Goal: Task Accomplishment & Management: Manage account settings

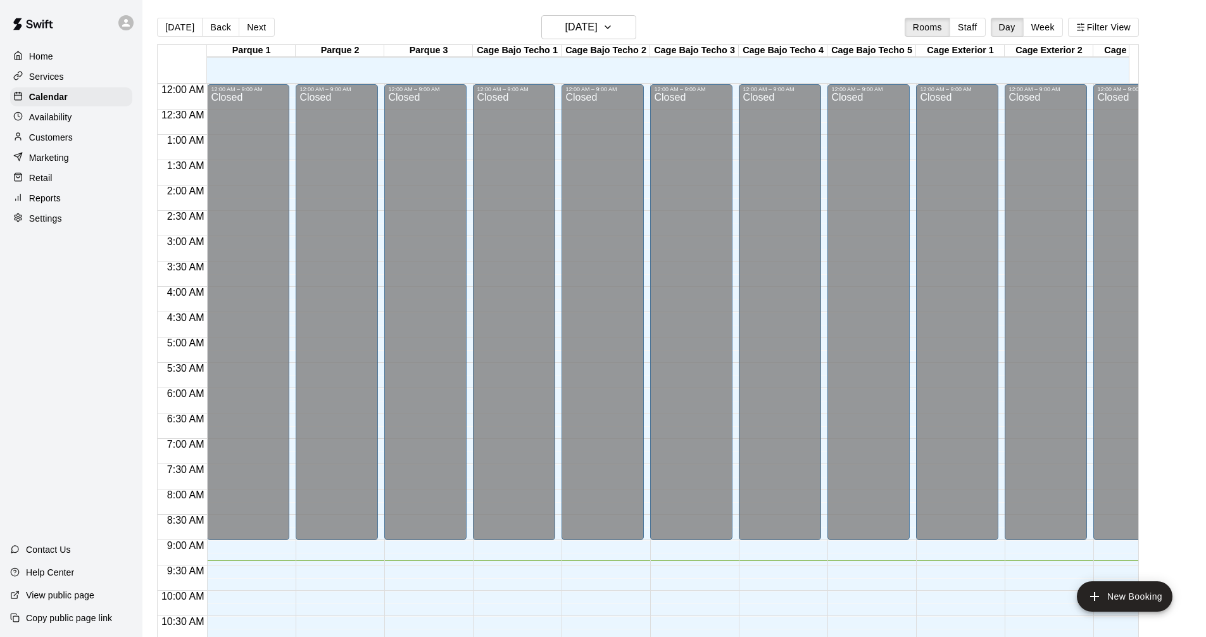
scroll to position [475, 0]
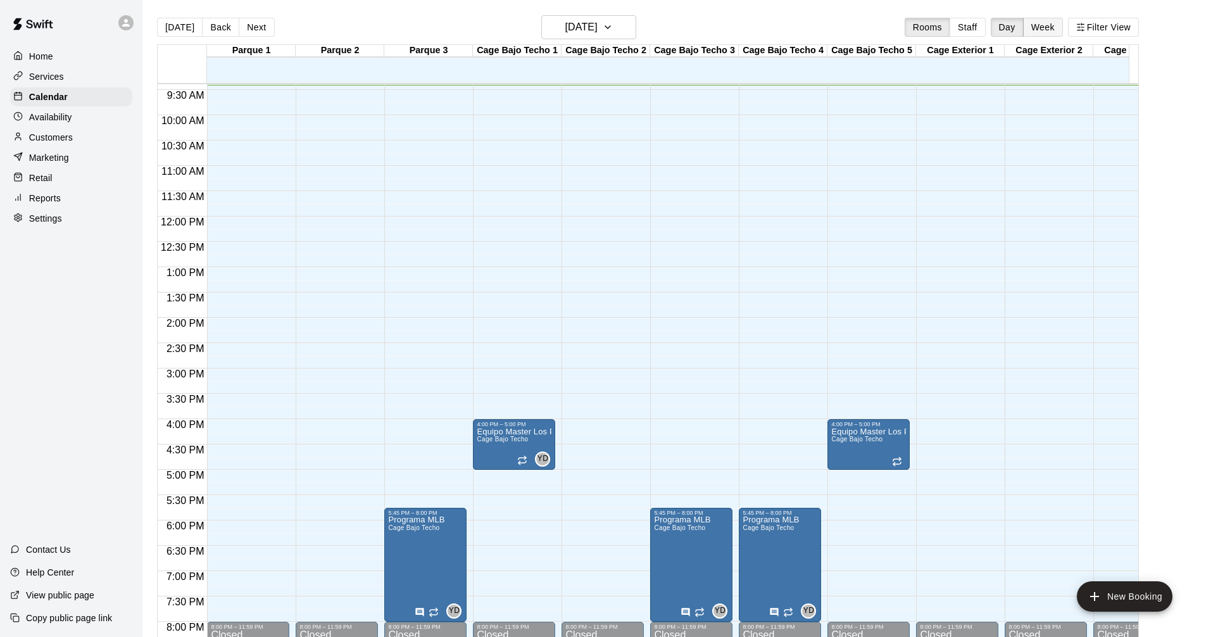
click at [1058, 34] on button "Week" at bounding box center [1043, 27] width 40 height 19
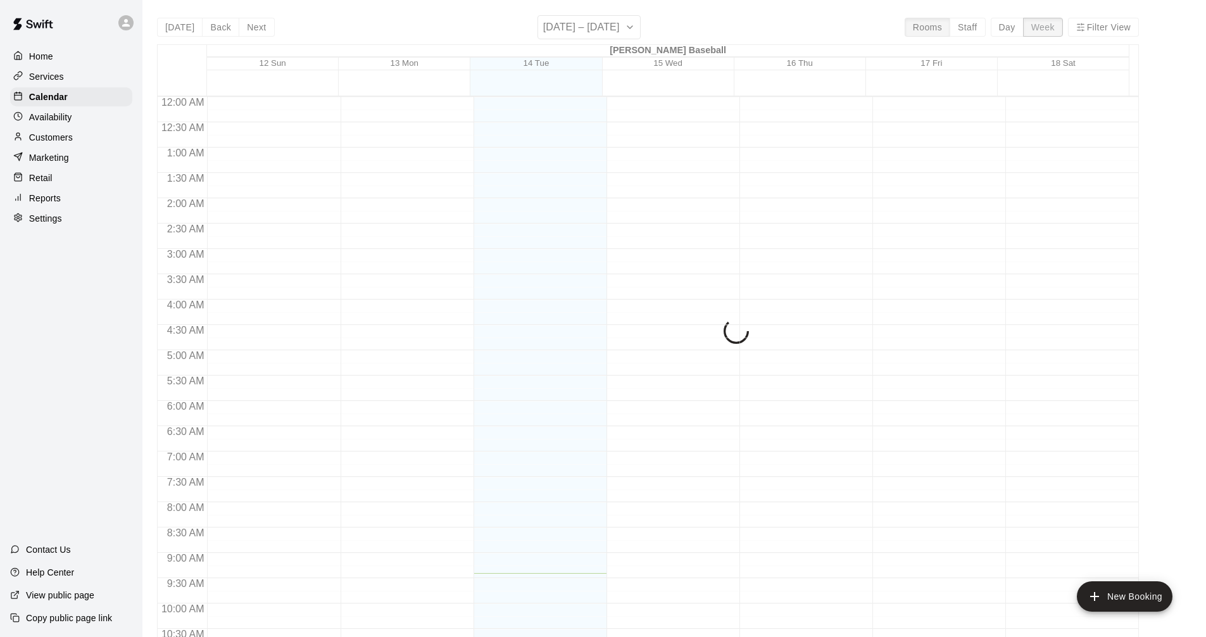
scroll to position [476, 0]
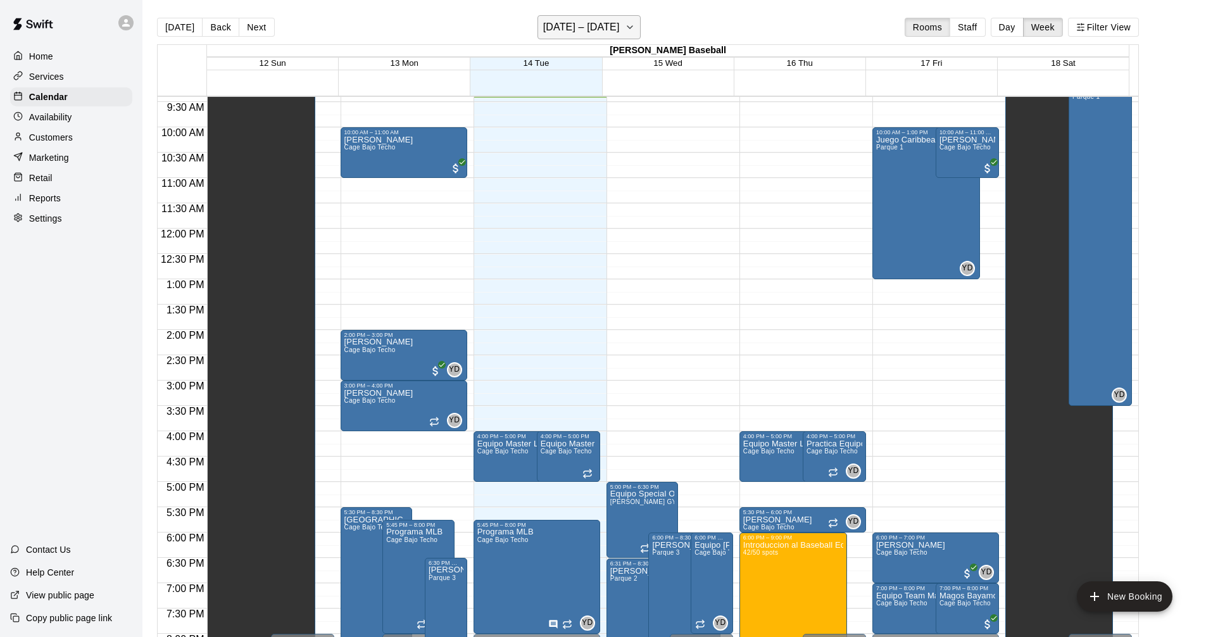
click at [637, 34] on button "[DATE] – [DATE]" at bounding box center [588, 27] width 103 height 24
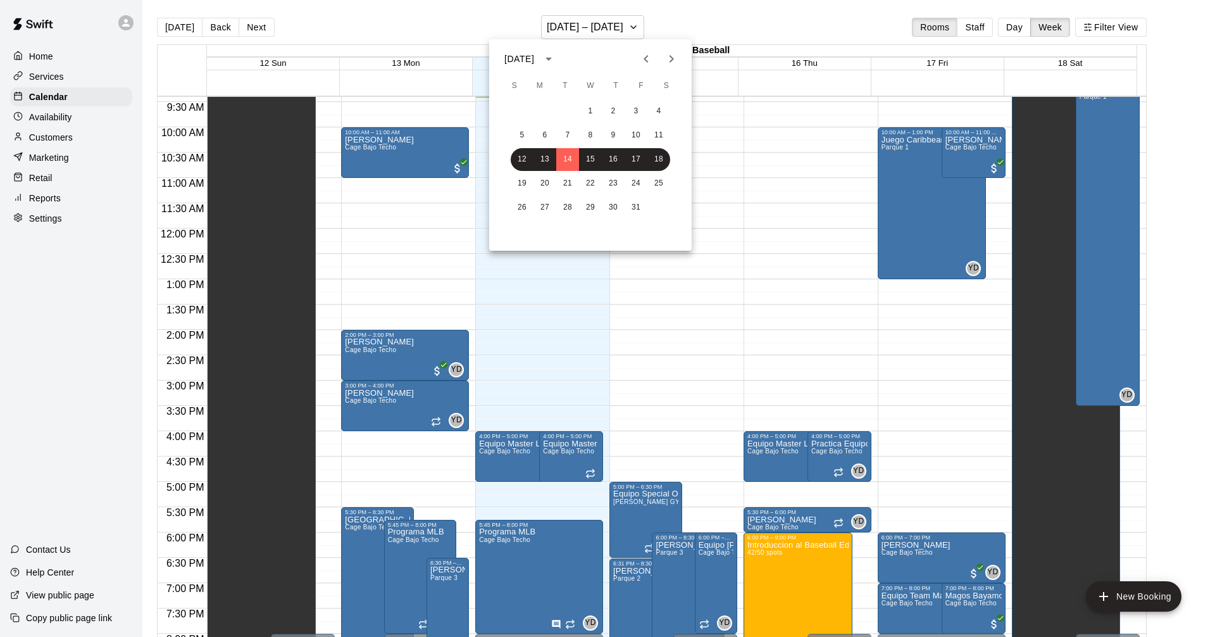
click at [54, 84] on div at bounding box center [607, 318] width 1215 height 637
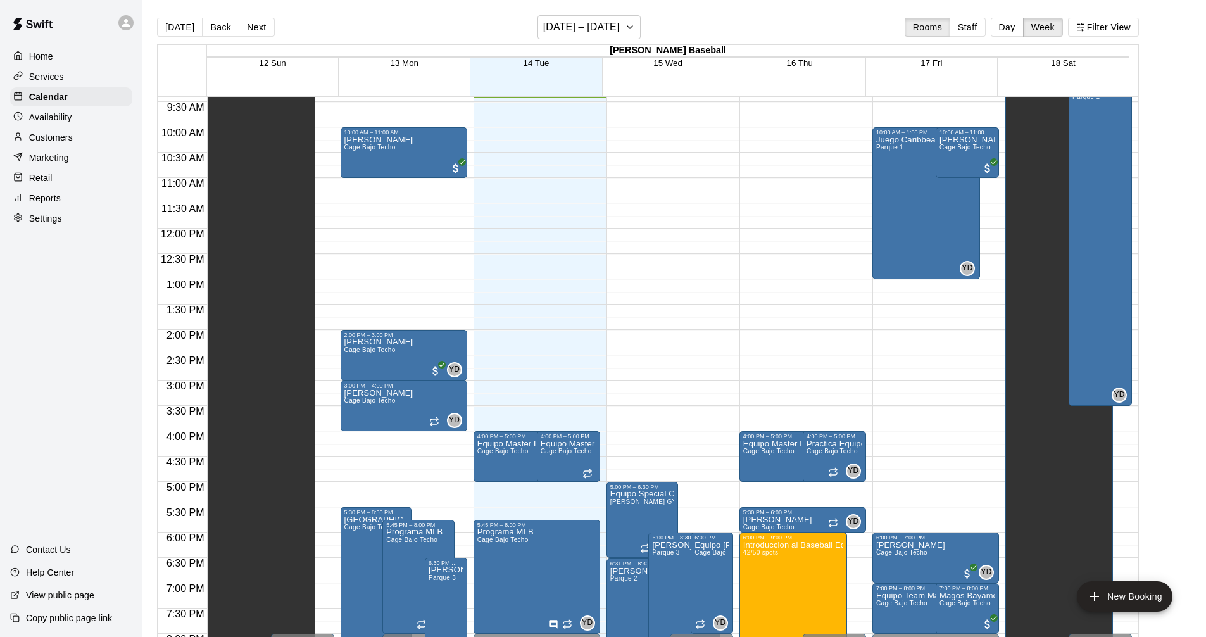
click at [57, 77] on p "Services" at bounding box center [46, 76] width 35 height 13
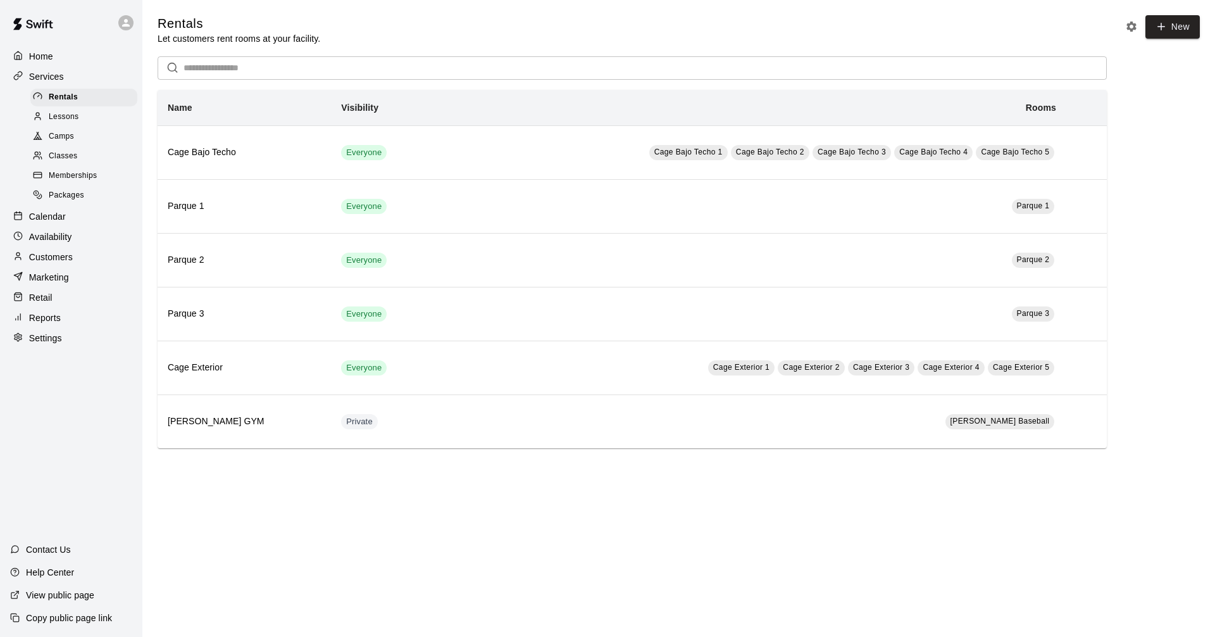
click at [60, 142] on span "Camps" at bounding box center [61, 136] width 25 height 13
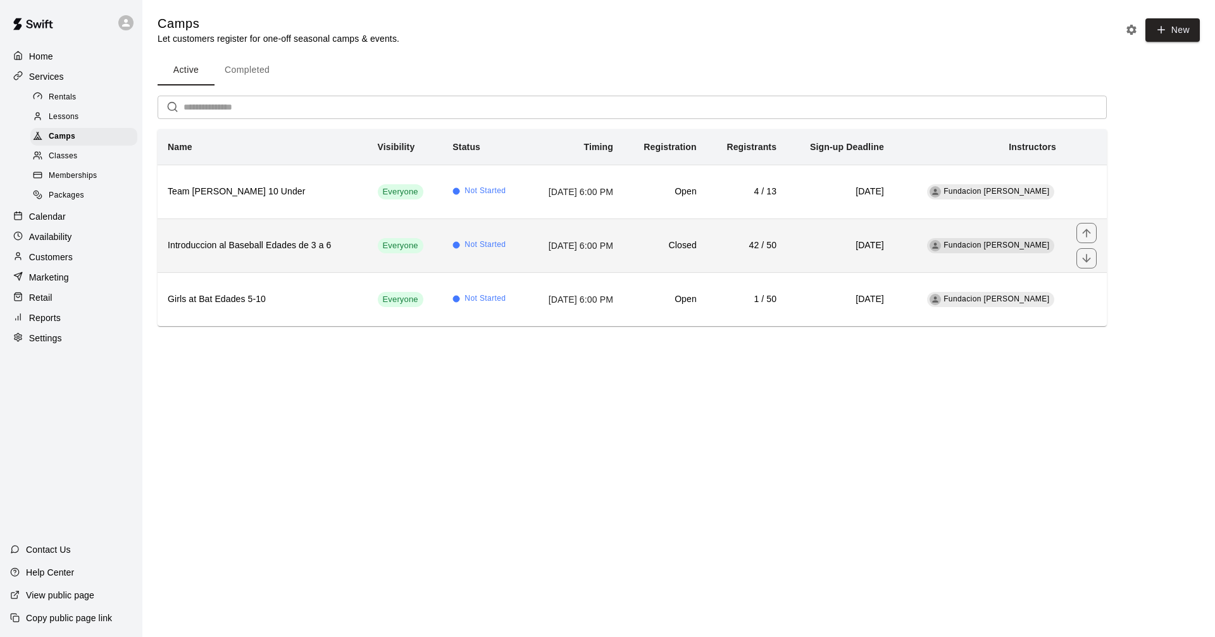
click at [301, 251] on h6 "Introduccion al Baseball Edades de 3 a 6" at bounding box center [263, 246] width 190 height 14
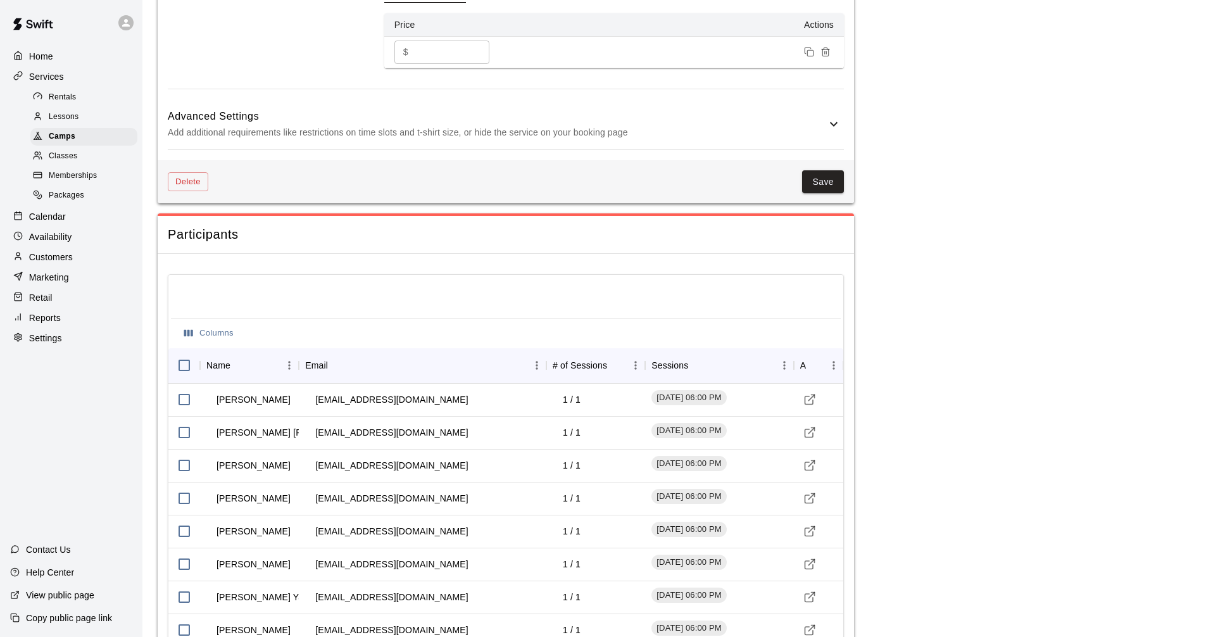
scroll to position [1075, 0]
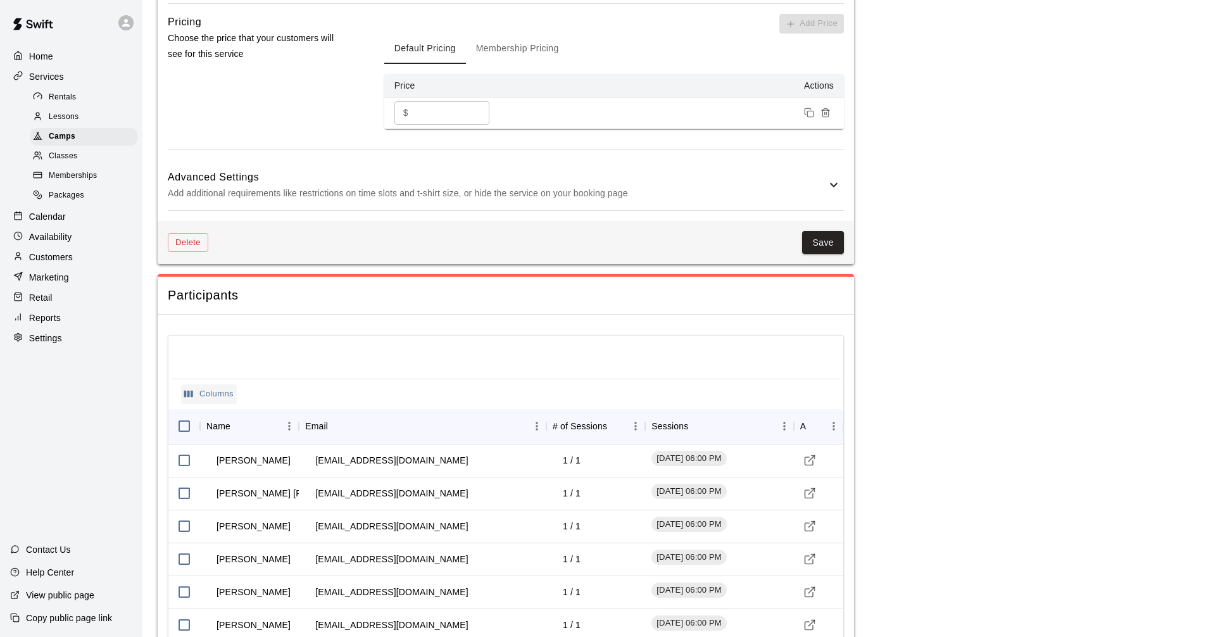
click at [194, 397] on button "Columns" at bounding box center [209, 394] width 56 height 20
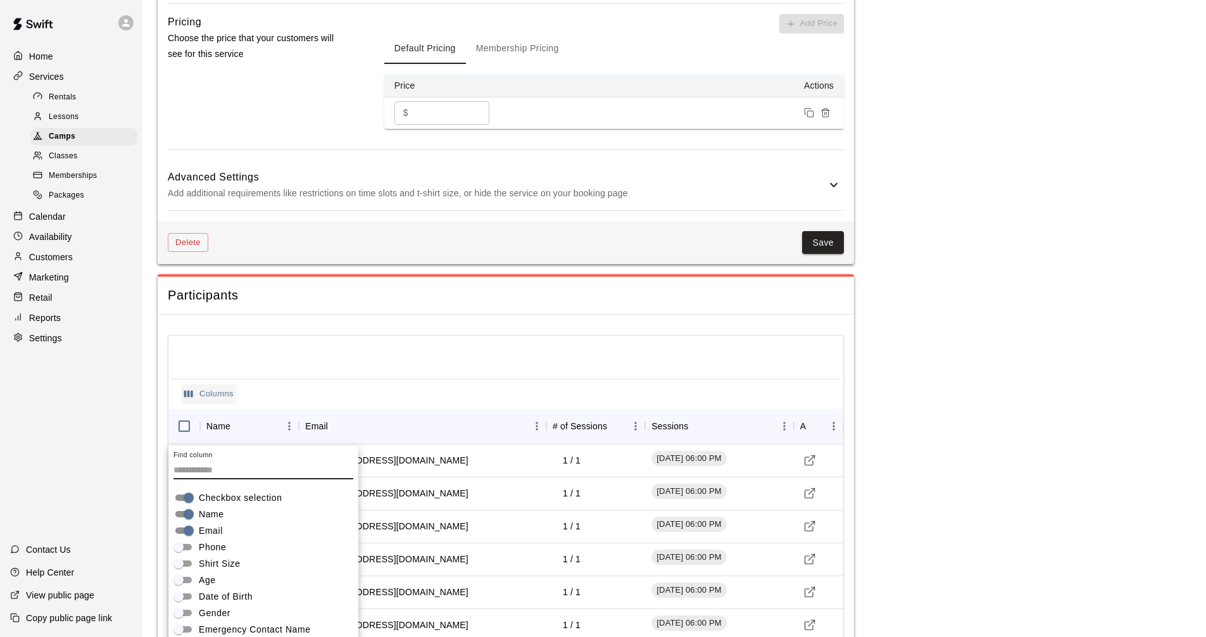
scroll to position [1169, 0]
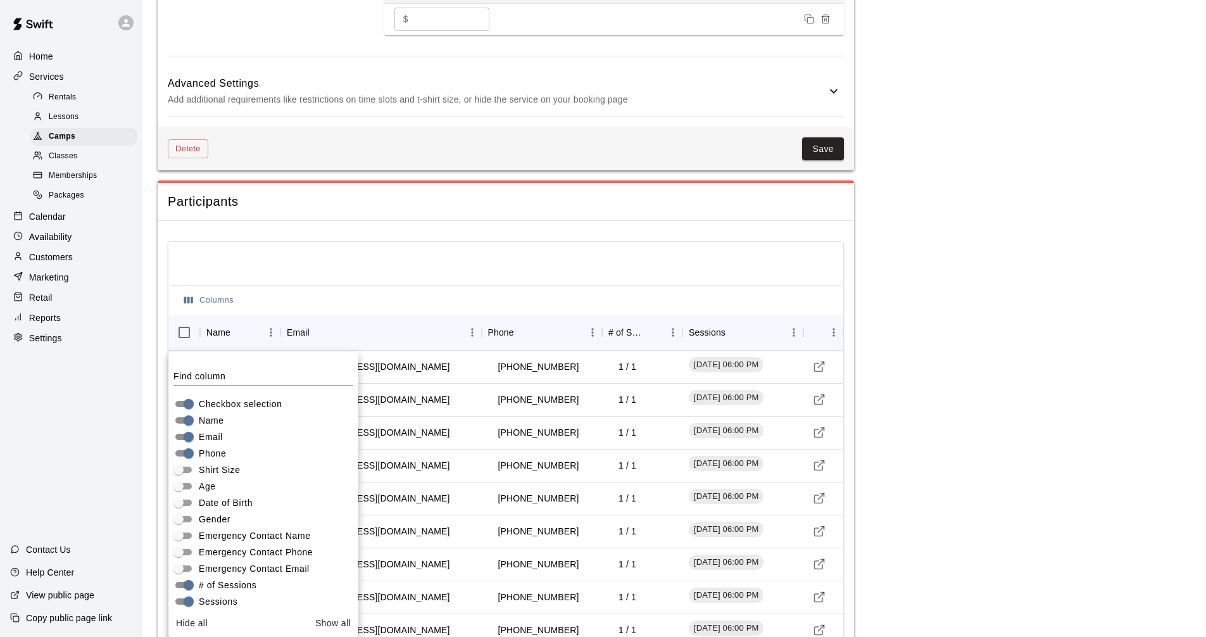
click at [1157, 530] on main "**********" at bounding box center [674, 319] width 1033 height 2946
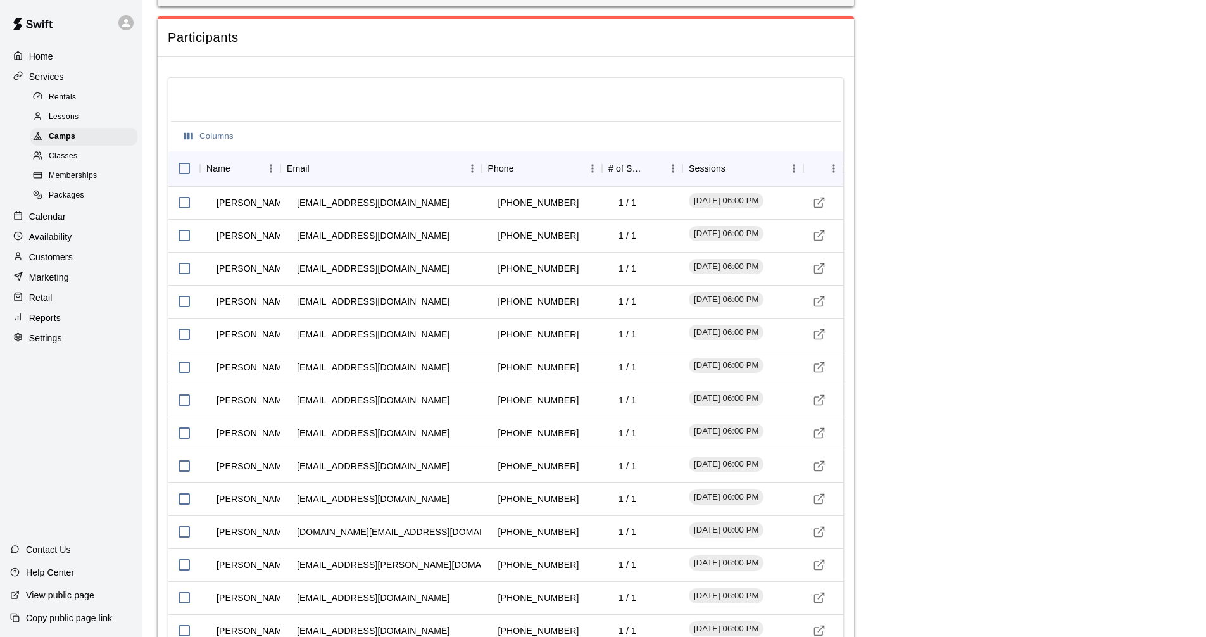
scroll to position [1328, 0]
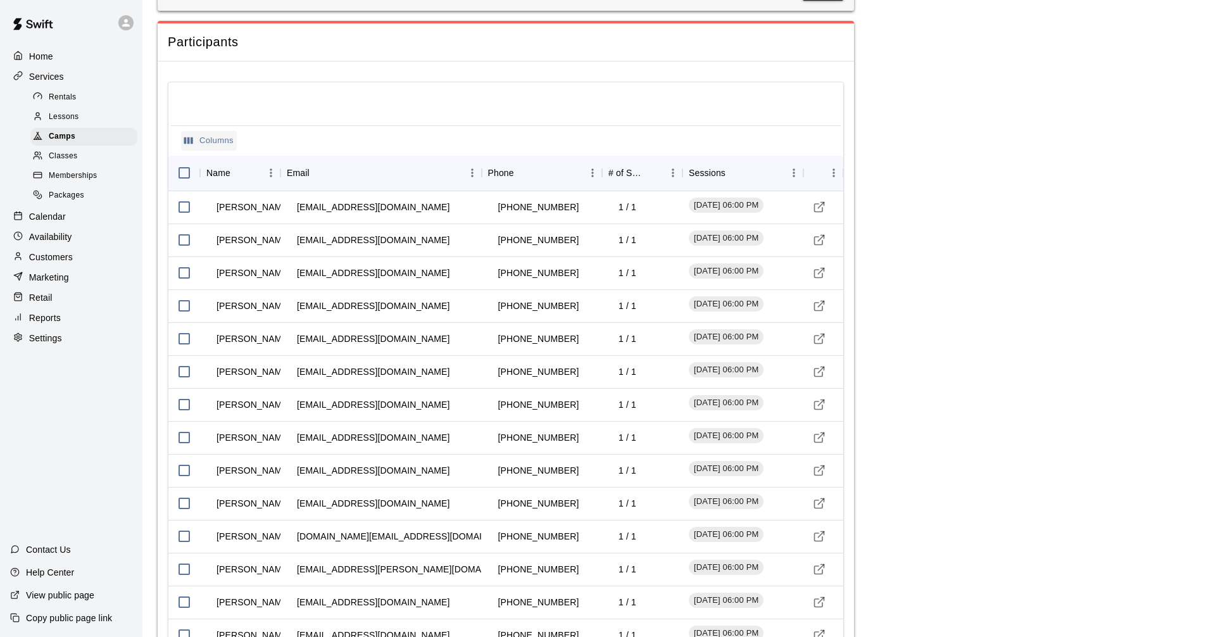
click at [205, 140] on button "Columns" at bounding box center [209, 141] width 56 height 20
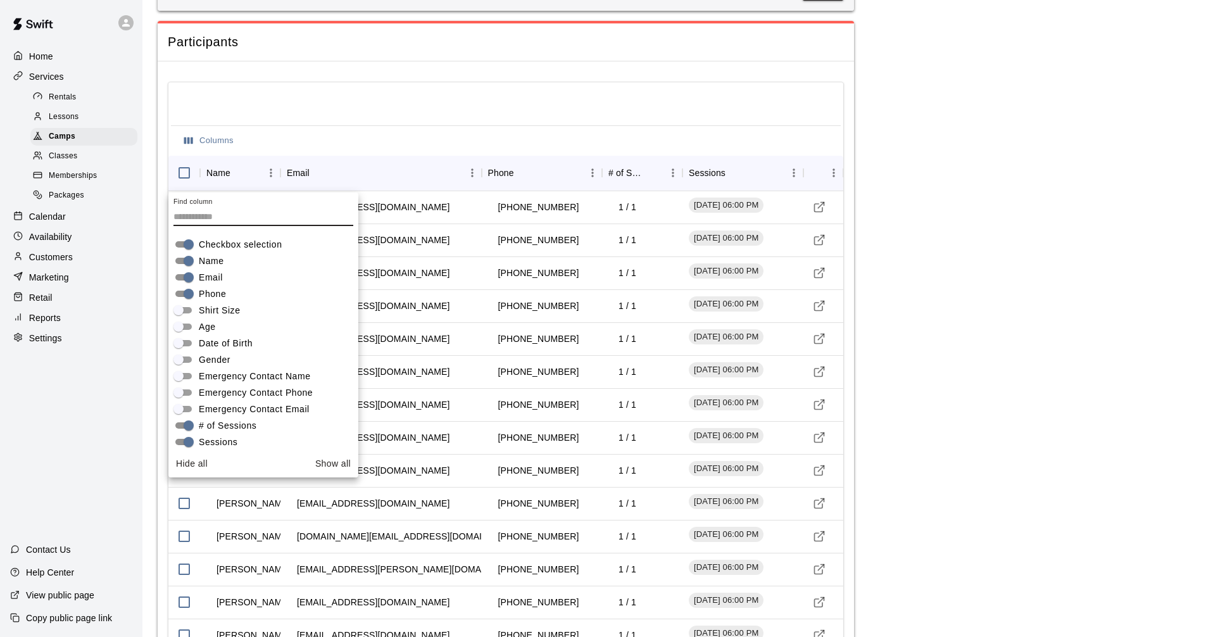
click at [209, 325] on span "Age" at bounding box center [207, 326] width 17 height 13
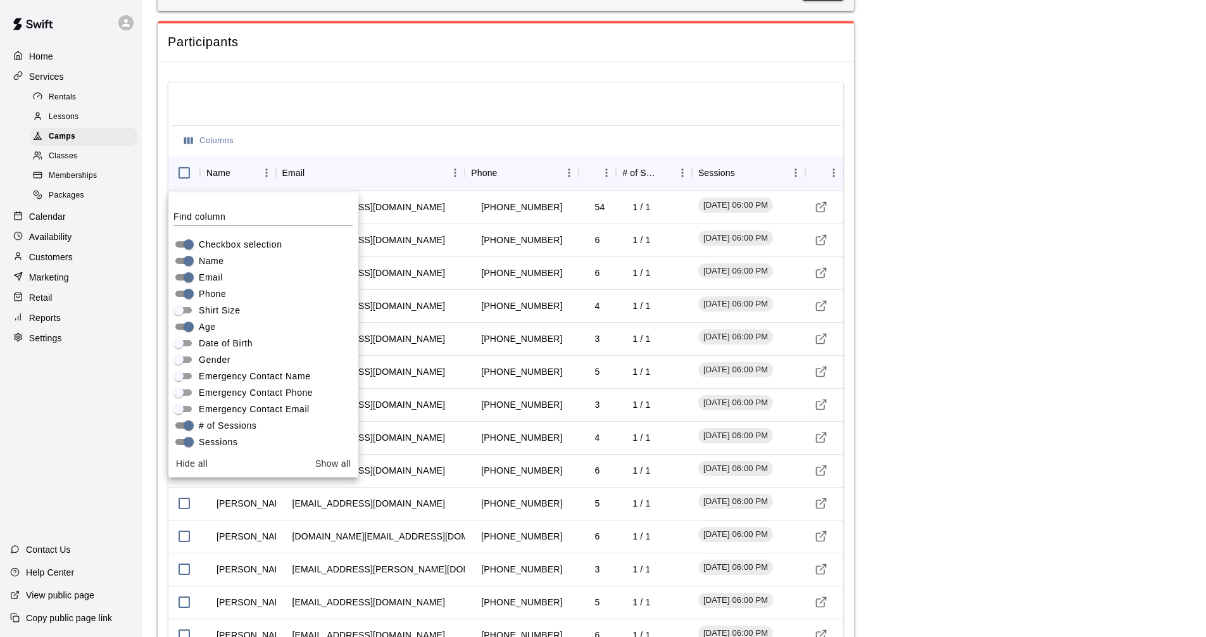
click at [209, 315] on span "Shirt Size" at bounding box center [220, 310] width 42 height 13
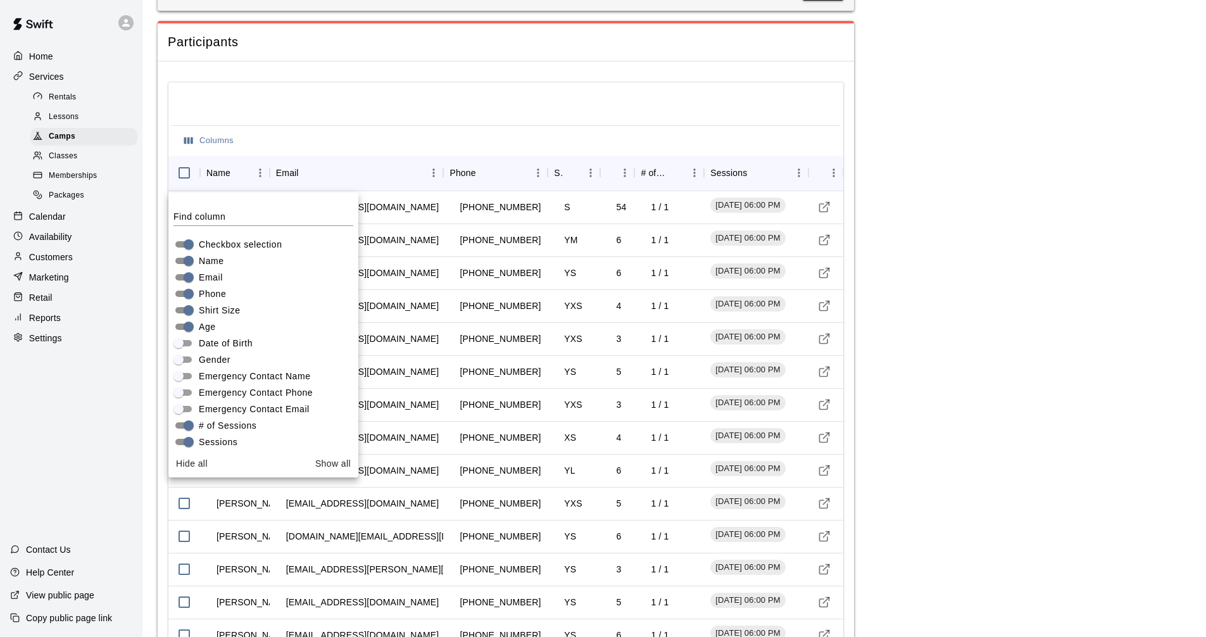
click at [296, 107] on div at bounding box center [506, 105] width 670 height 41
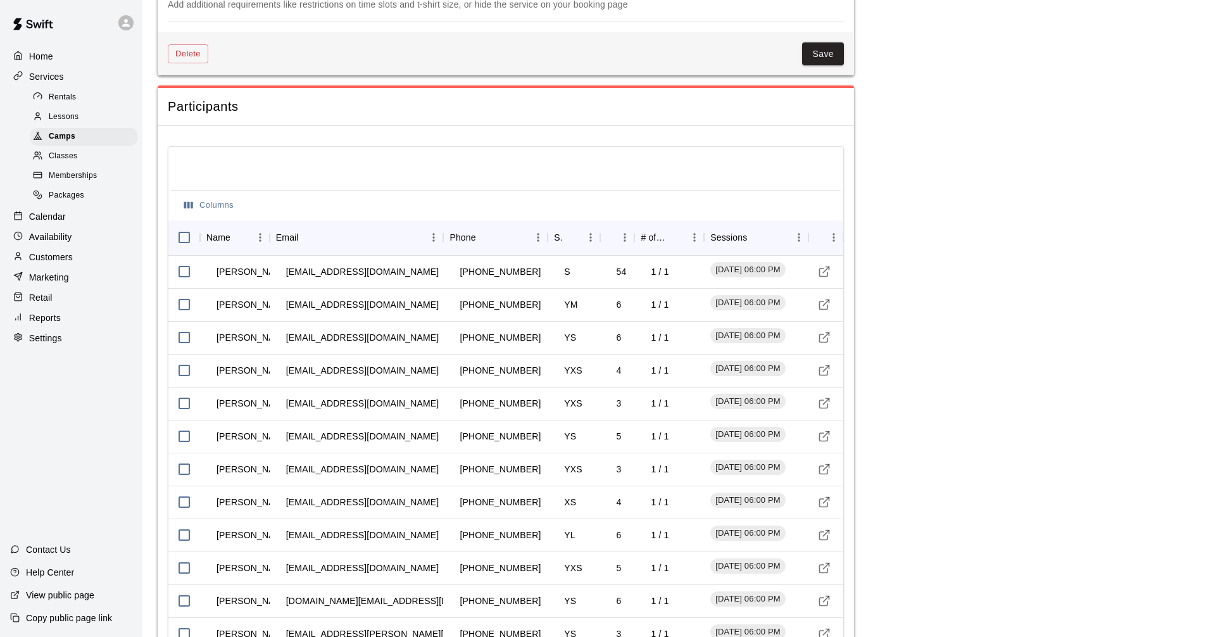
scroll to position [1139, 0]
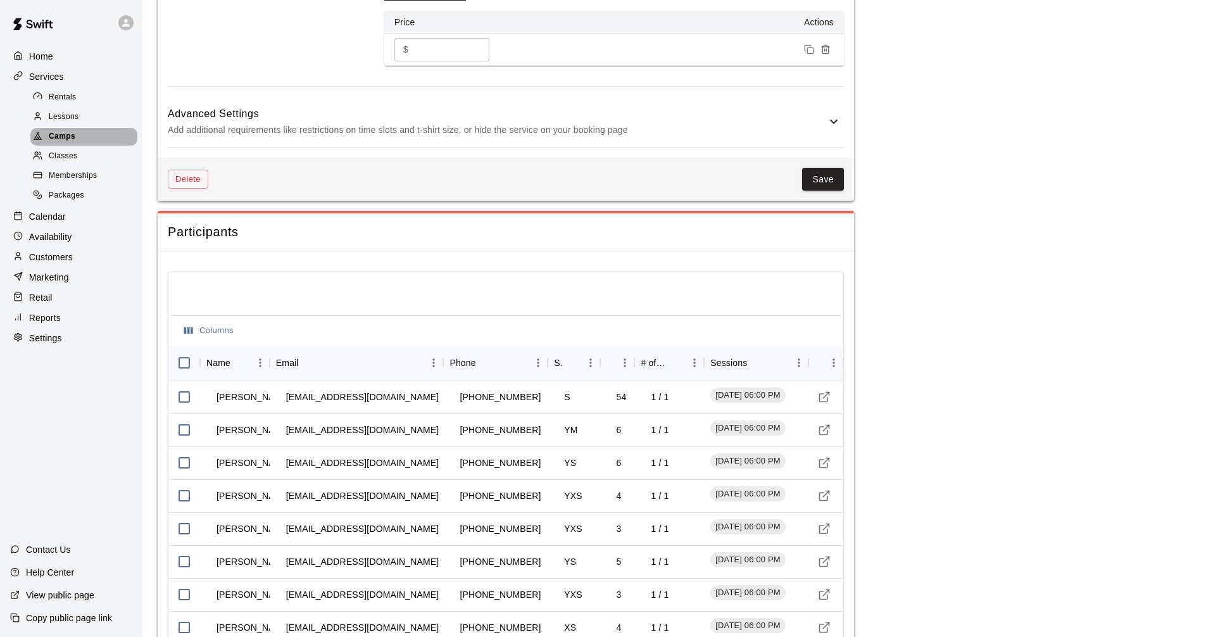
click at [61, 137] on span "Camps" at bounding box center [62, 136] width 27 height 13
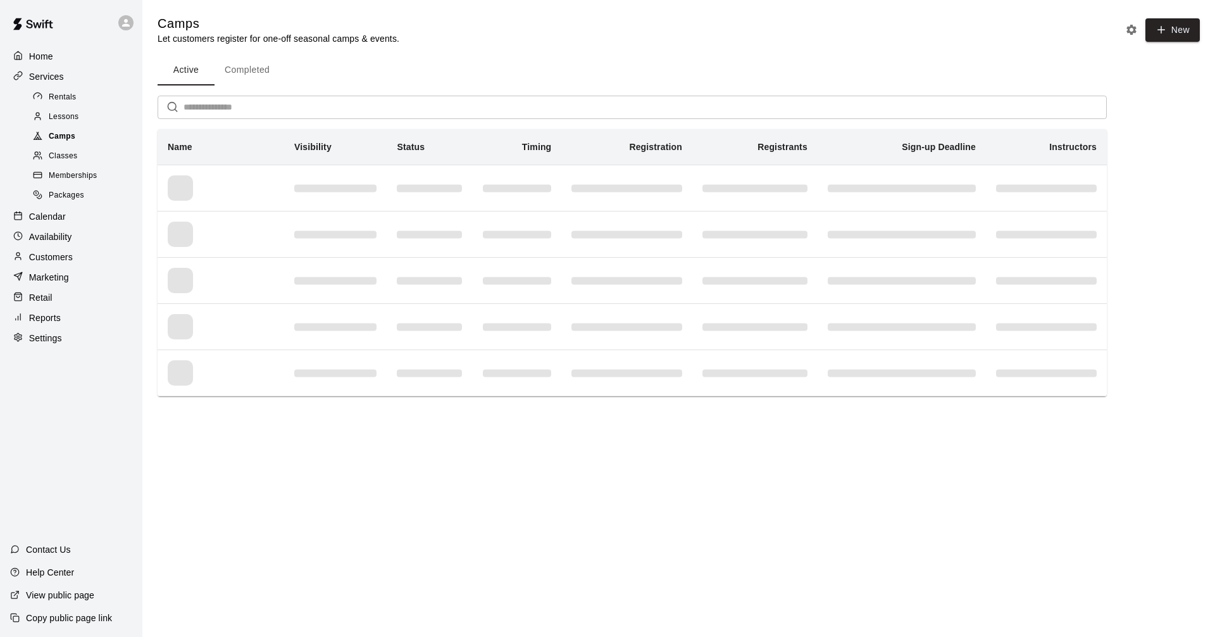
click at [62, 138] on span "Camps" at bounding box center [62, 136] width 27 height 13
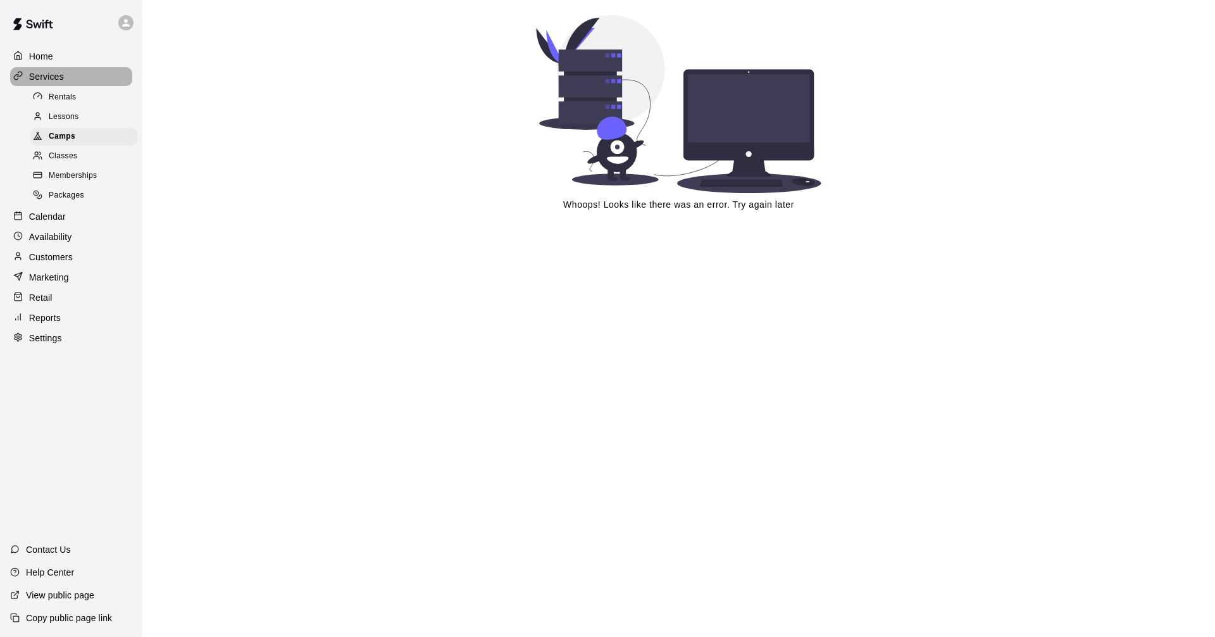
click at [39, 72] on p "Services" at bounding box center [46, 76] width 35 height 13
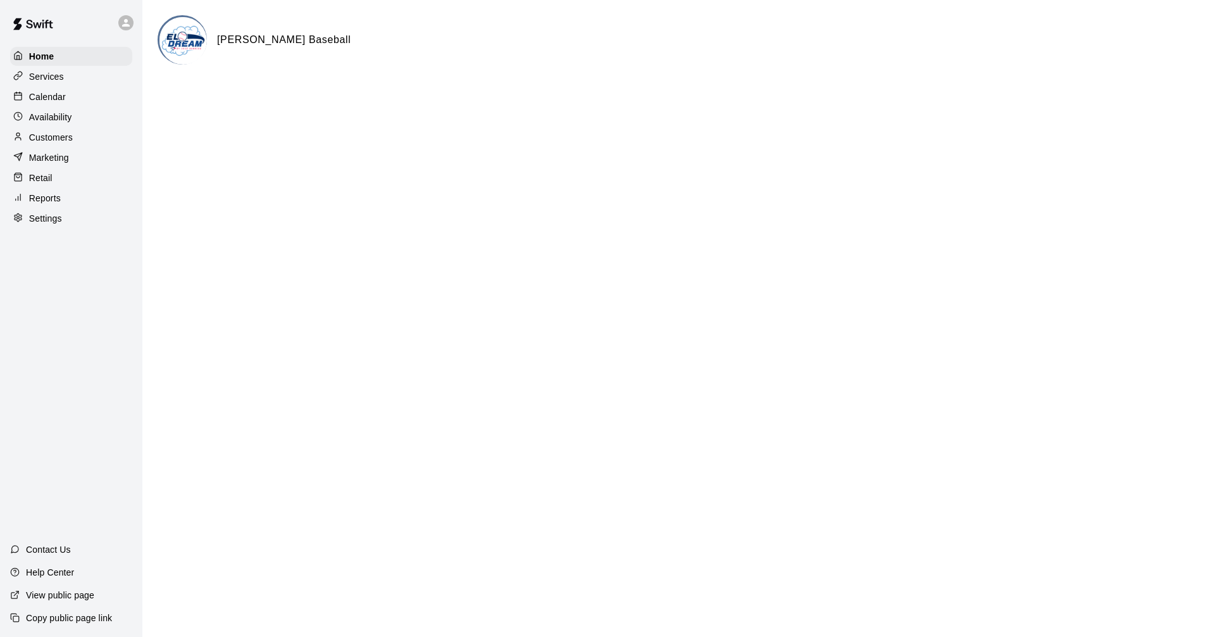
click at [46, 103] on p "Calendar" at bounding box center [47, 96] width 37 height 13
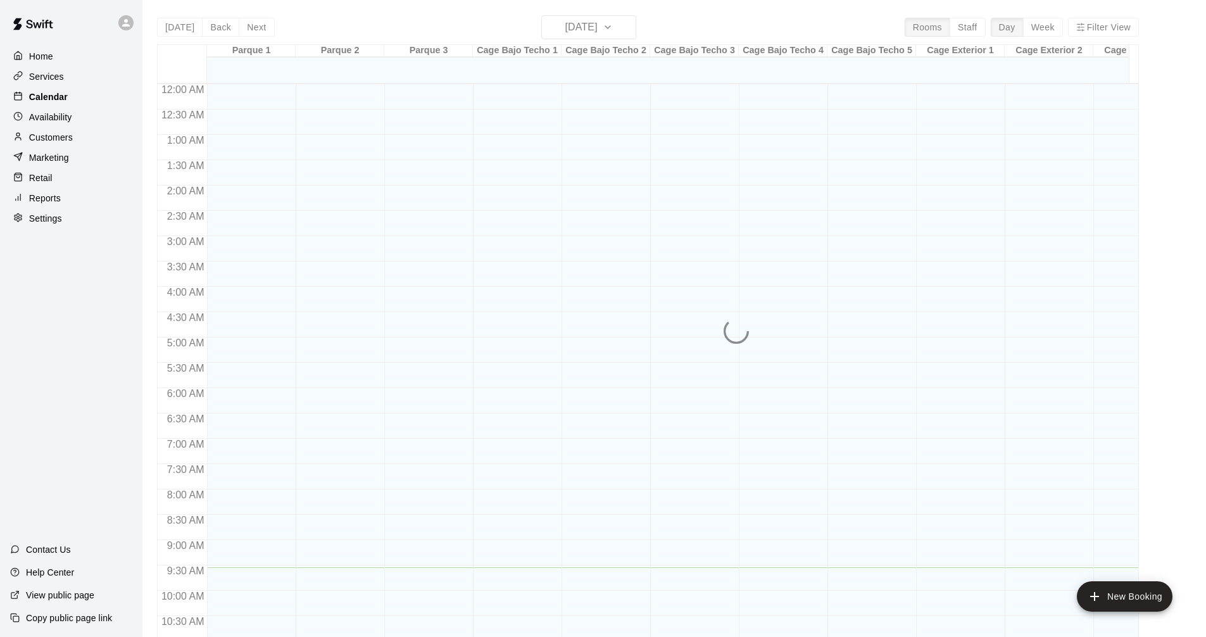
scroll to position [483, 0]
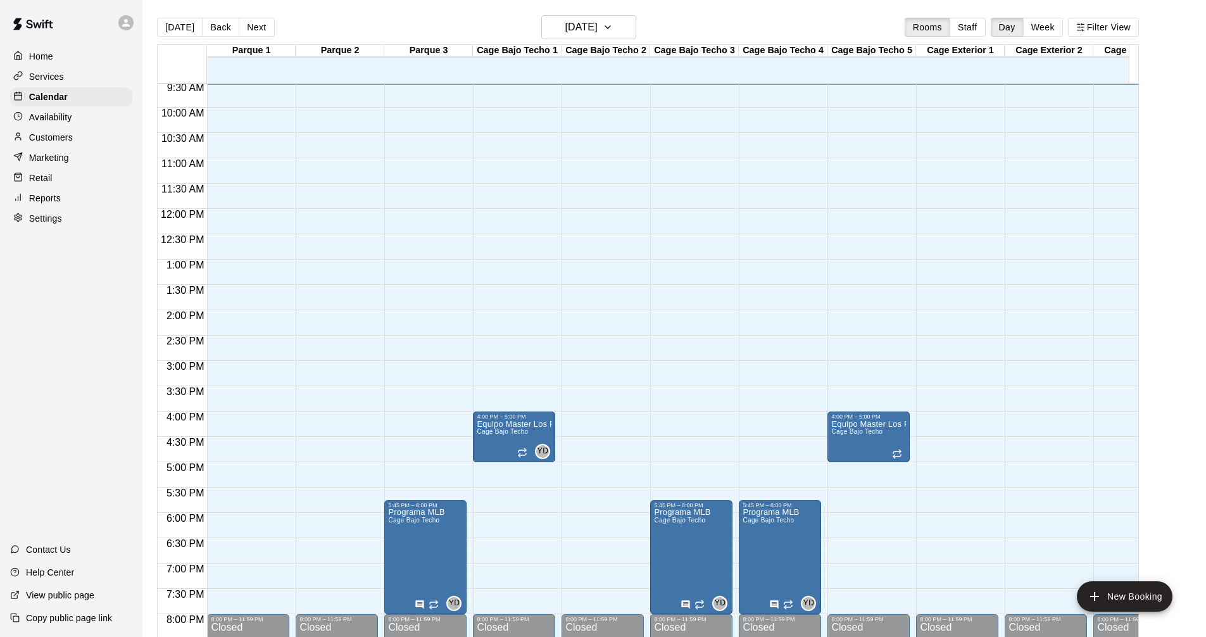
click at [64, 142] on p "Customers" at bounding box center [51, 137] width 44 height 13
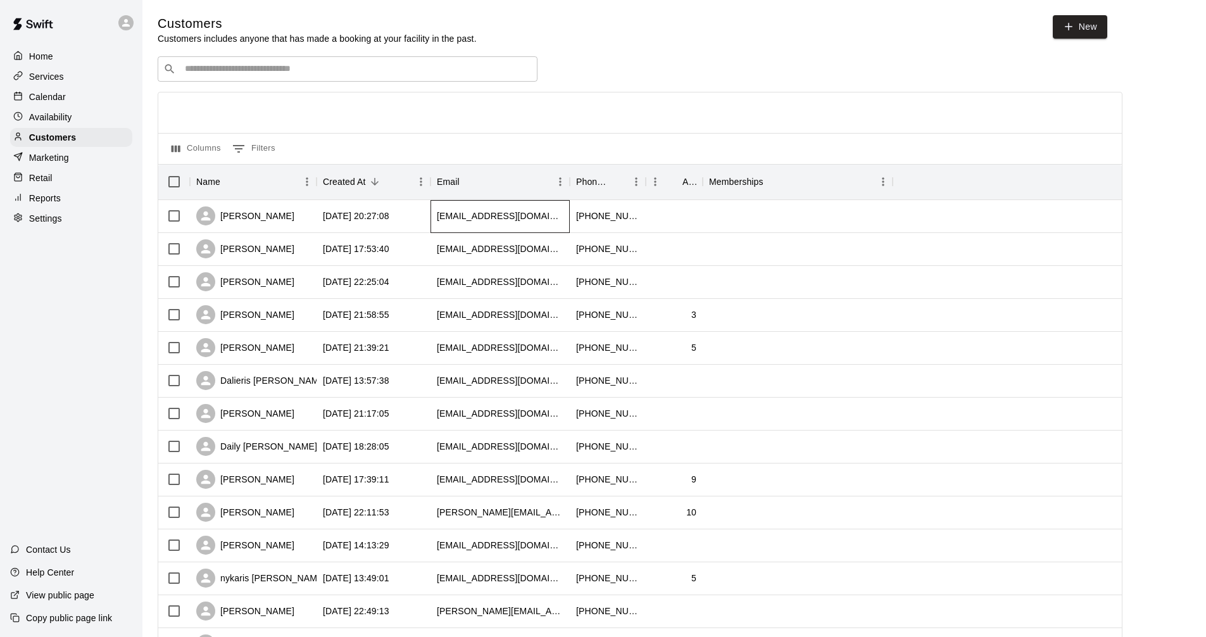
click at [478, 220] on div "aurialis5124@gmail.com" at bounding box center [500, 215] width 127 height 13
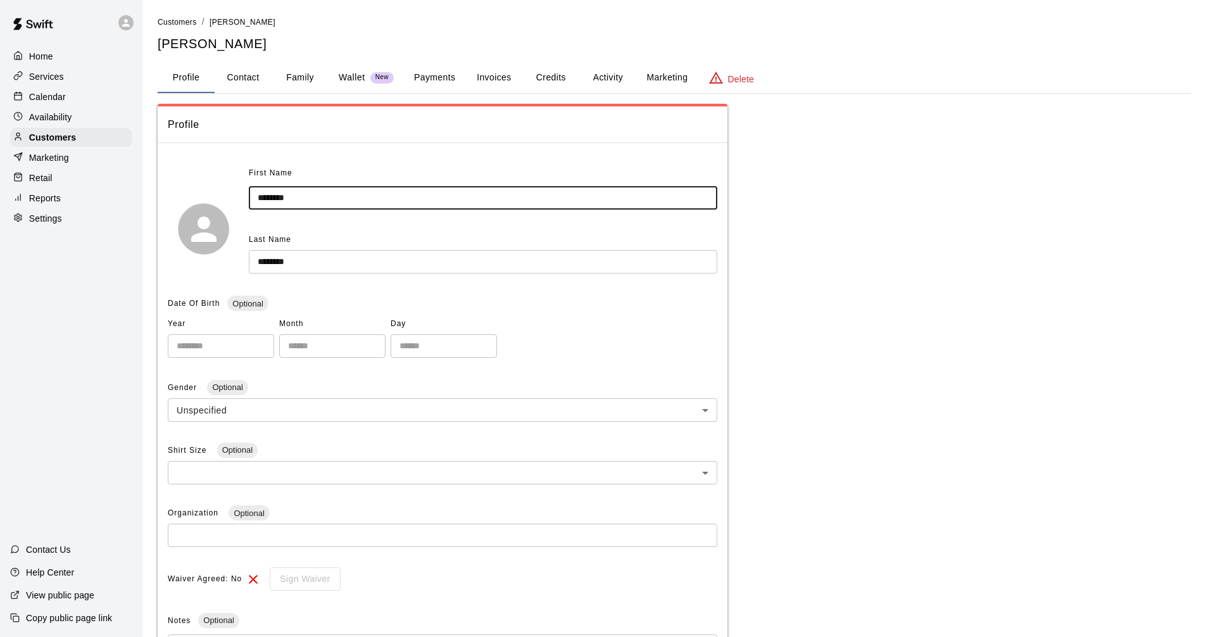
drag, startPoint x: 301, startPoint y: 203, endPoint x: 211, endPoint y: 203, distance: 89.2
click at [211, 203] on div "First Name ******** ​ Last Name ******** ​" at bounding box center [442, 228] width 549 height 130
type input "*****"
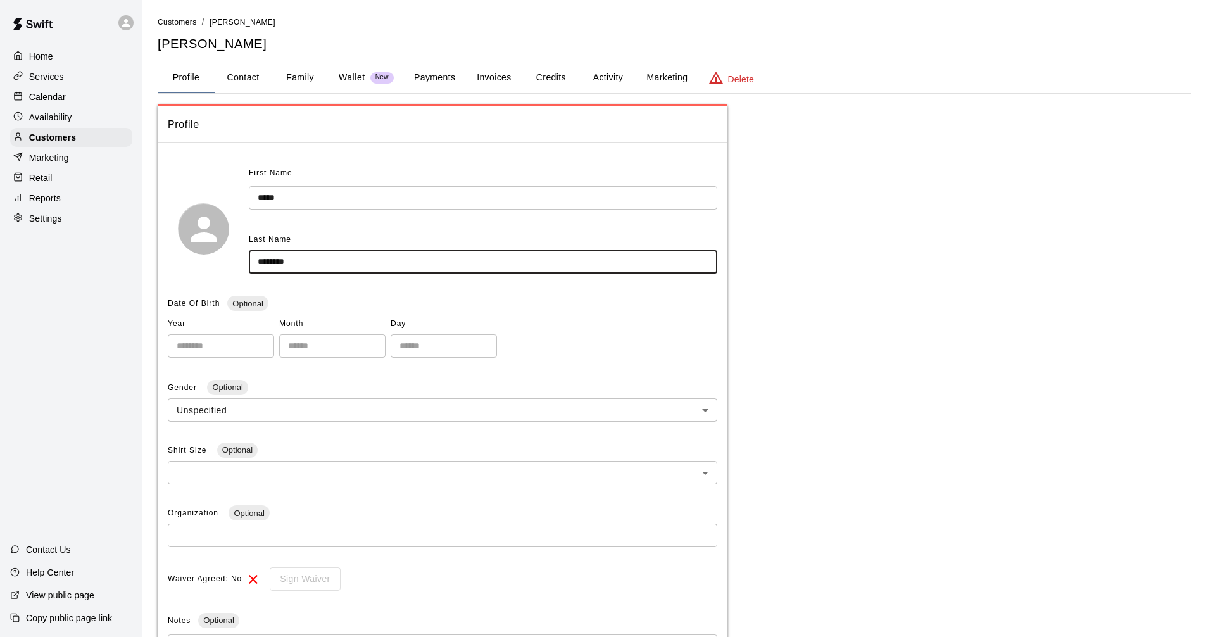
drag, startPoint x: 304, startPoint y: 265, endPoint x: 219, endPoint y: 298, distance: 91.8
click at [218, 295] on div "**********" at bounding box center [442, 462] width 549 height 599
type input "****"
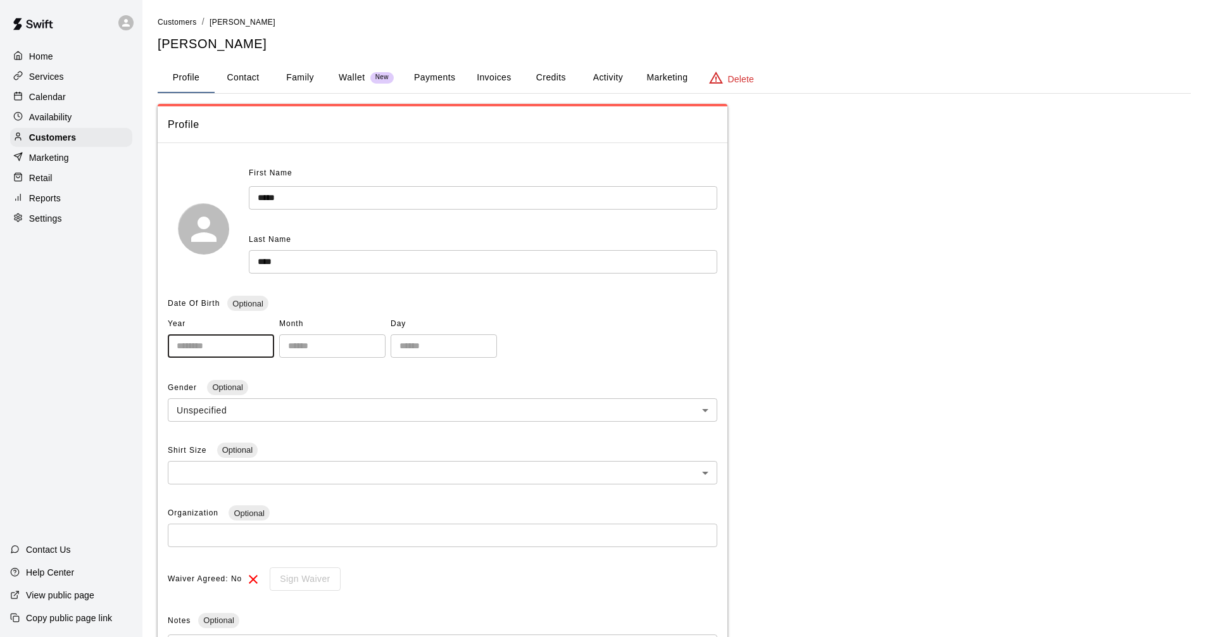
click at [234, 346] on input "number" at bounding box center [221, 345] width 106 height 23
type input "*"
type input "****"
click at [385, 356] on input "number" at bounding box center [332, 345] width 106 height 23
type input "**"
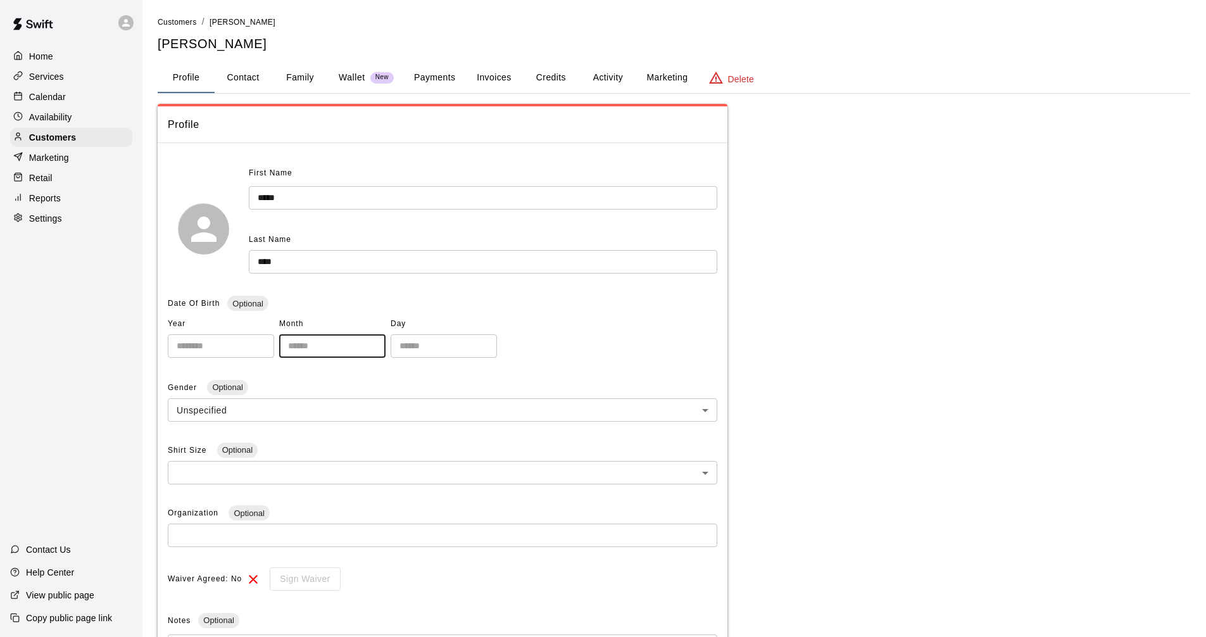
click at [490, 353] on input "number" at bounding box center [443, 345] width 106 height 23
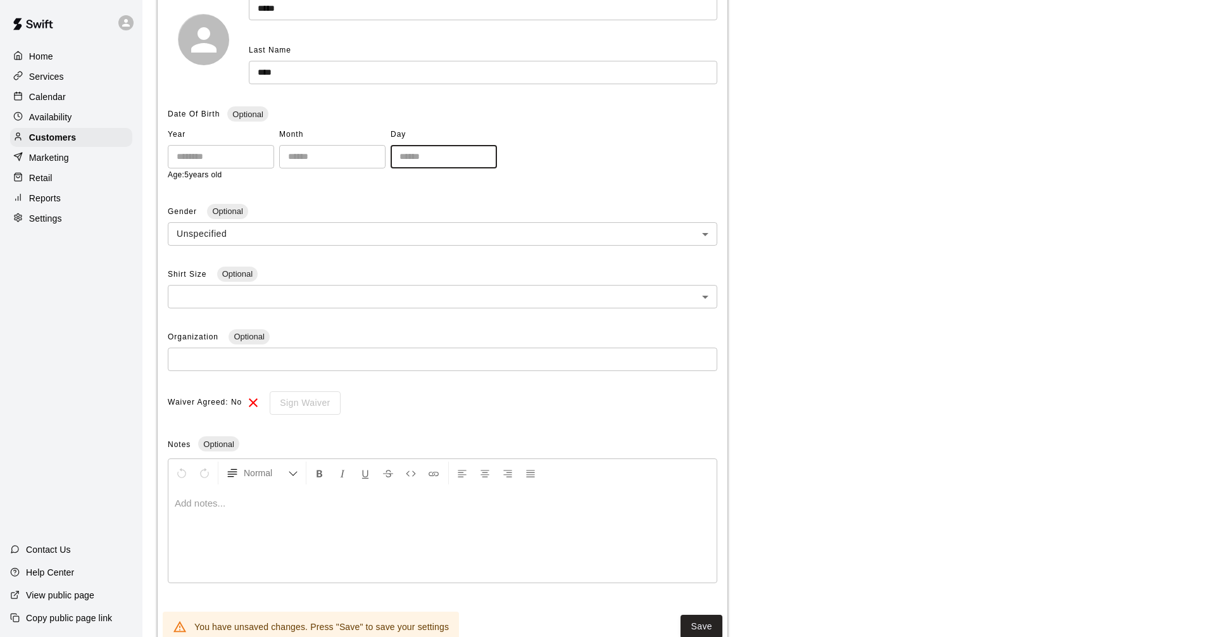
scroll to position [190, 0]
type input "**"
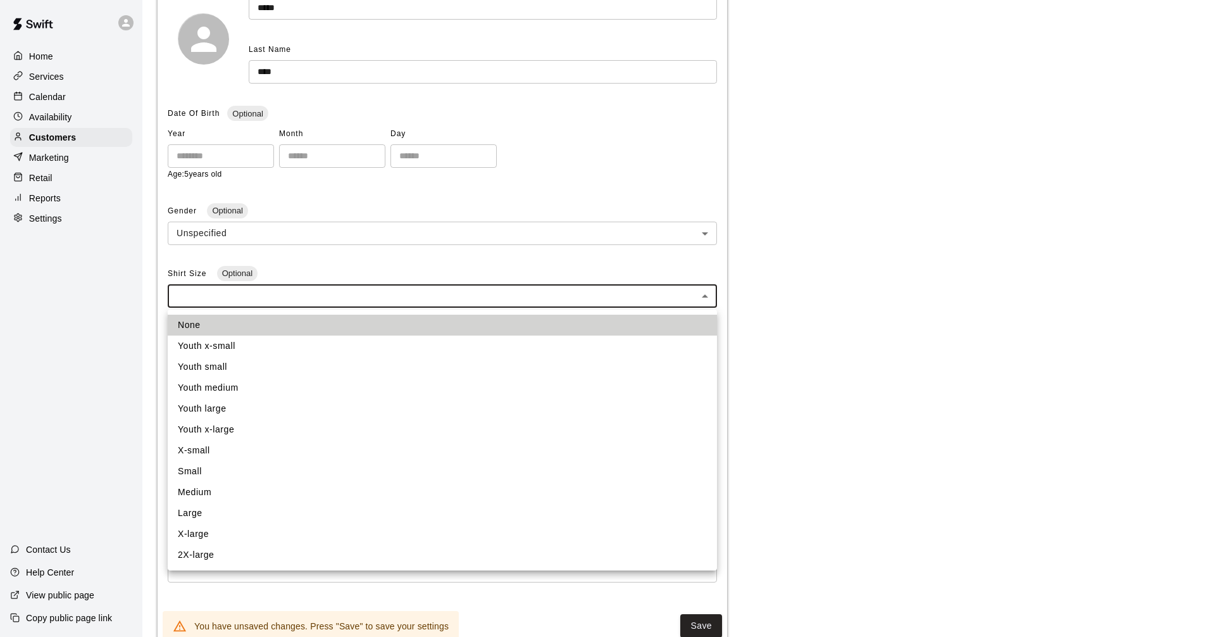
click at [235, 296] on body "**********" at bounding box center [607, 243] width 1215 height 866
click at [234, 370] on li "Youth small" at bounding box center [442, 366] width 549 height 21
type input "**"
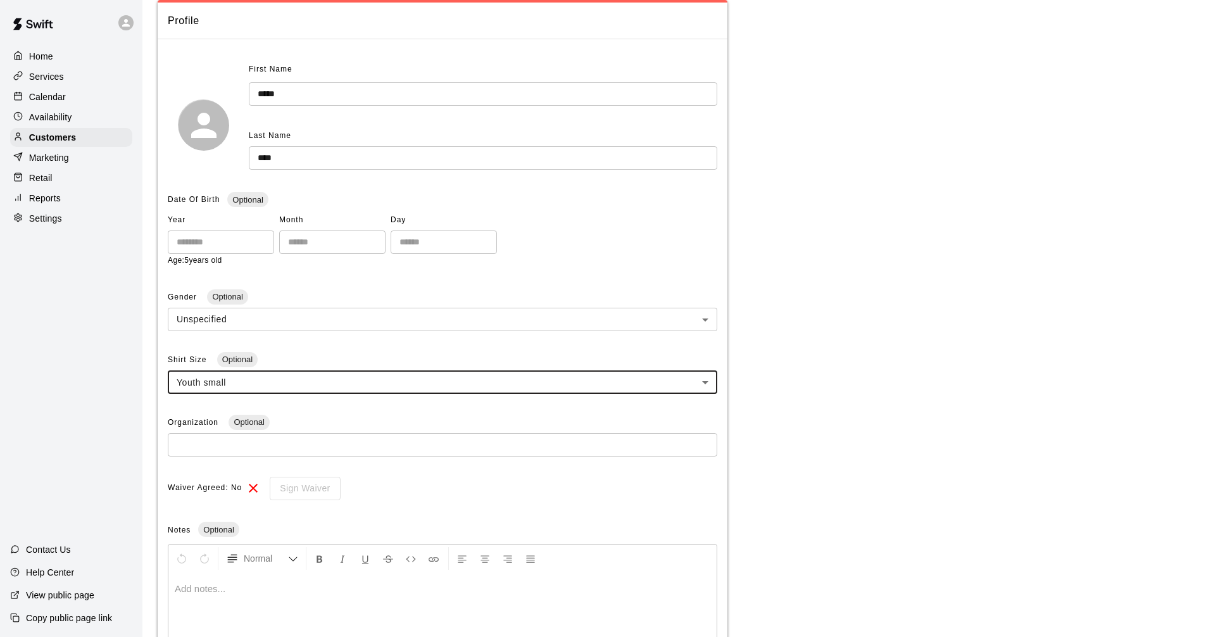
scroll to position [0, 0]
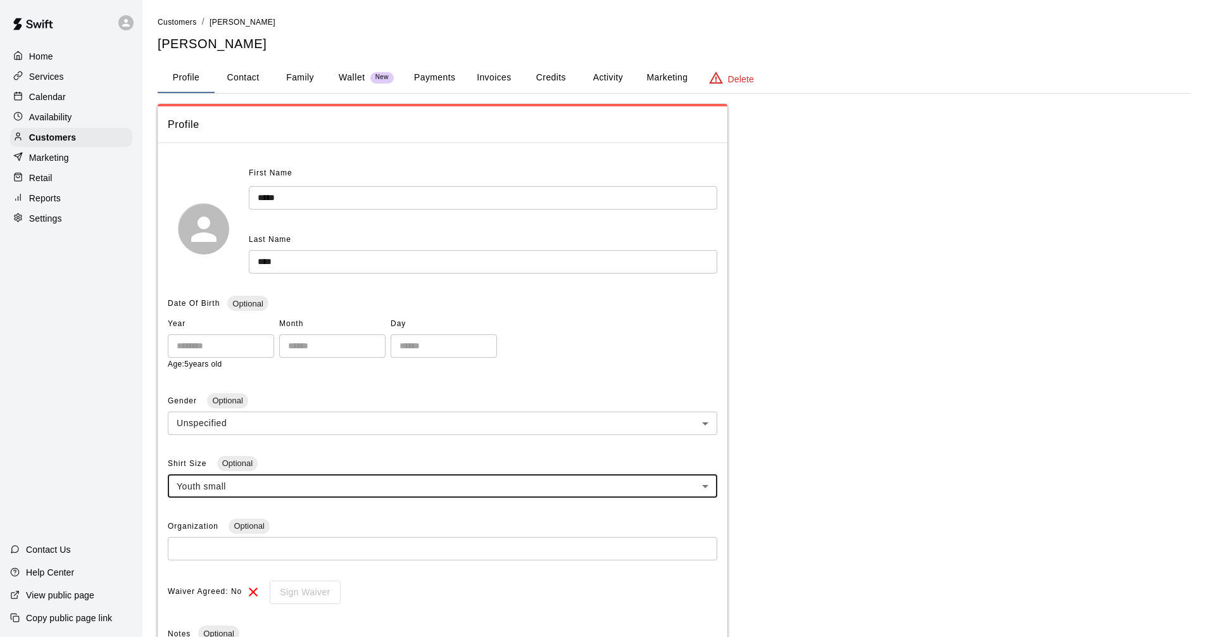
click at [248, 83] on button "Contact" at bounding box center [243, 78] width 57 height 30
select select "**"
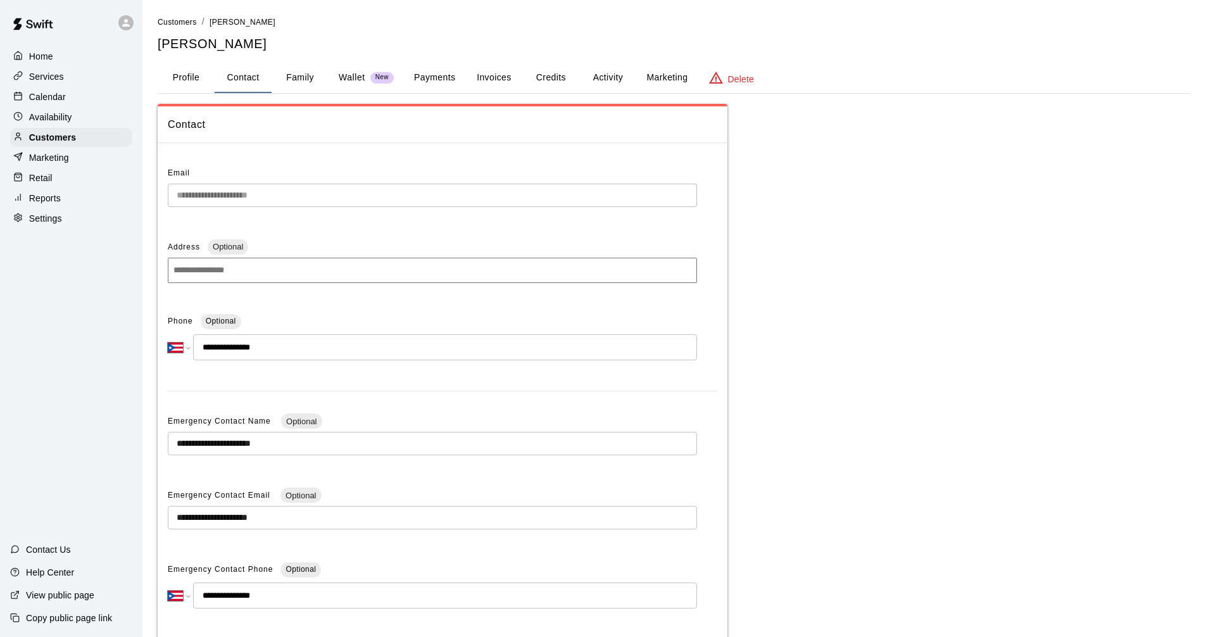
click at [302, 74] on button "Family" at bounding box center [299, 78] width 57 height 30
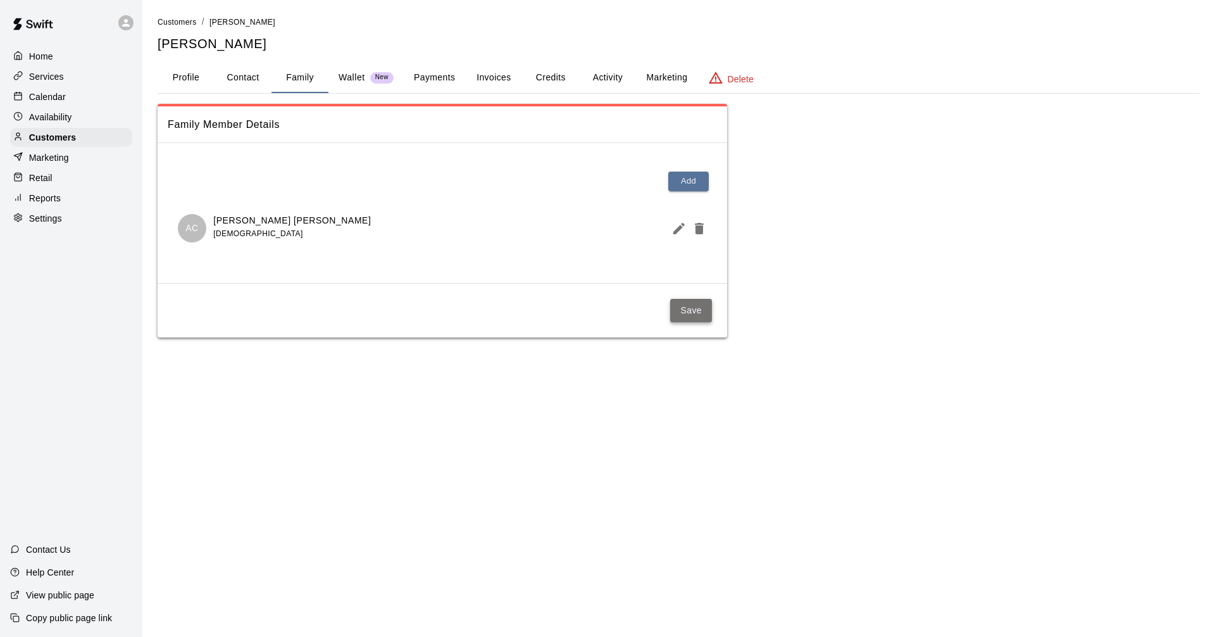
click at [597, 313] on button "Save" at bounding box center [691, 310] width 42 height 23
click at [184, 83] on button "Profile" at bounding box center [186, 78] width 57 height 30
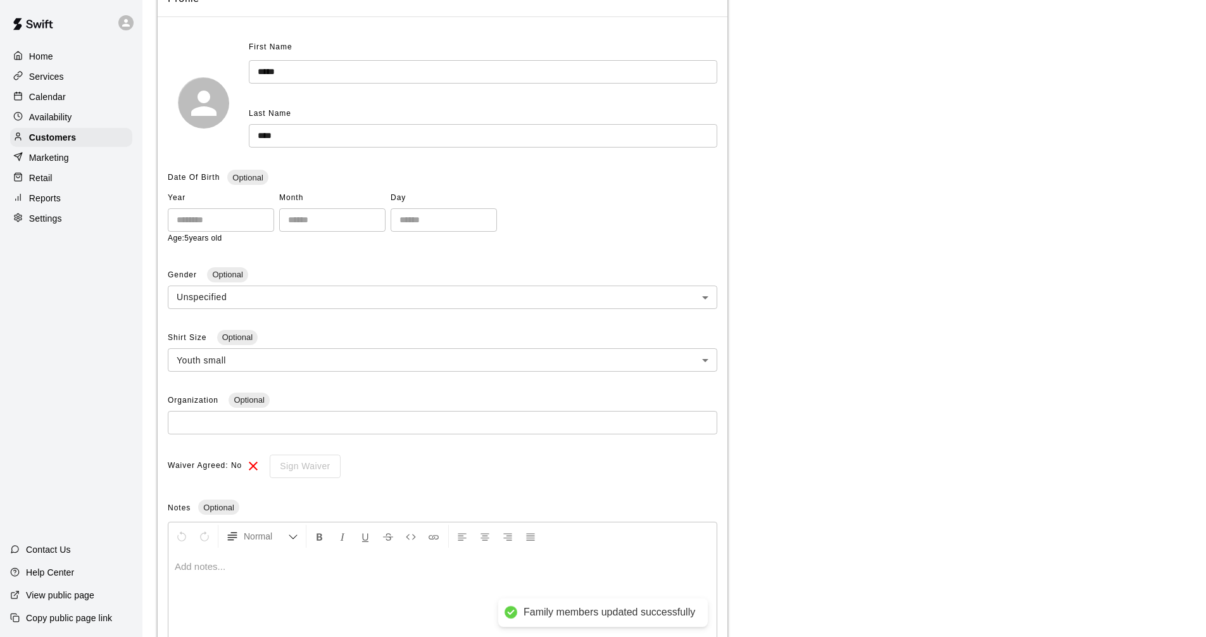
scroll to position [224, 0]
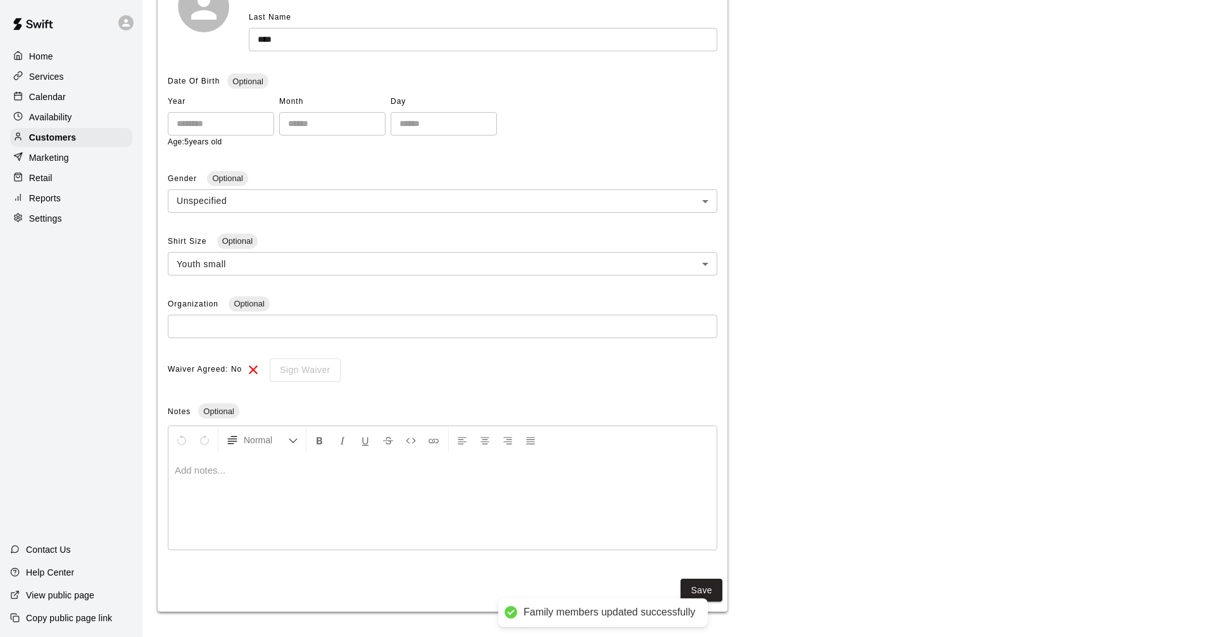
click at [597, 592] on button "Save" at bounding box center [701, 589] width 42 height 23
click at [39, 55] on p "Home" at bounding box center [41, 56] width 24 height 13
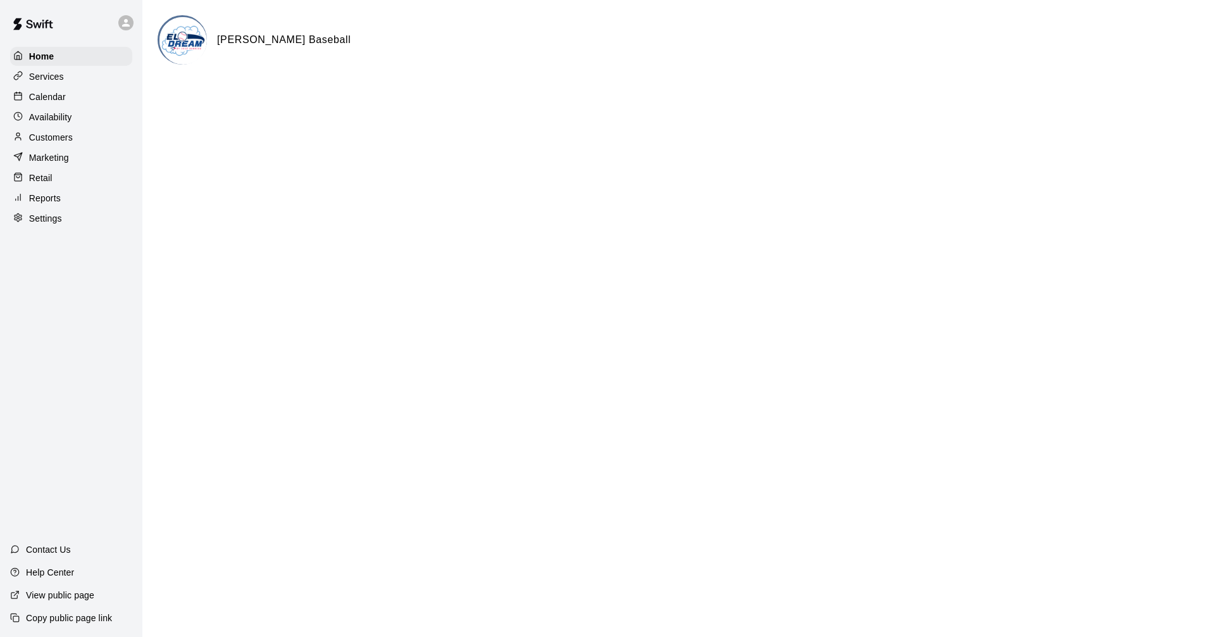
click at [66, 96] on div "Calendar" at bounding box center [71, 96] width 122 height 19
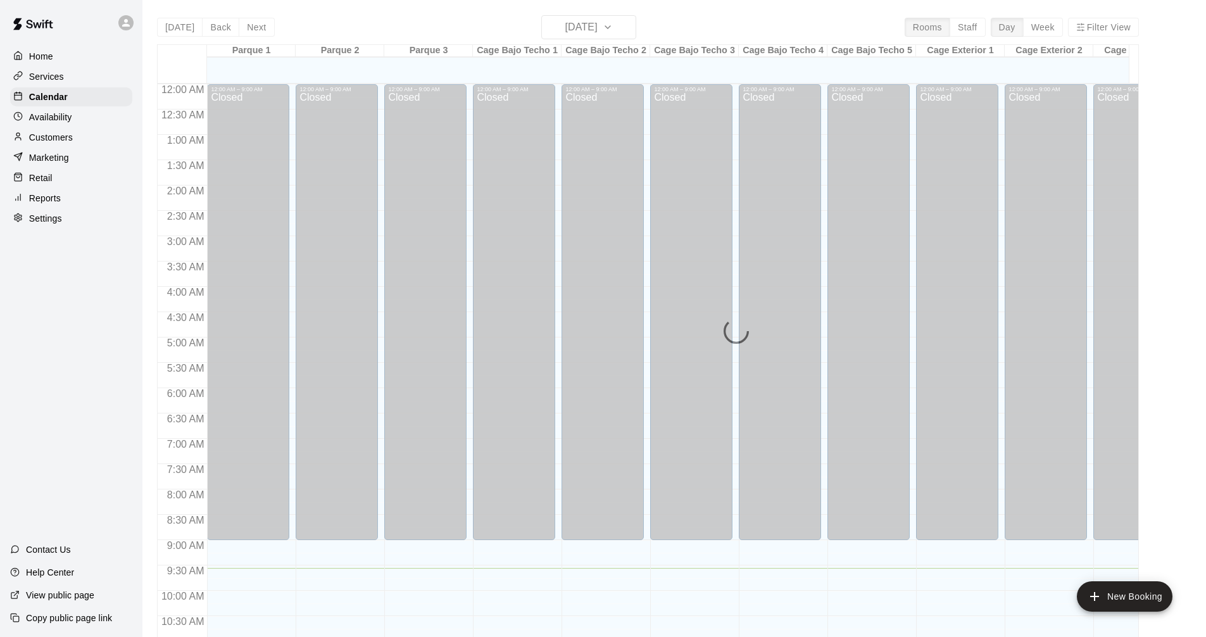
scroll to position [484, 0]
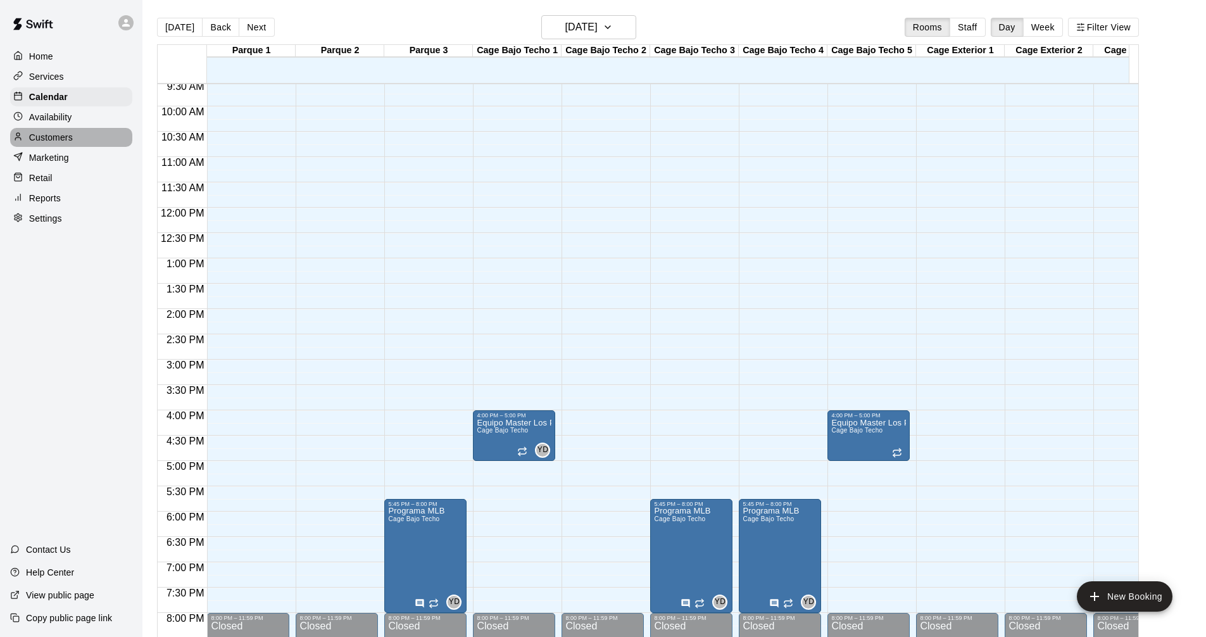
click at [75, 147] on div "Customers" at bounding box center [71, 137] width 122 height 19
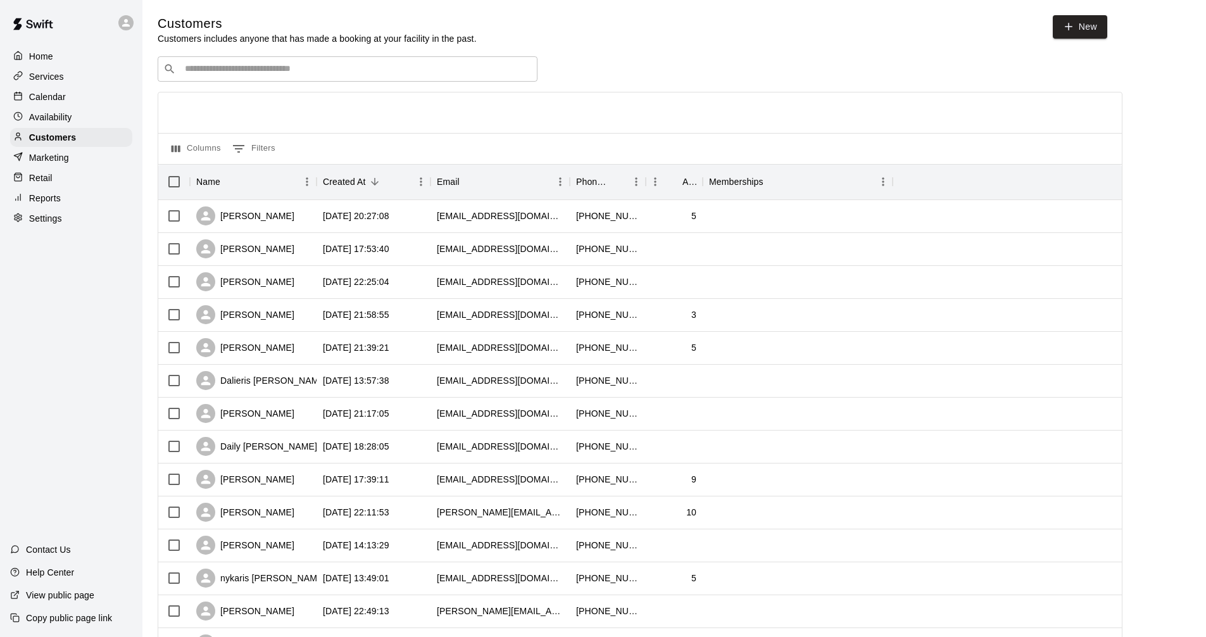
click at [47, 54] on p "Home" at bounding box center [41, 56] width 24 height 13
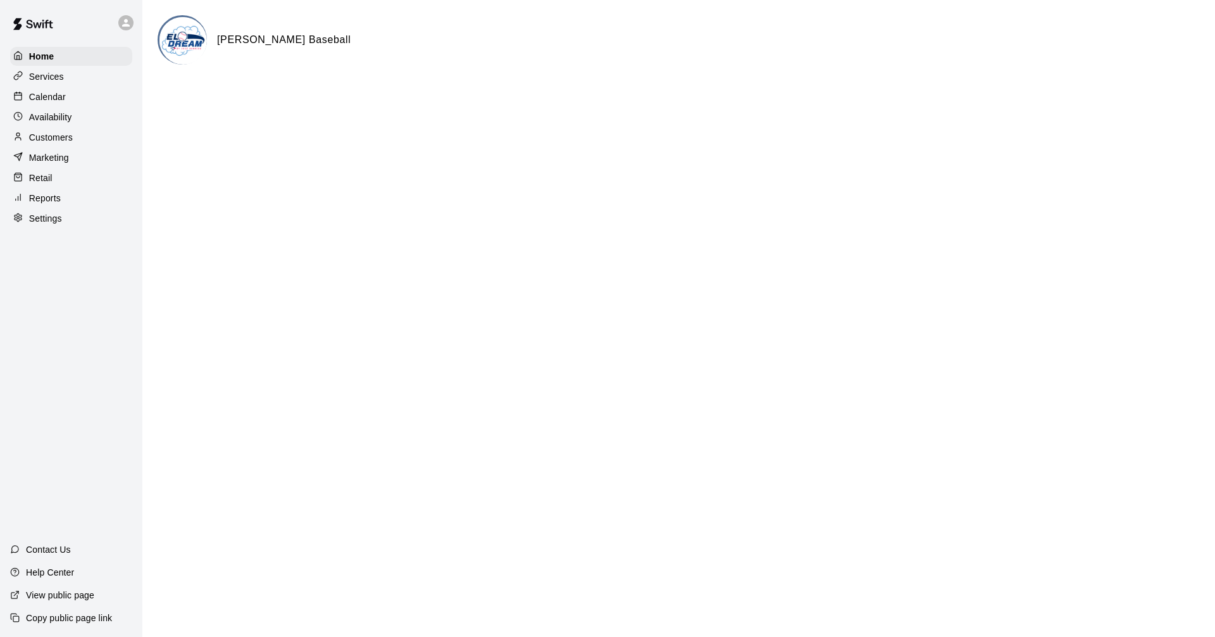
click at [59, 101] on p "Calendar" at bounding box center [47, 96] width 37 height 13
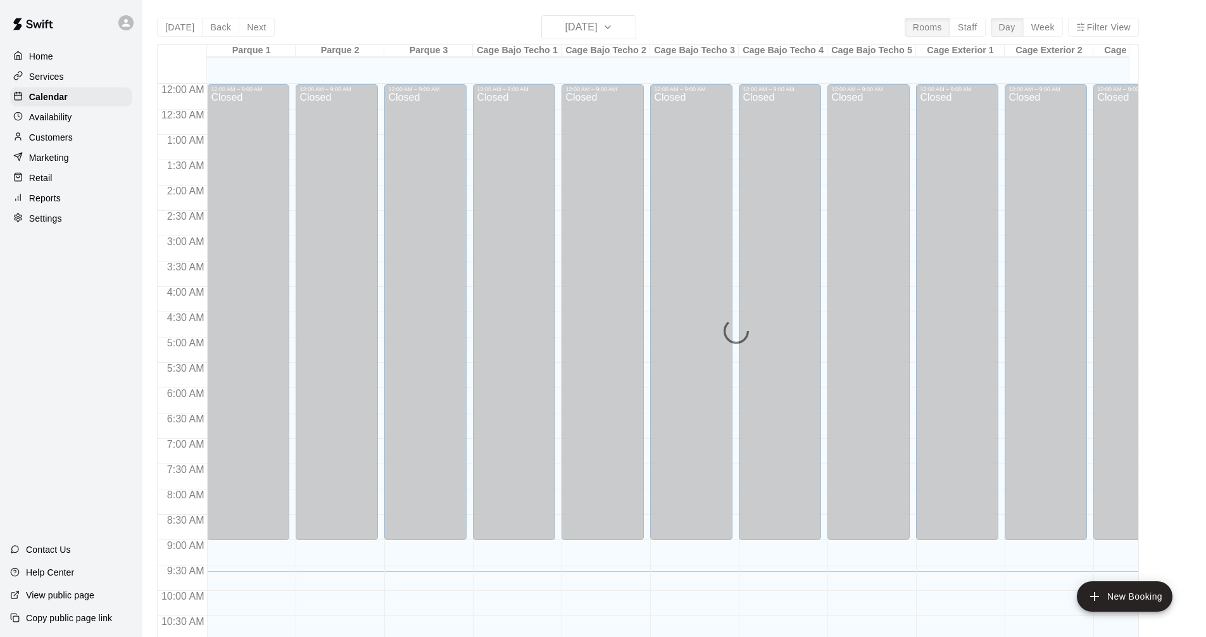
scroll to position [487, 0]
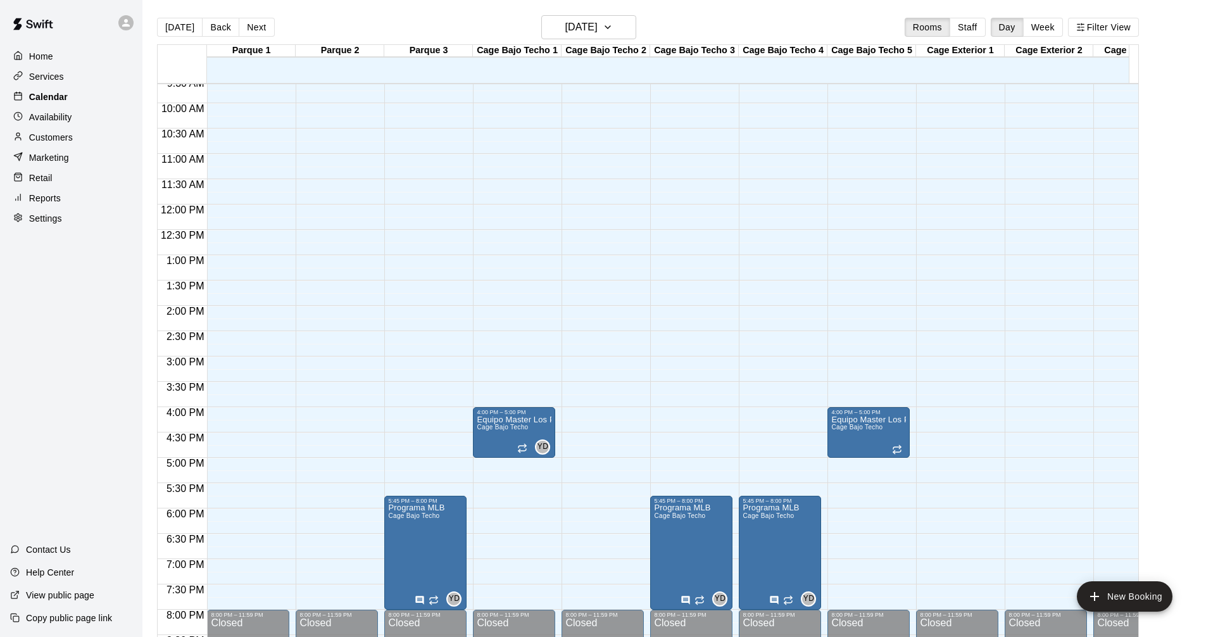
click at [57, 97] on p "Calendar" at bounding box center [48, 96] width 39 height 13
click at [36, 59] on p "Home" at bounding box center [41, 56] width 24 height 13
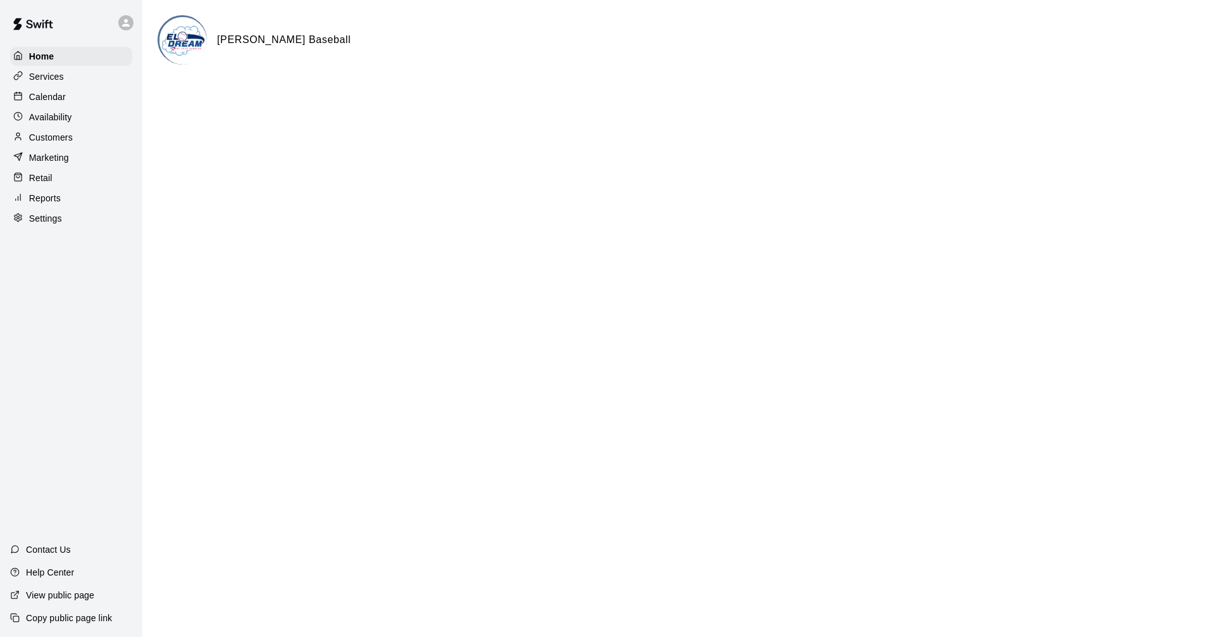
click at [52, 96] on p "Calendar" at bounding box center [47, 96] width 37 height 13
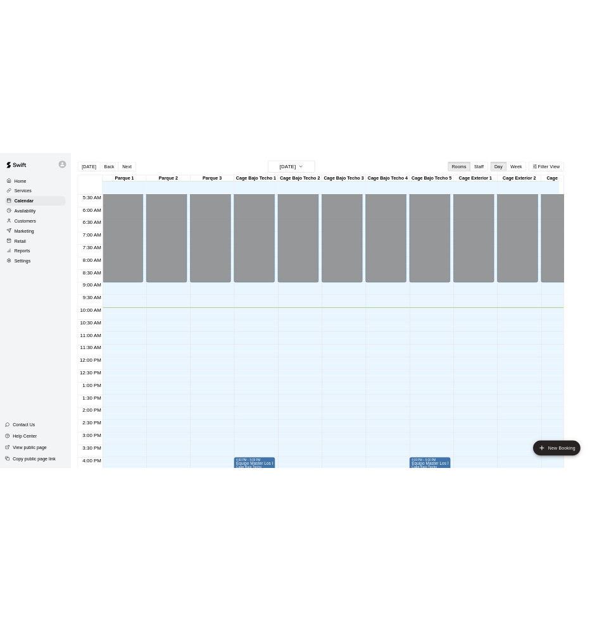
scroll to position [532, 0]
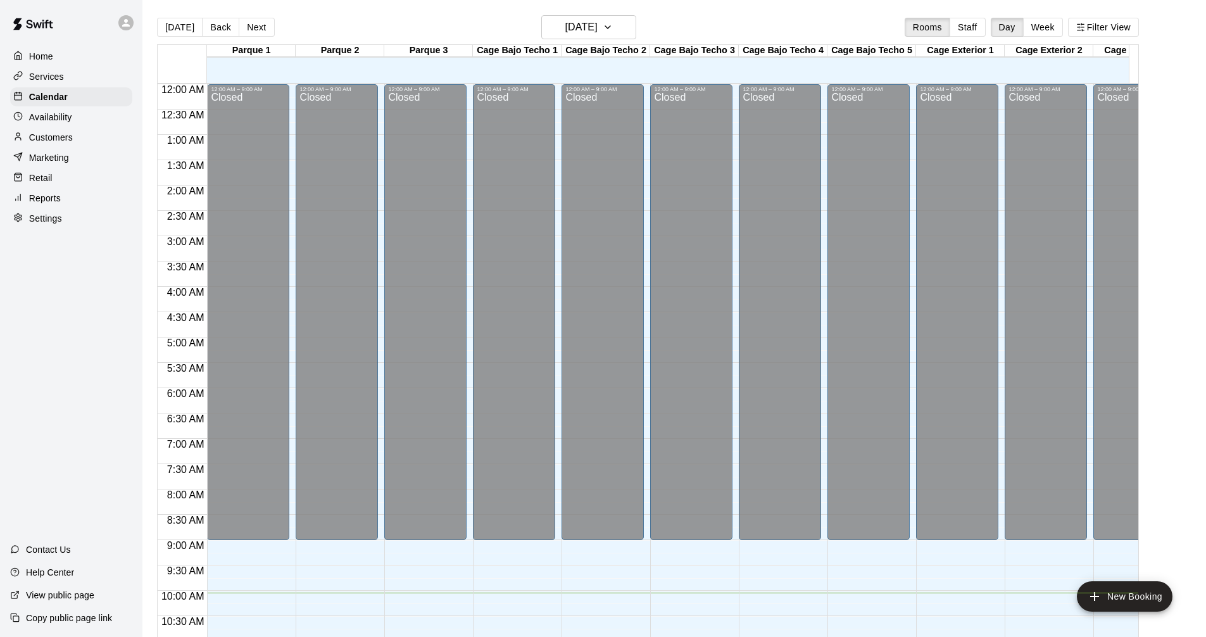
scroll to position [475, 0]
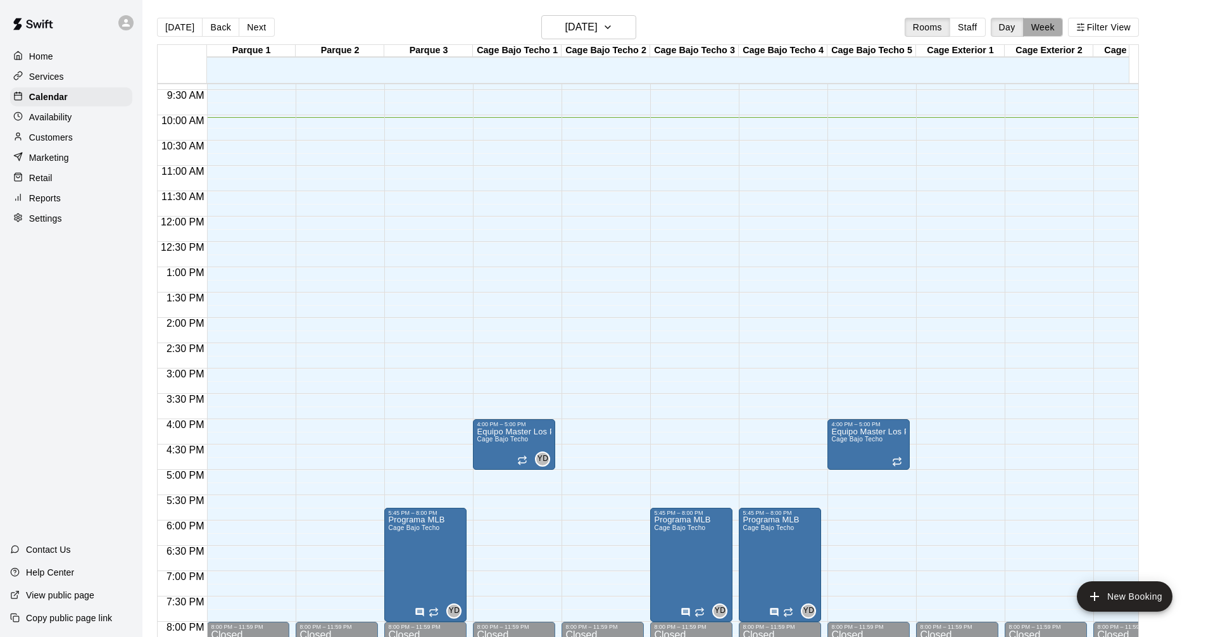
click at [1058, 27] on button "Week" at bounding box center [1043, 27] width 40 height 19
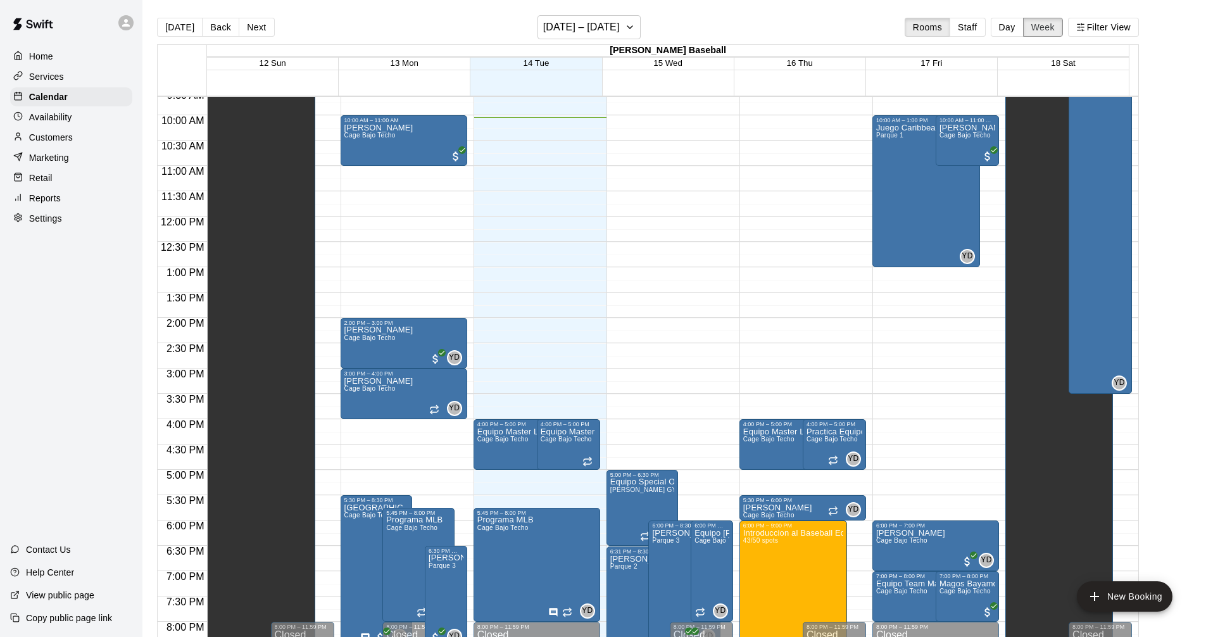
scroll to position [508, 0]
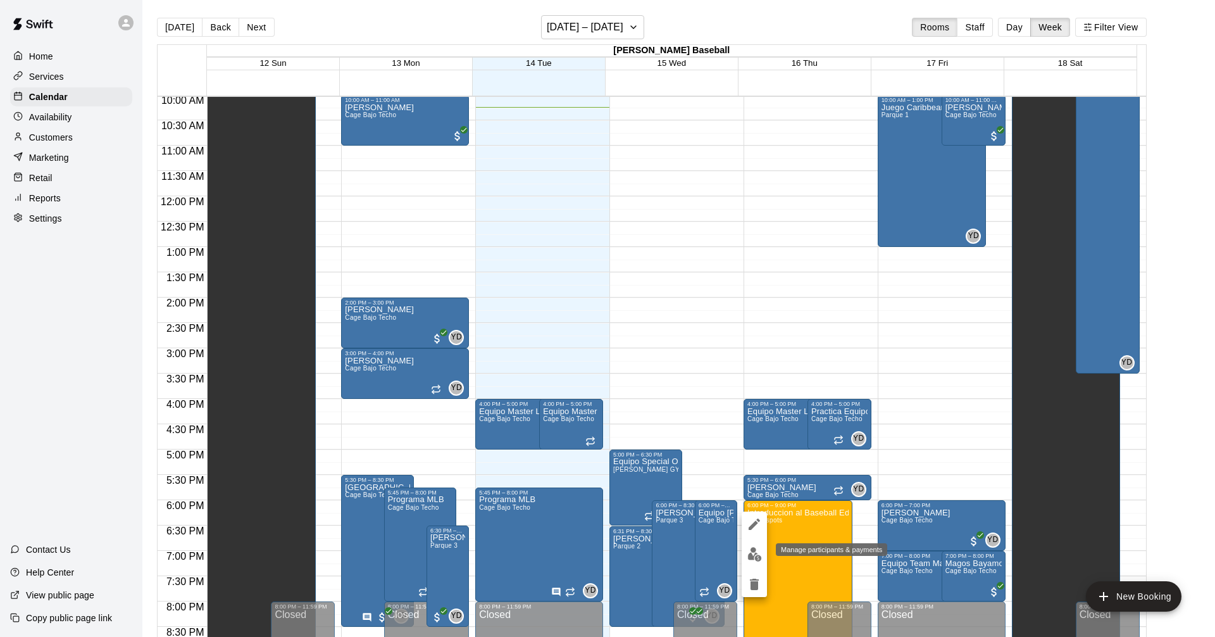
click at [754, 552] on img "edit" at bounding box center [754, 554] width 15 height 15
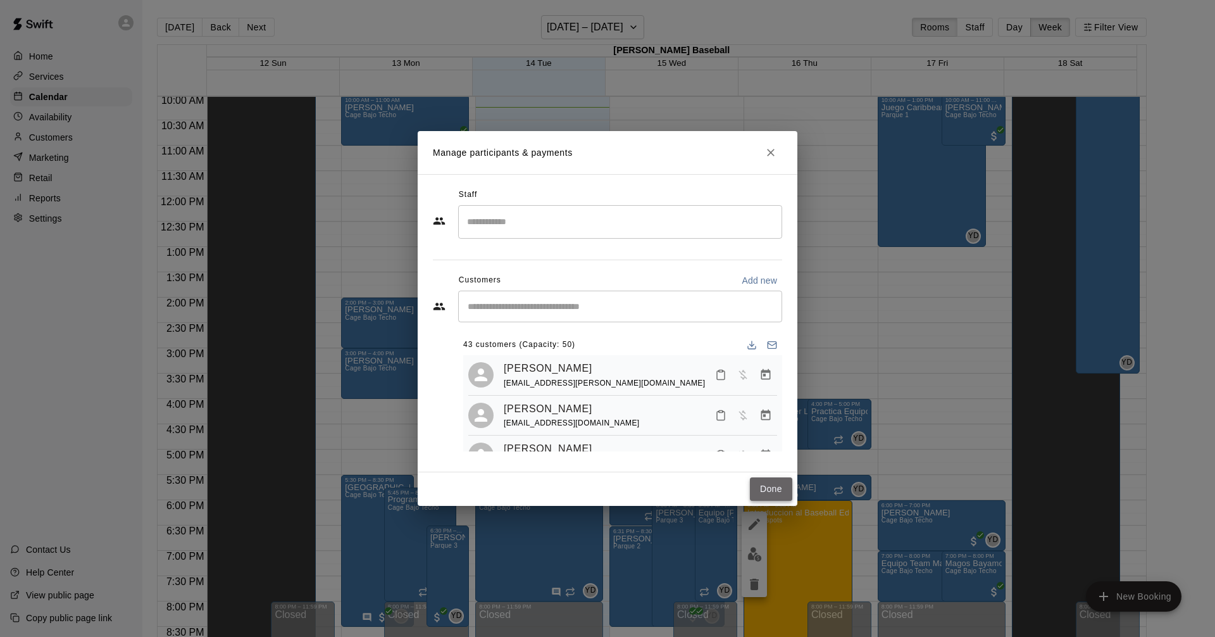
click at [763, 485] on button "Done" at bounding box center [771, 488] width 42 height 23
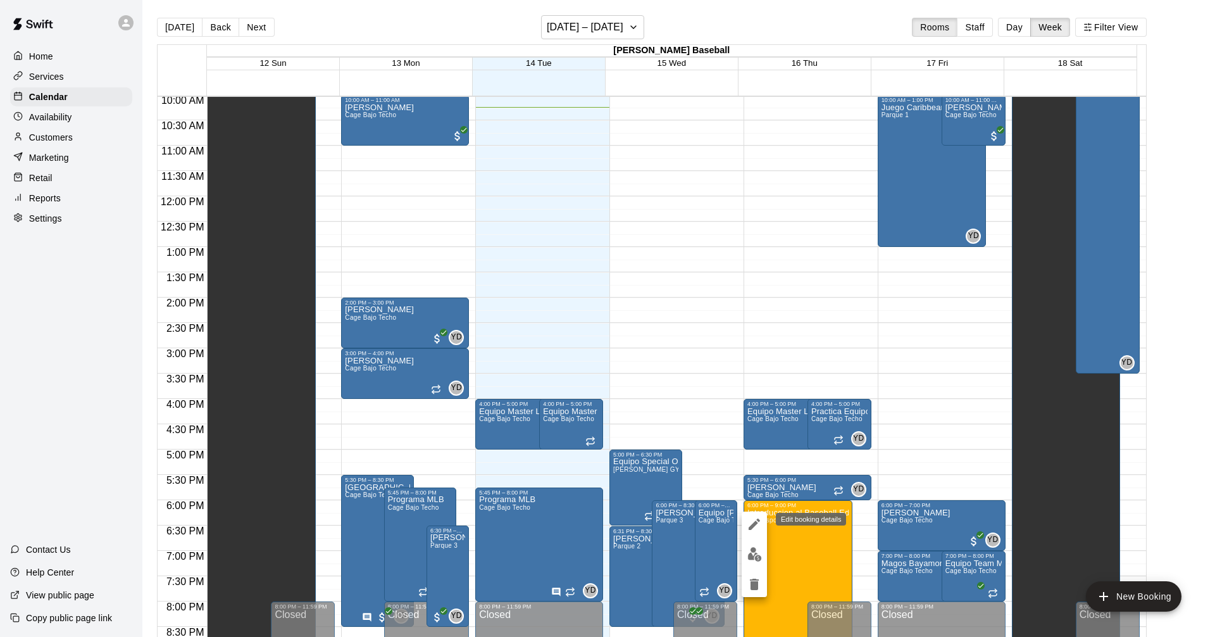
click at [756, 527] on icon "edit" at bounding box center [754, 523] width 15 height 15
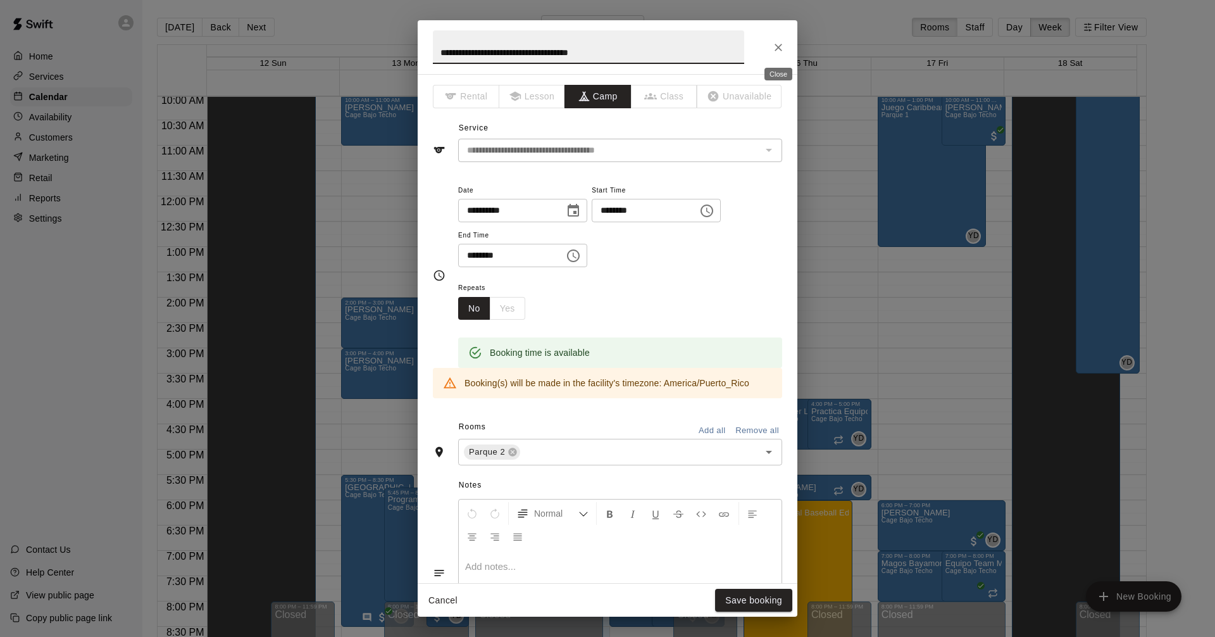
click at [777, 53] on icon "Close" at bounding box center [778, 47] width 13 height 13
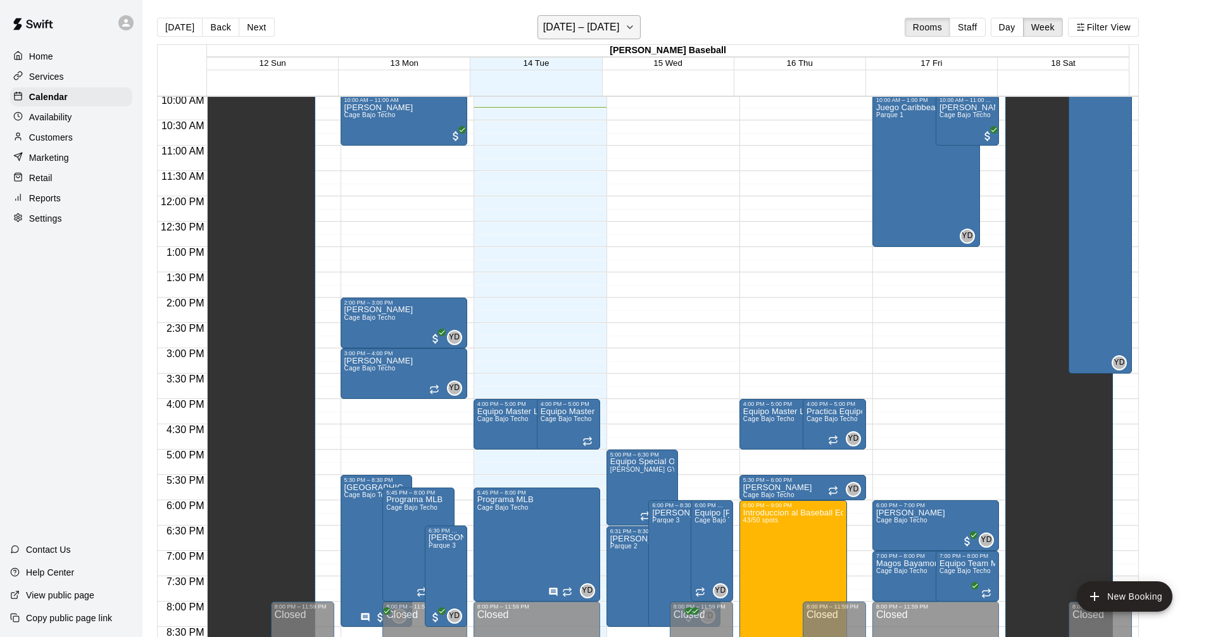
click at [626, 24] on icon "button" at bounding box center [630, 27] width 10 height 15
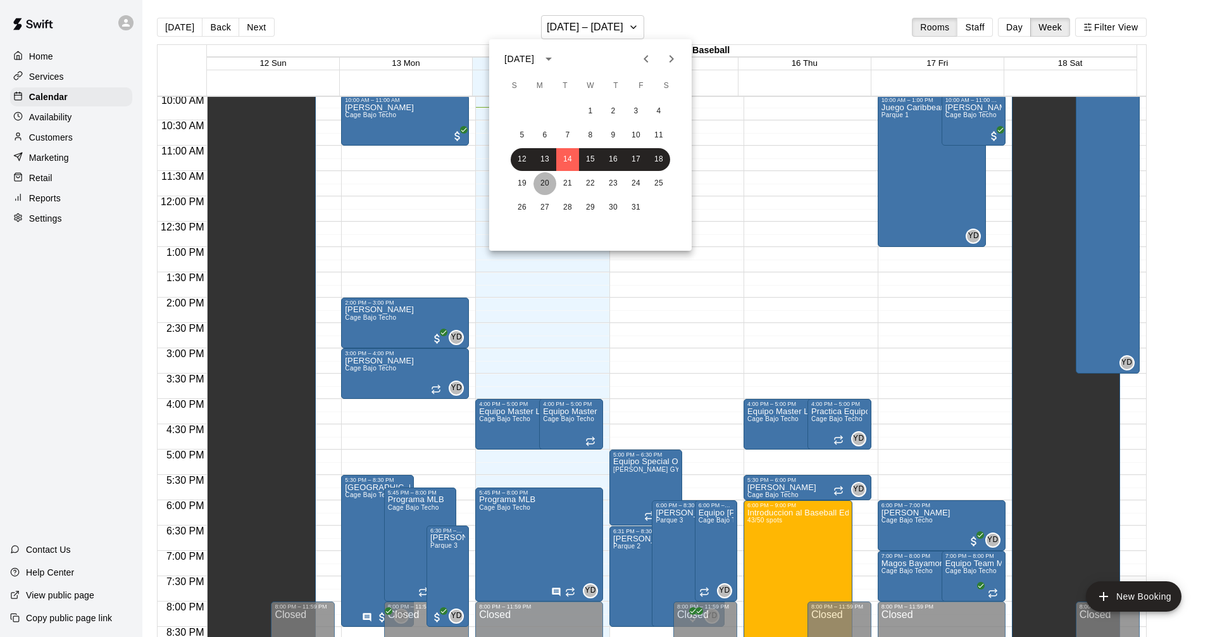
click at [537, 186] on button "20" at bounding box center [544, 183] width 23 height 23
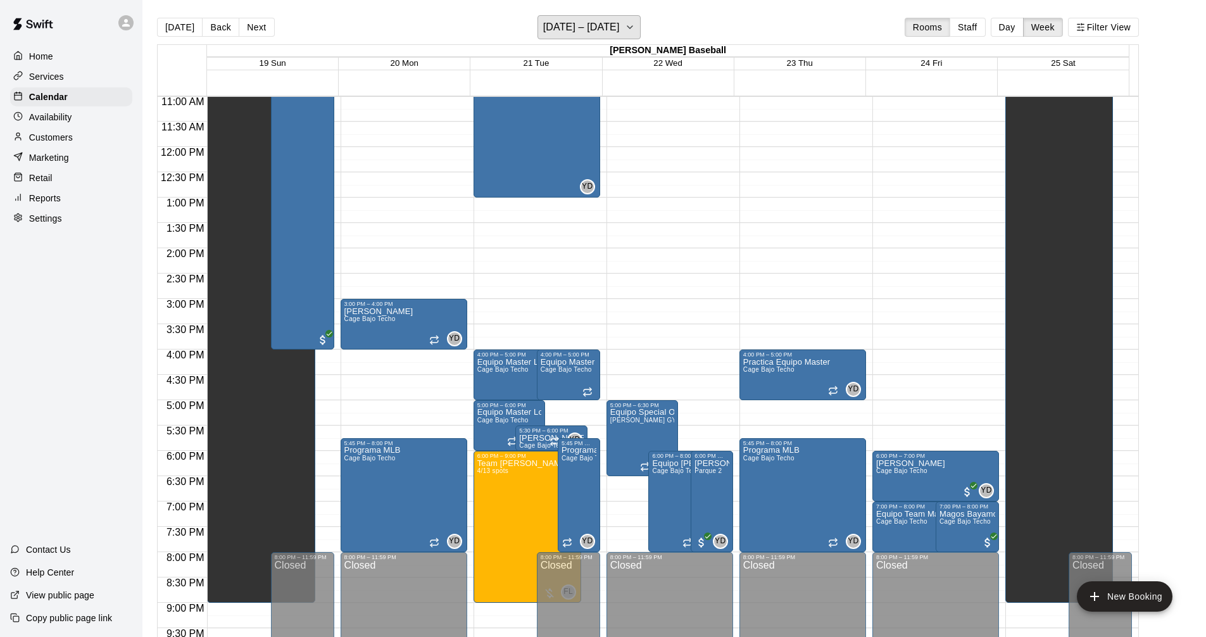
scroll to position [536, 0]
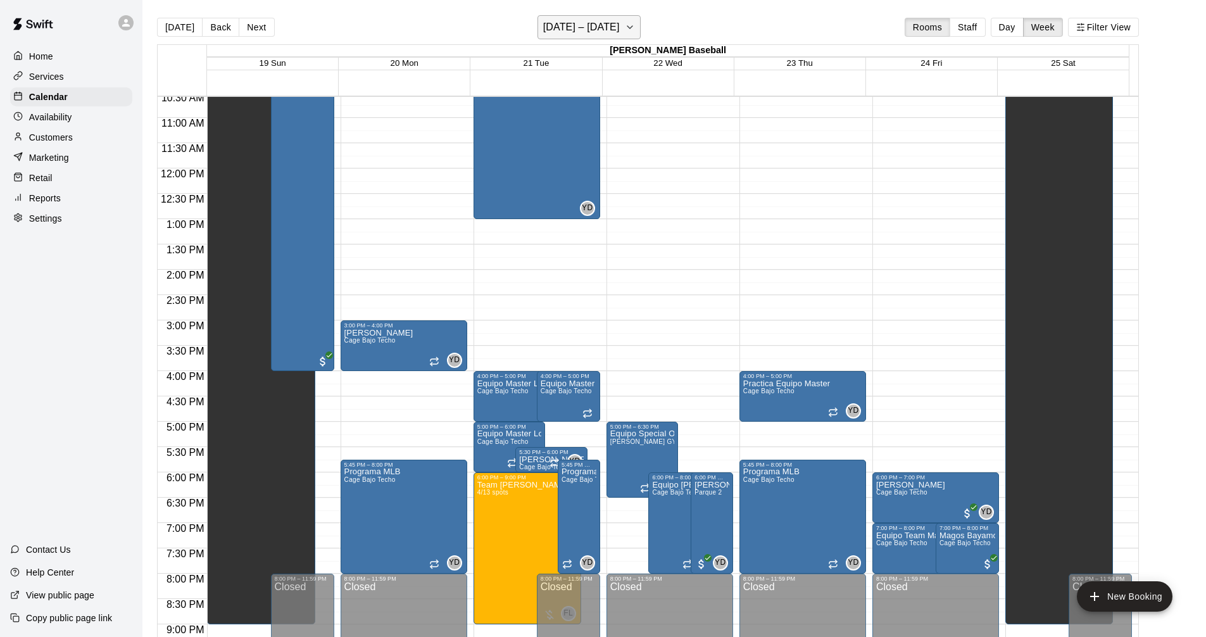
click at [628, 34] on icon "button" at bounding box center [630, 27] width 10 height 15
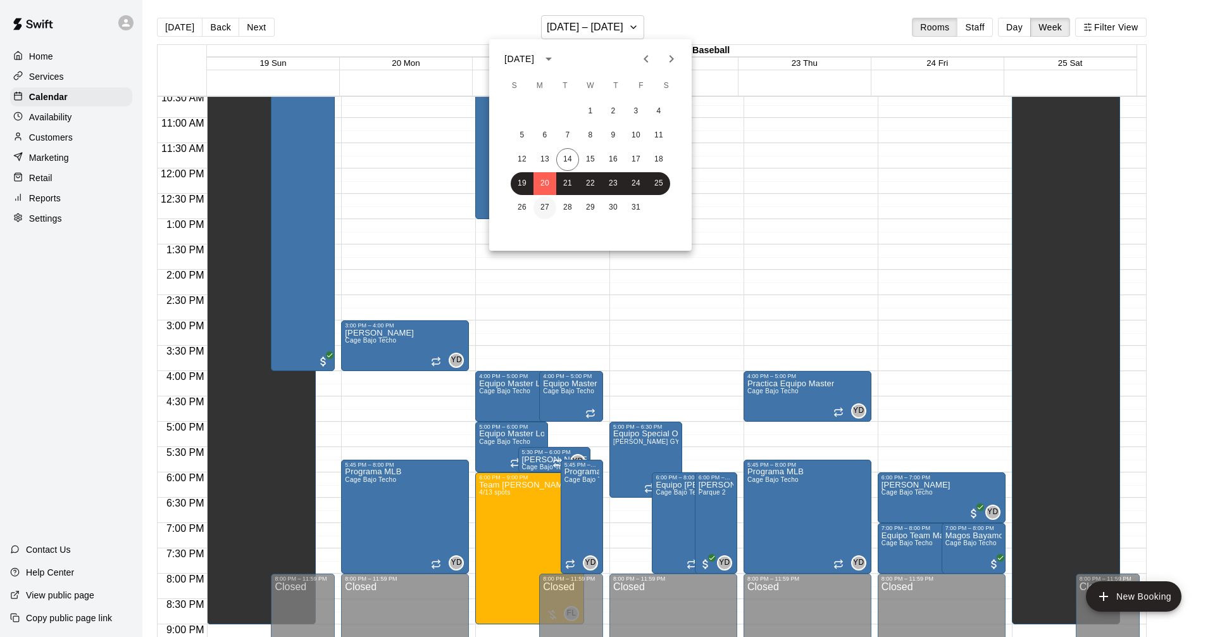
click at [547, 208] on button "27" at bounding box center [544, 207] width 23 height 23
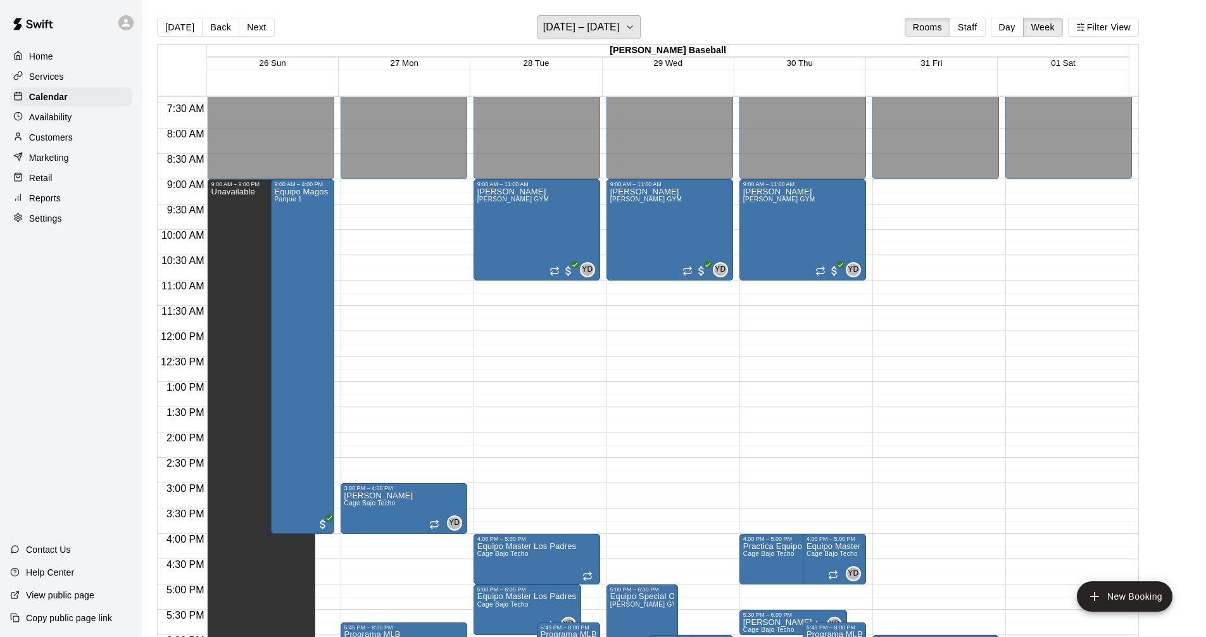
scroll to position [409, 0]
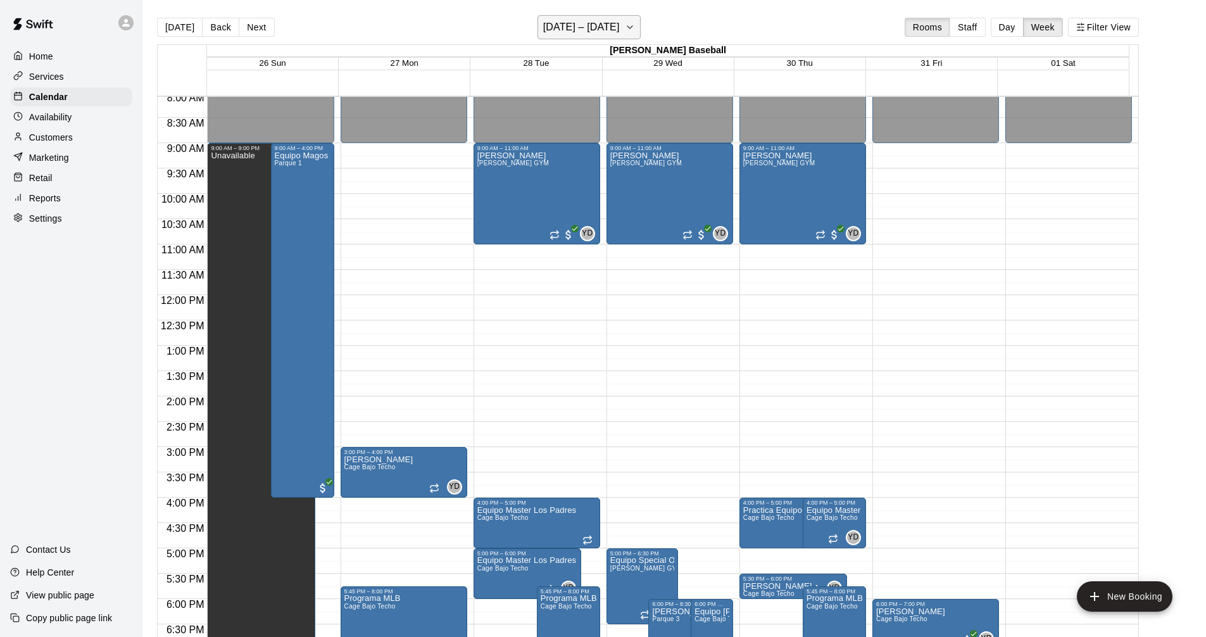
click at [581, 22] on h6 "October 26 – November 01" at bounding box center [581, 27] width 77 height 18
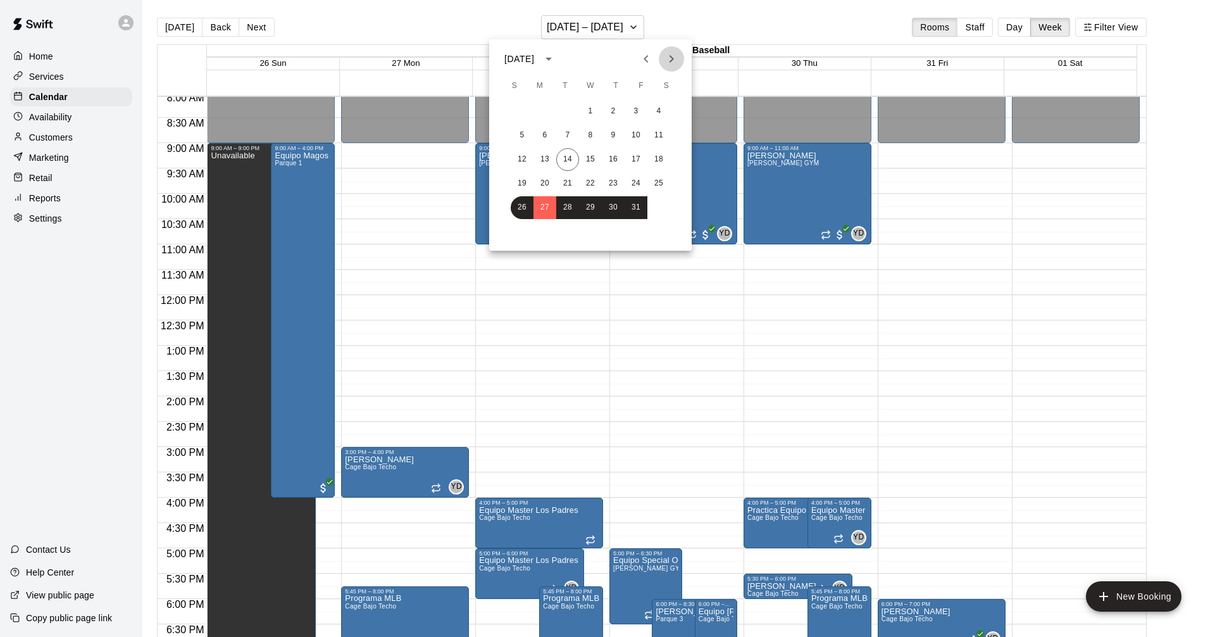
click at [673, 60] on icon "Next month" at bounding box center [671, 58] width 15 height 15
click at [543, 136] on button "3" at bounding box center [544, 135] width 23 height 23
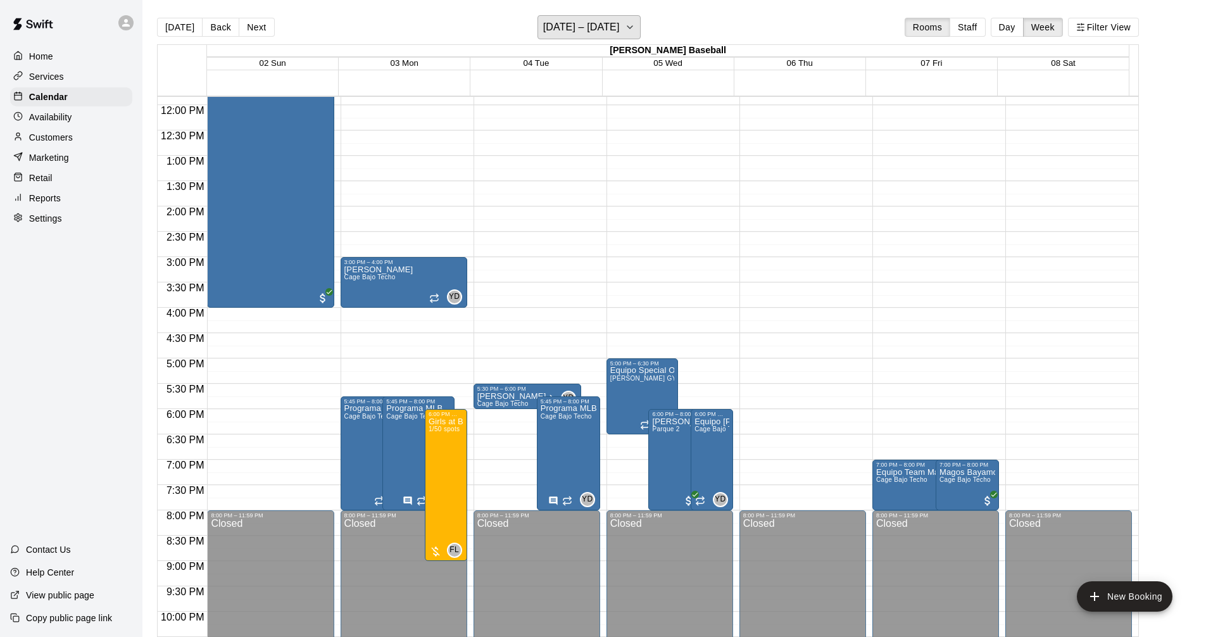
scroll to position [536, 0]
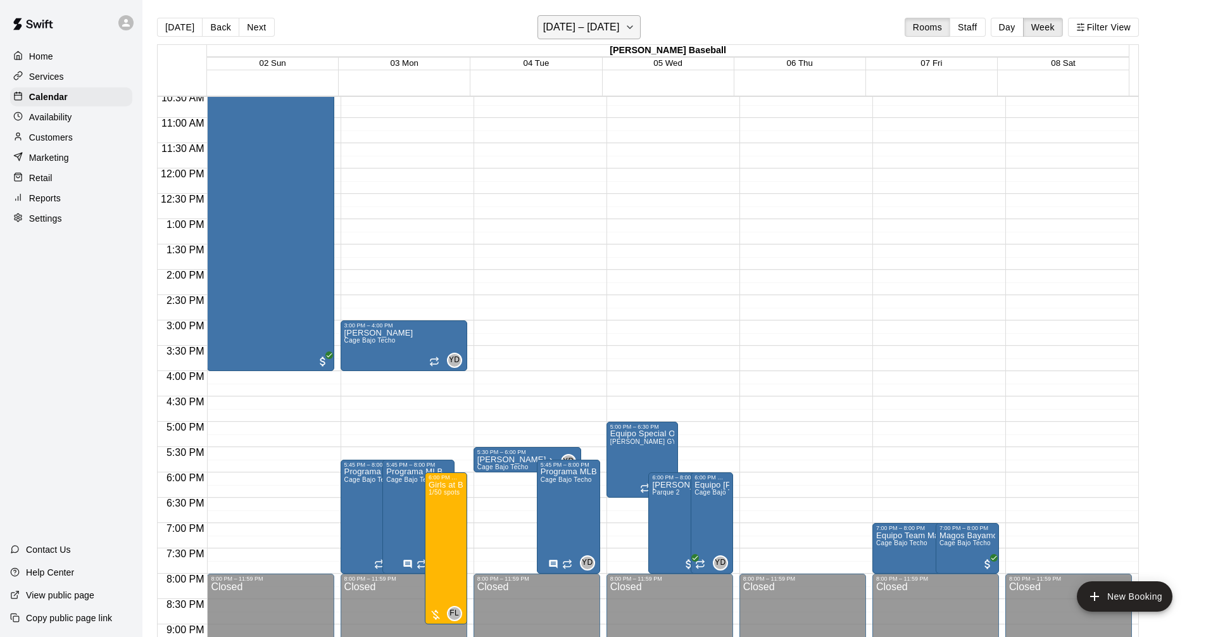
click at [635, 31] on icon "button" at bounding box center [630, 27] width 10 height 15
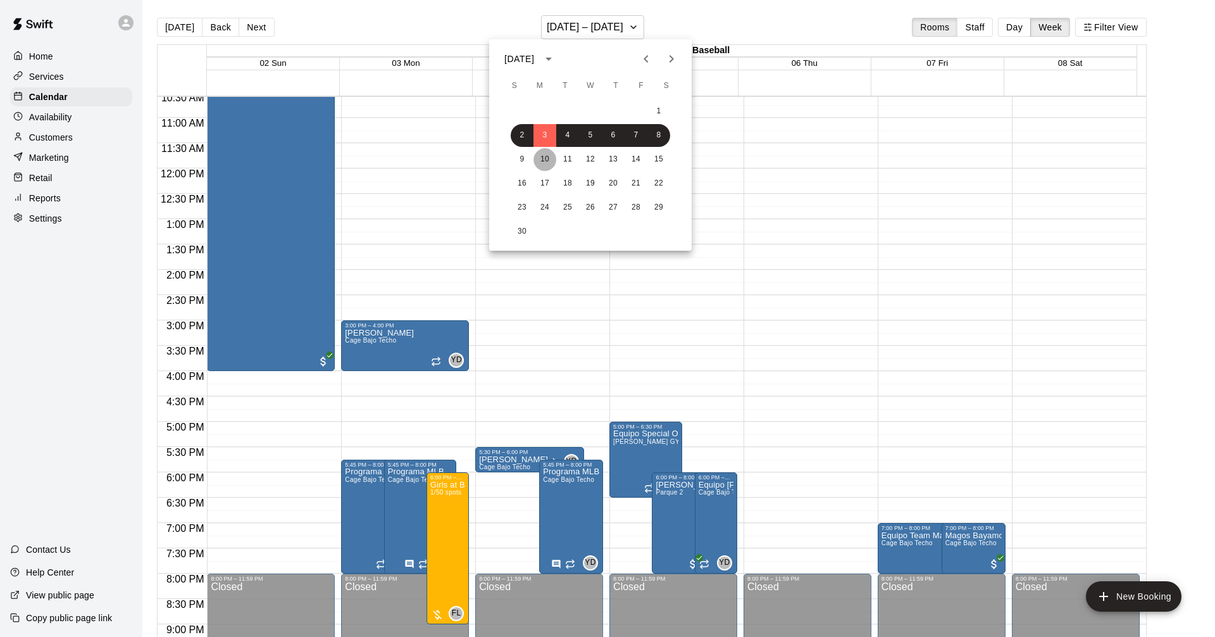
click at [544, 158] on button "10" at bounding box center [544, 159] width 23 height 23
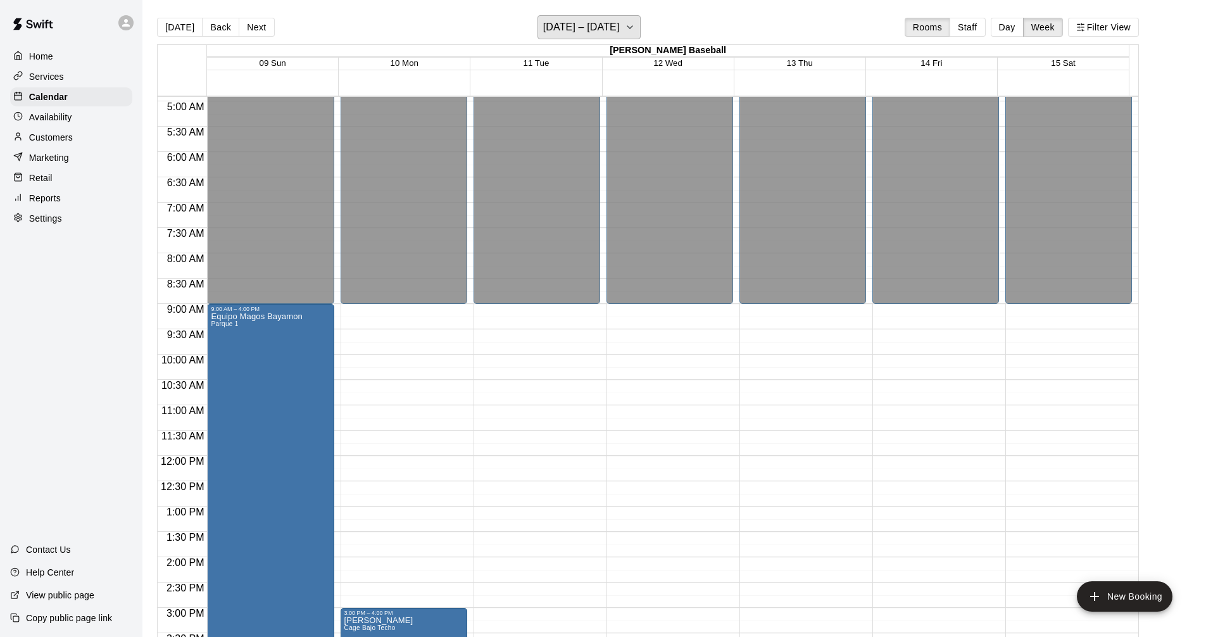
scroll to position [409, 0]
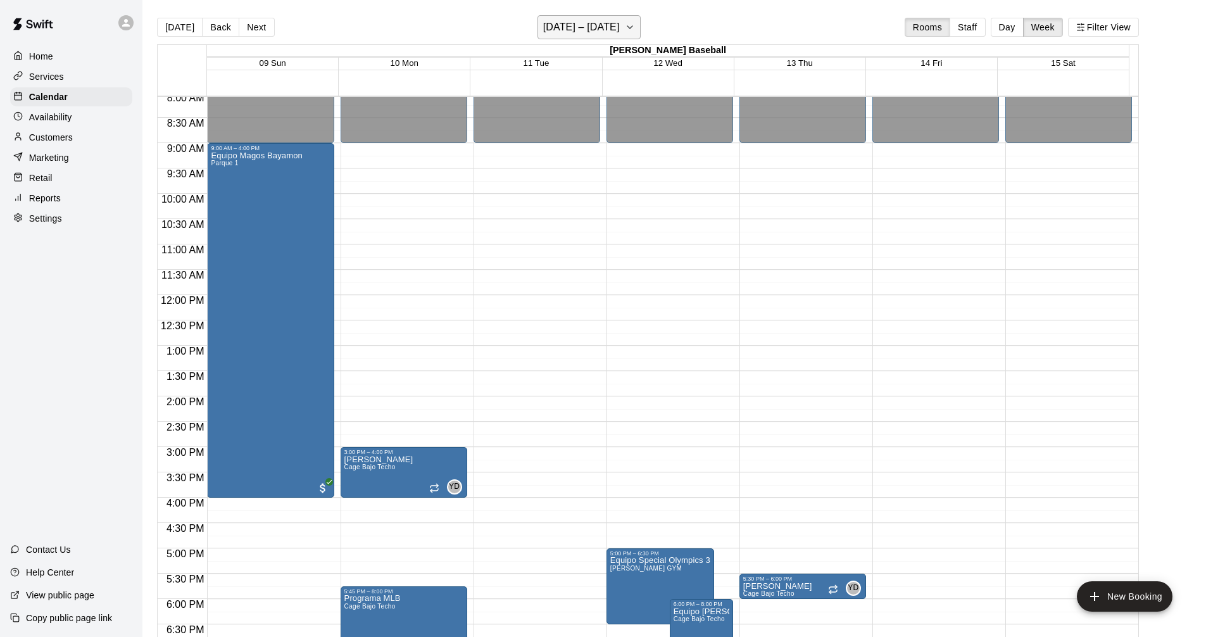
click at [635, 23] on icon "button" at bounding box center [630, 27] width 10 height 15
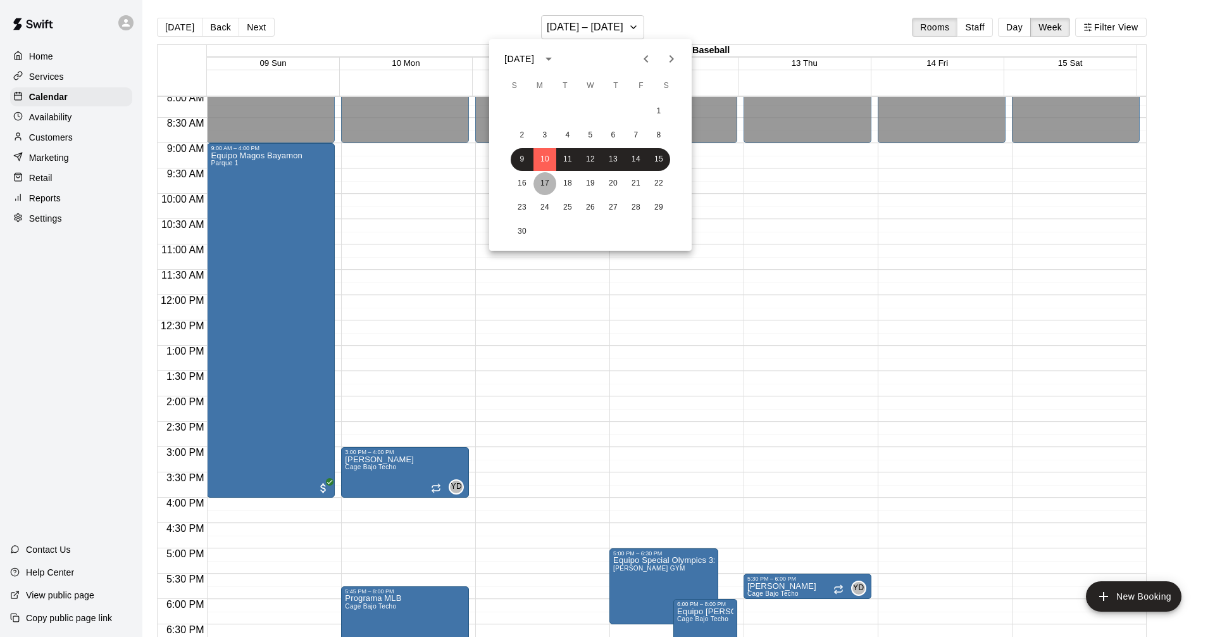
click at [544, 185] on button "17" at bounding box center [544, 183] width 23 height 23
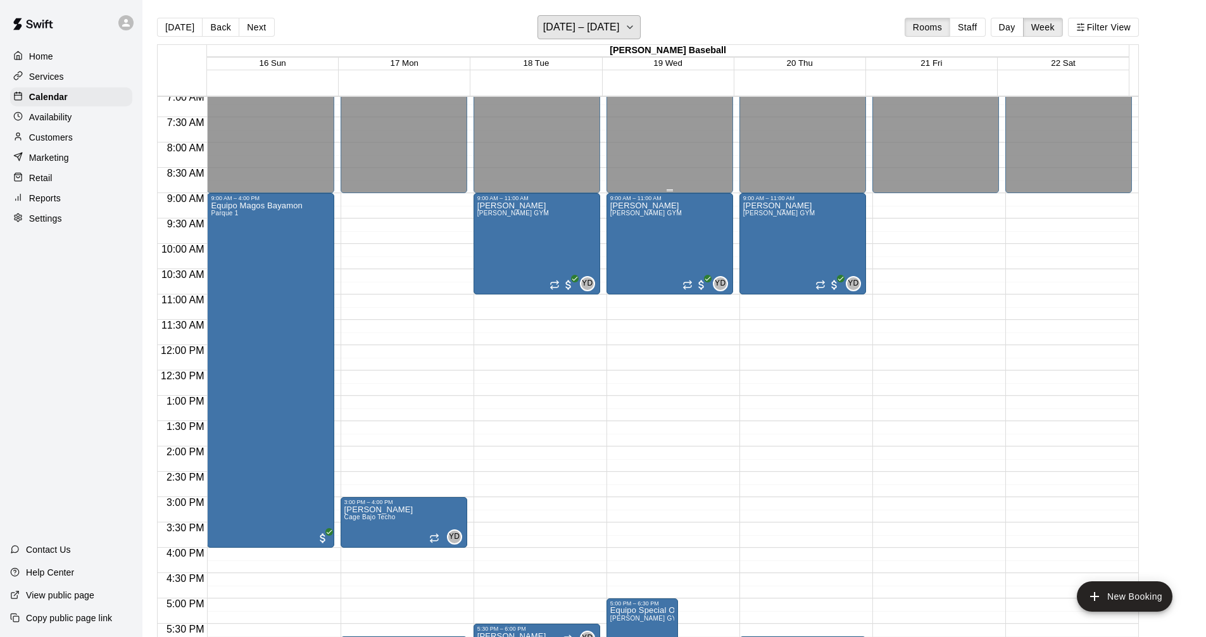
scroll to position [346, 0]
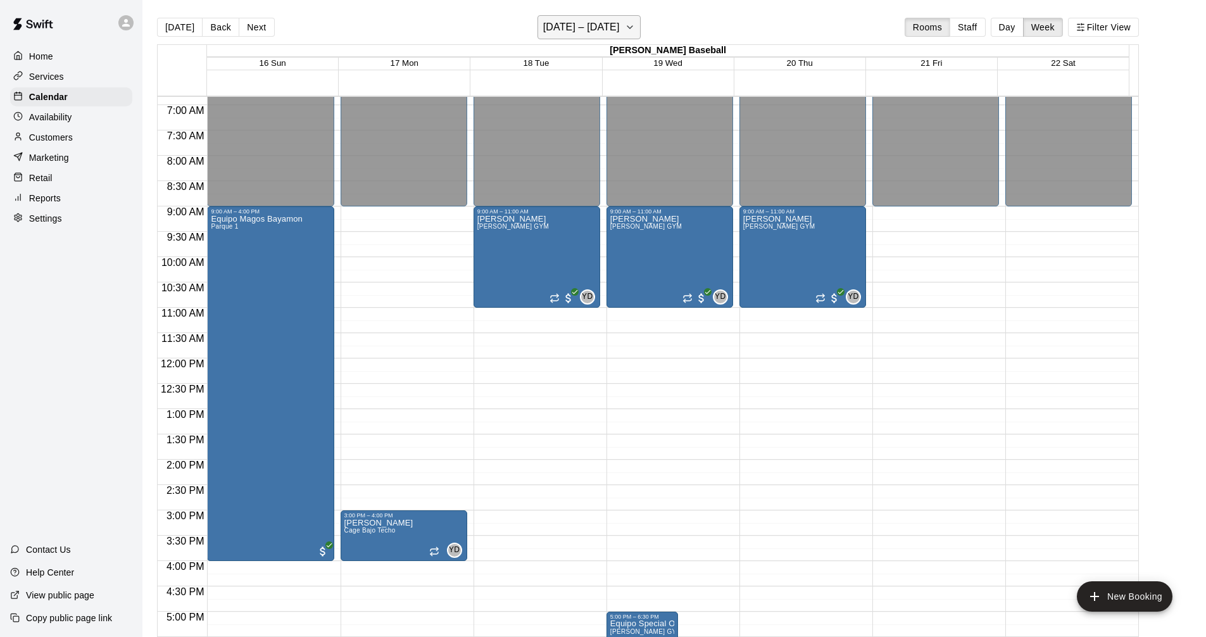
click at [629, 33] on button "November 16 – 22" at bounding box center [588, 27] width 103 height 24
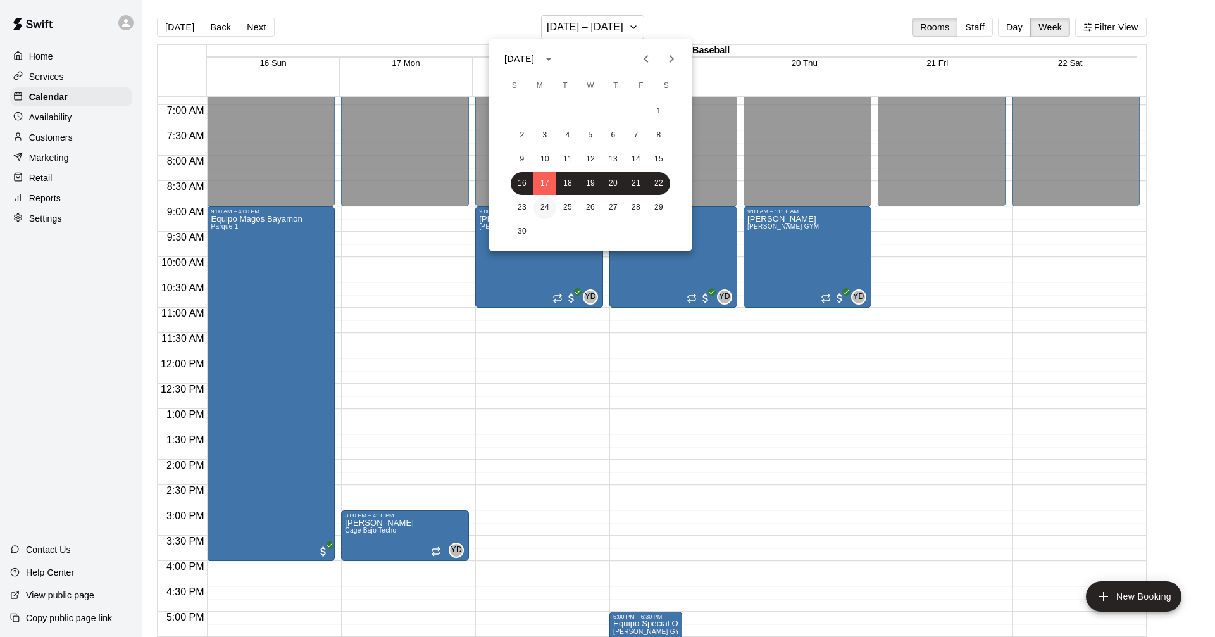
click at [546, 203] on button "24" at bounding box center [544, 207] width 23 height 23
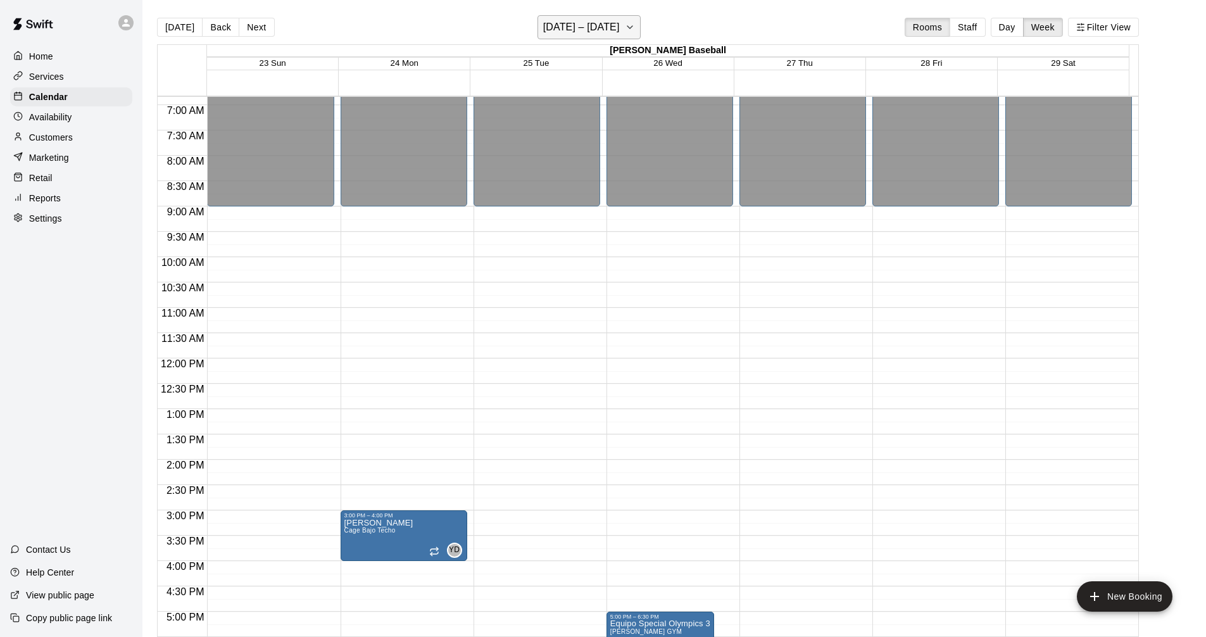
click at [631, 32] on icon "button" at bounding box center [630, 27] width 10 height 15
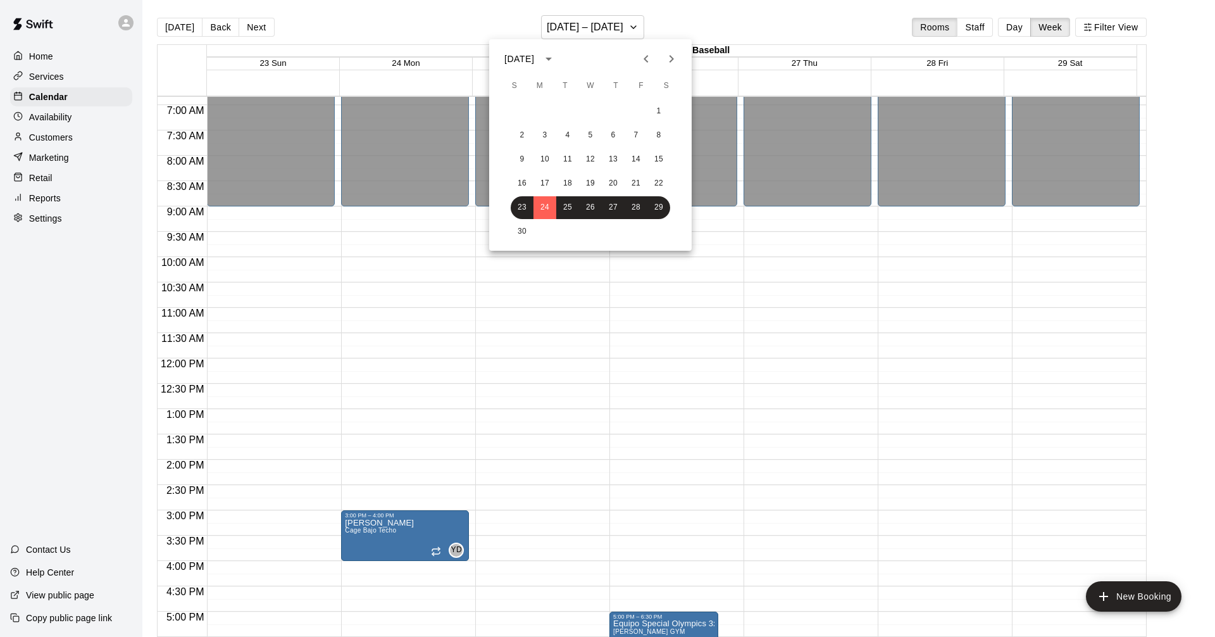
click at [668, 59] on icon "Next month" at bounding box center [671, 58] width 15 height 15
click at [549, 109] on button "1" at bounding box center [544, 111] width 23 height 23
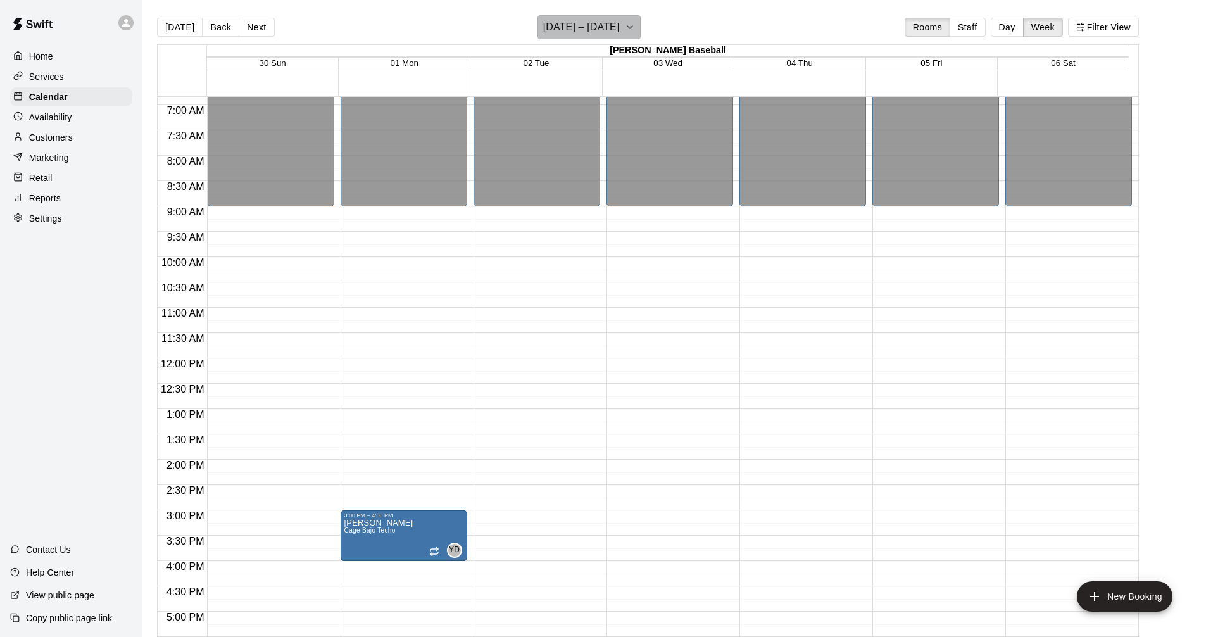
click at [620, 23] on h6 "November 30 – December 06" at bounding box center [581, 27] width 77 height 18
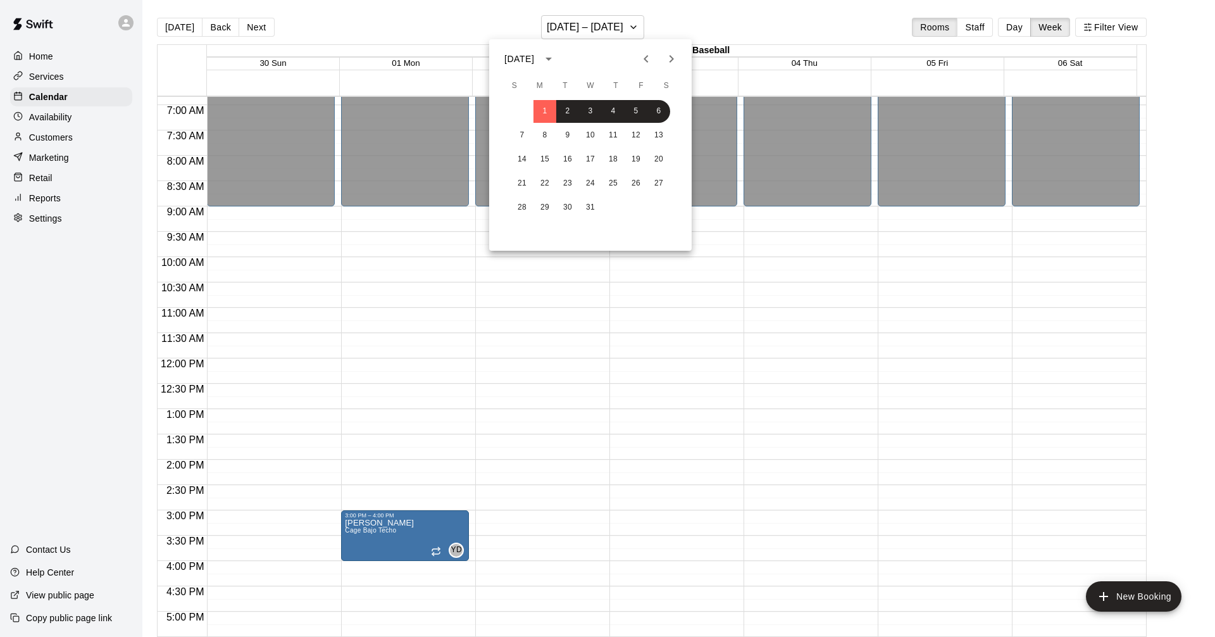
click at [1039, 22] on div at bounding box center [607, 318] width 1215 height 637
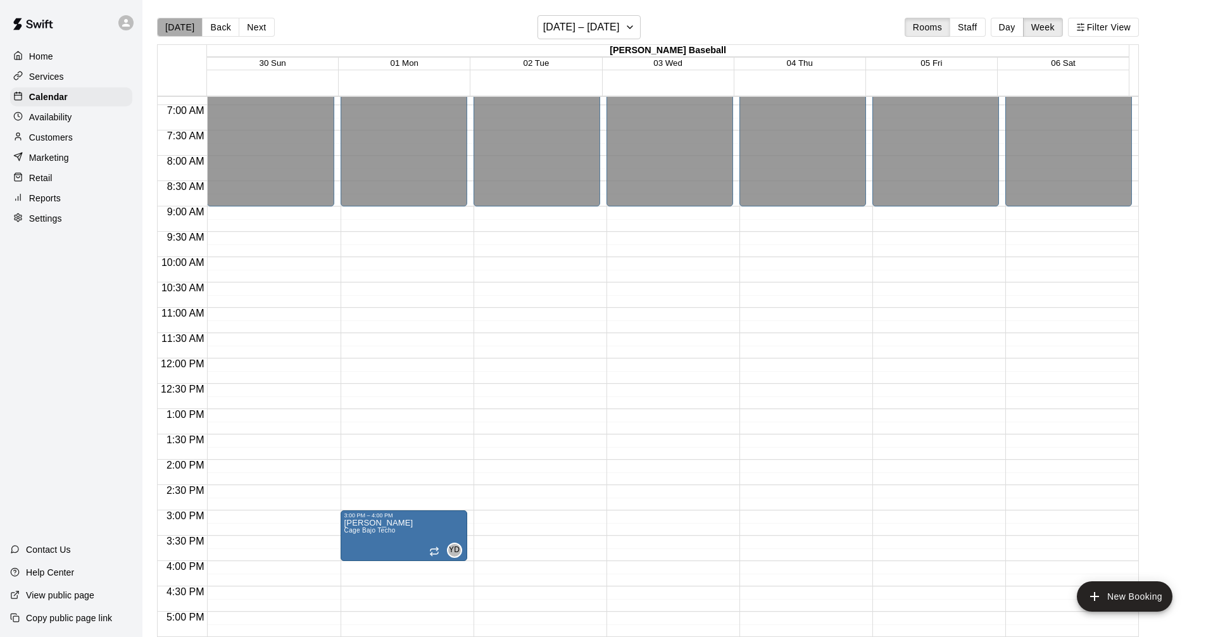
click at [192, 29] on button "[DATE]" at bounding box center [180, 27] width 46 height 19
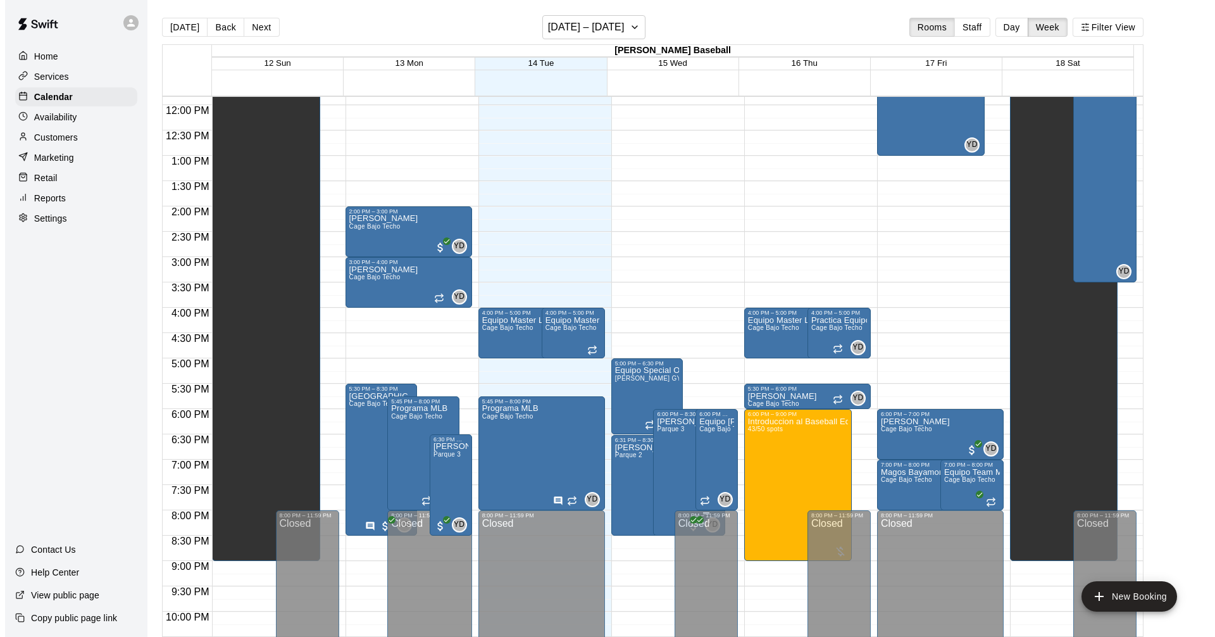
scroll to position [536, 0]
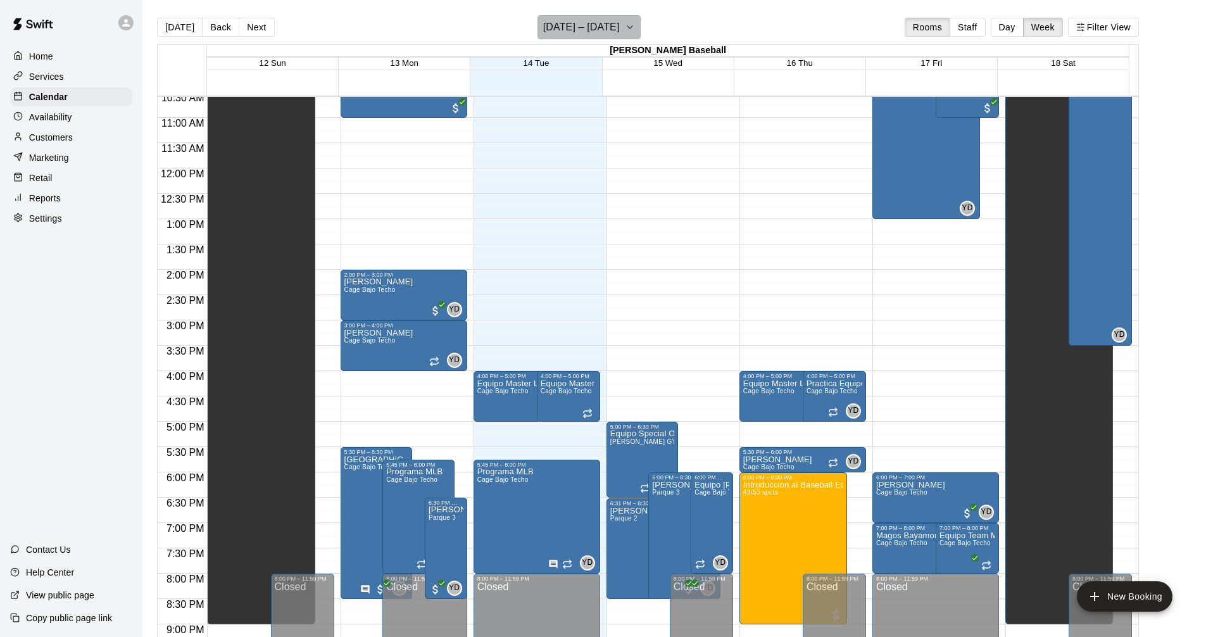
click at [617, 28] on h6 "[DATE] – [DATE]" at bounding box center [581, 27] width 77 height 18
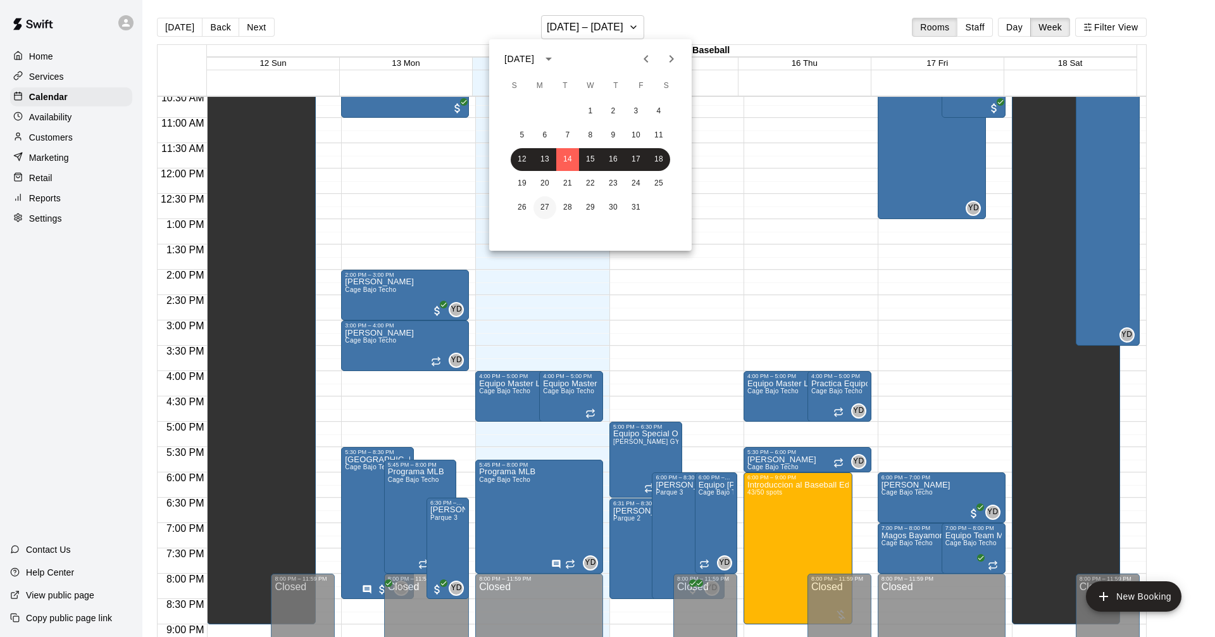
click at [544, 205] on button "27" at bounding box center [544, 207] width 23 height 23
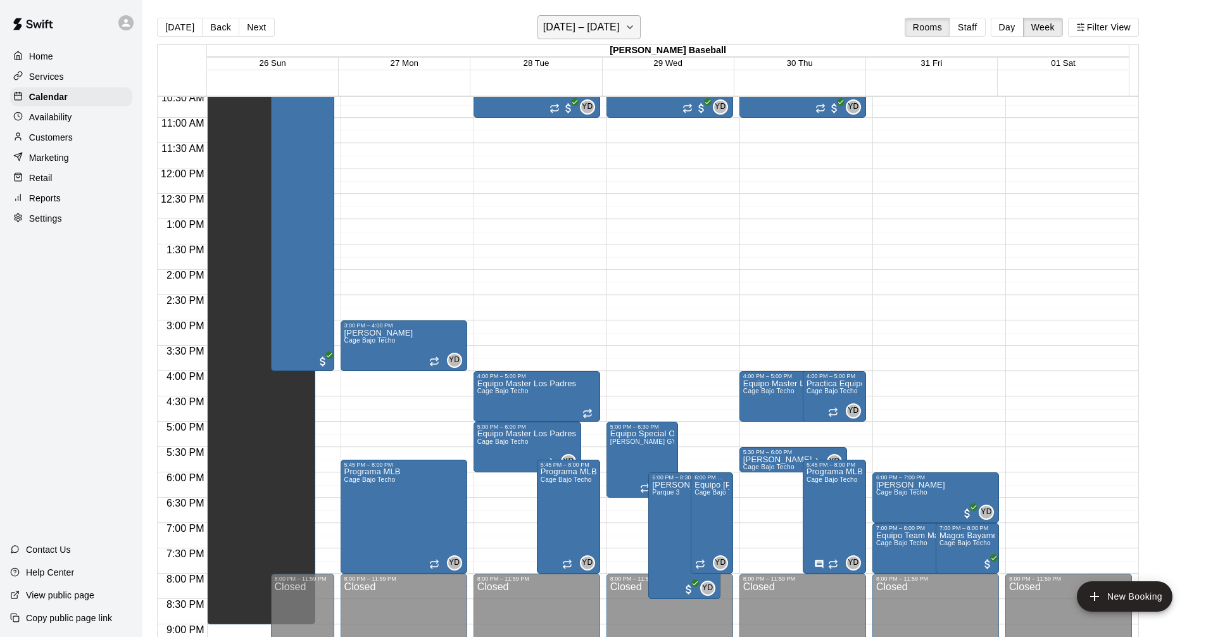
click at [635, 26] on icon "button" at bounding box center [630, 27] width 10 height 15
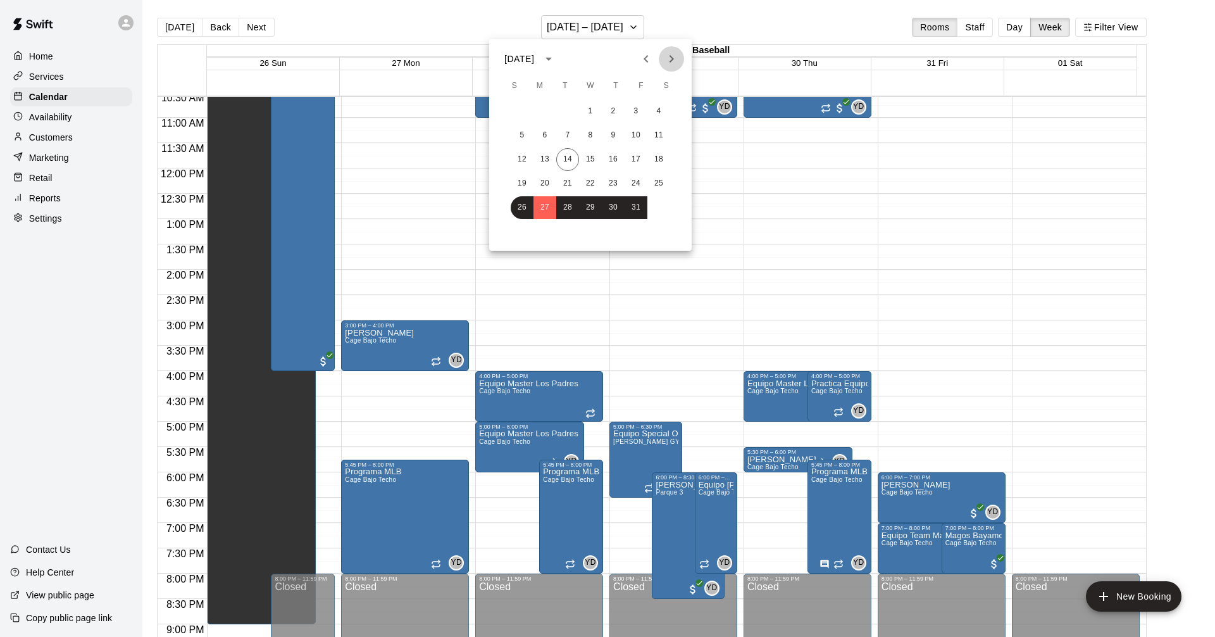
click at [672, 58] on icon "Next month" at bounding box center [672, 59] width 4 height 8
click at [539, 135] on button "3" at bounding box center [544, 135] width 23 height 23
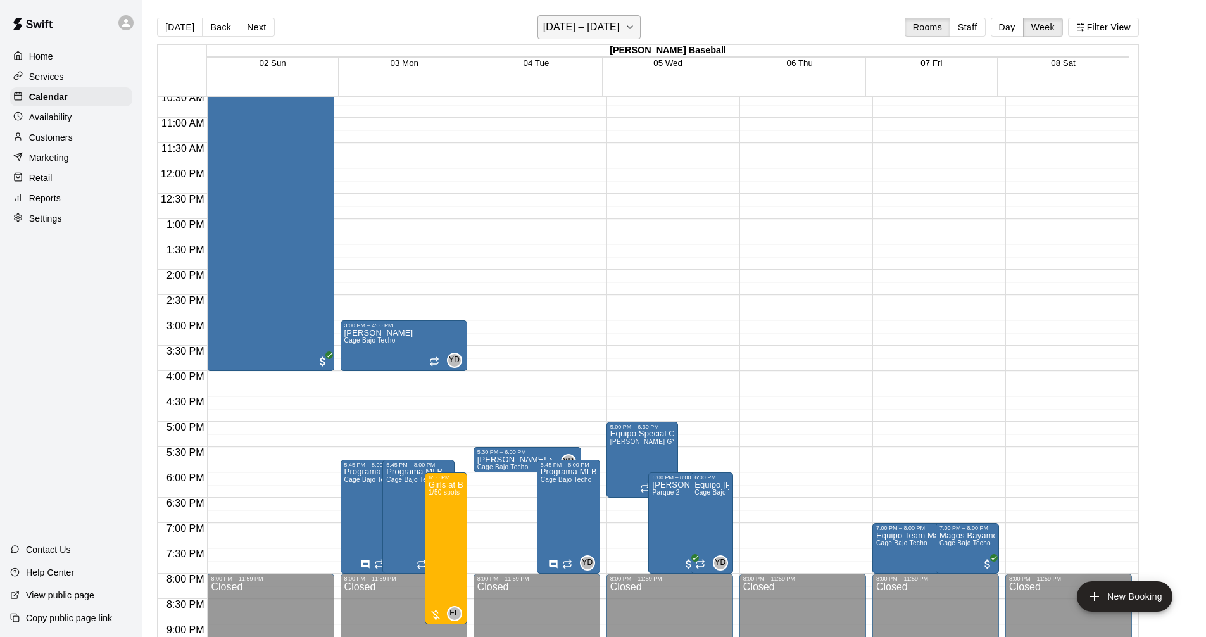
click at [608, 22] on h6 "November 02 – 08" at bounding box center [581, 27] width 77 height 18
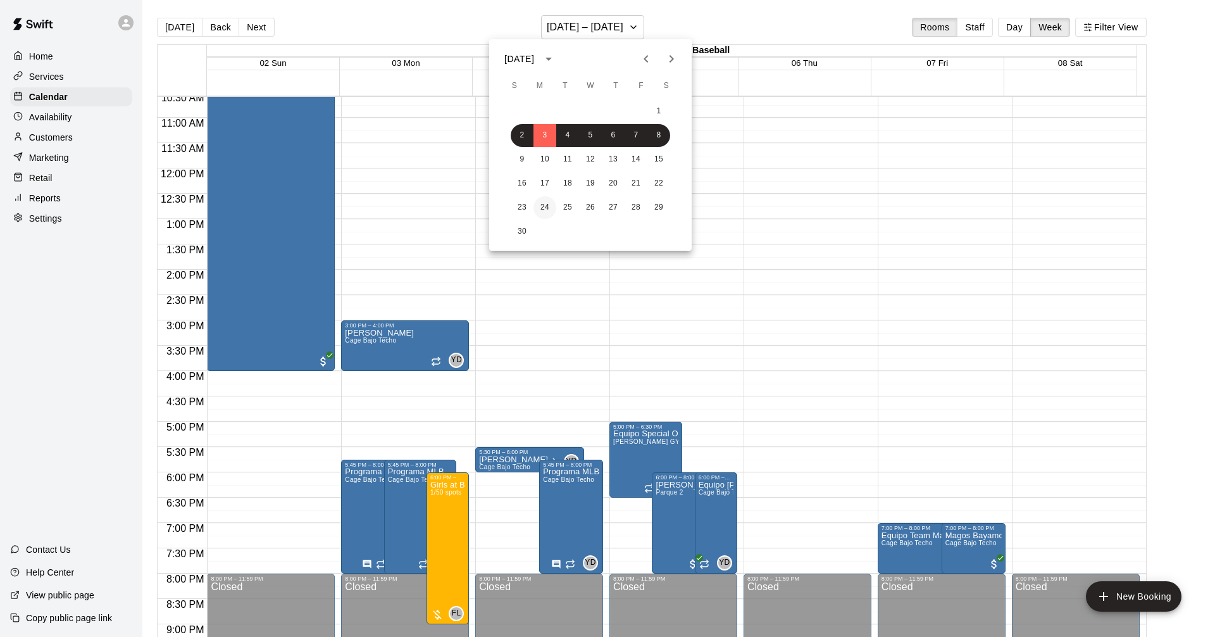
click at [546, 204] on button "24" at bounding box center [544, 207] width 23 height 23
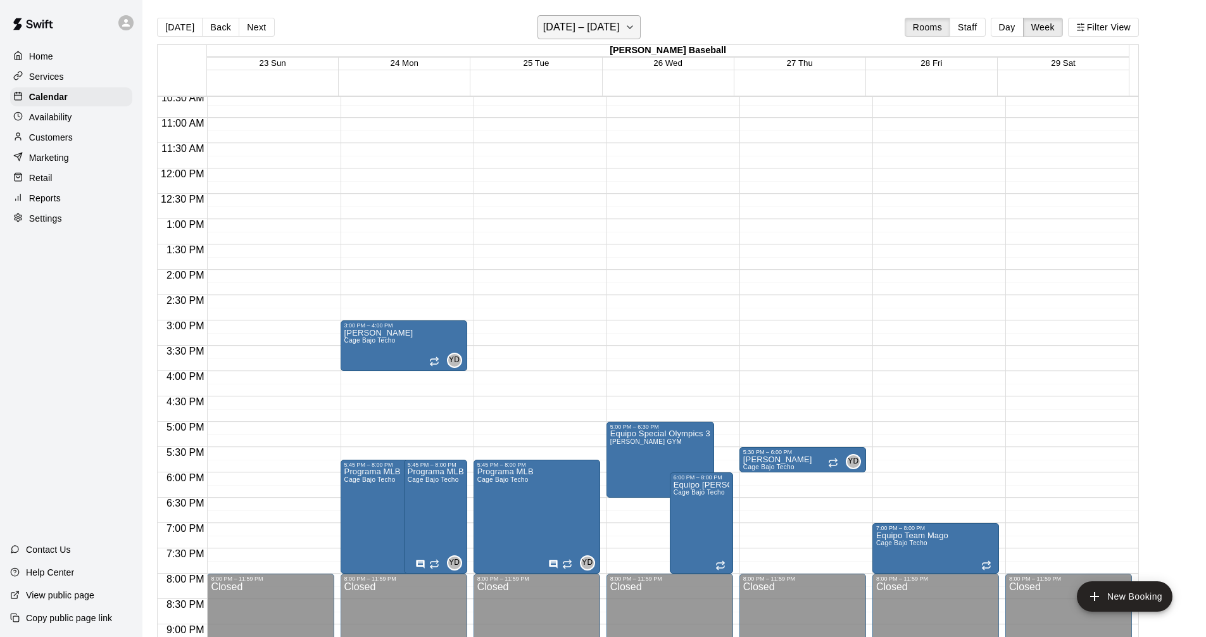
click at [620, 26] on h6 "November 23 – 29" at bounding box center [581, 27] width 77 height 18
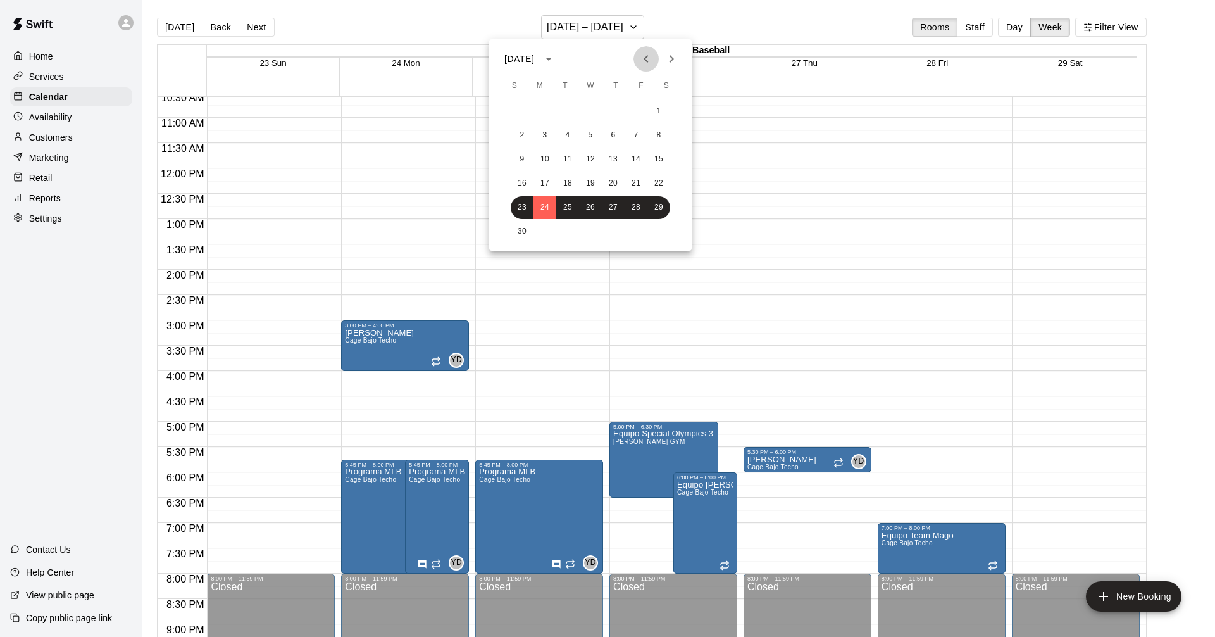
click at [653, 68] on button "Previous month" at bounding box center [645, 58] width 25 height 25
click at [540, 180] on button "20" at bounding box center [544, 183] width 23 height 23
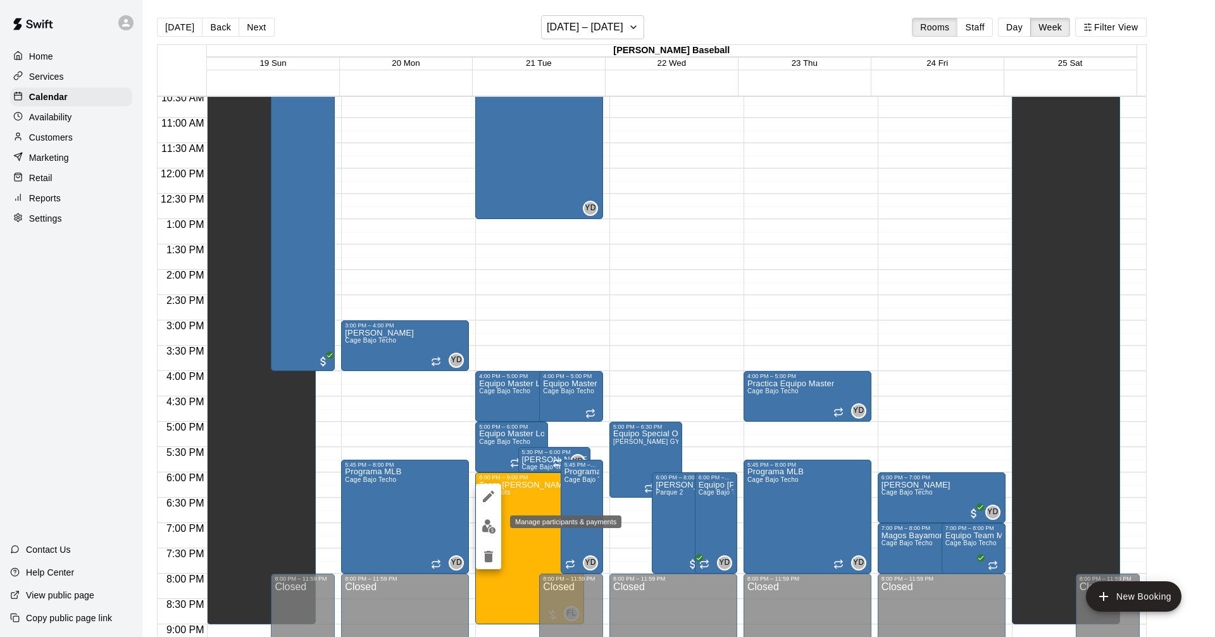
click at [490, 530] on img "edit" at bounding box center [489, 526] width 15 height 15
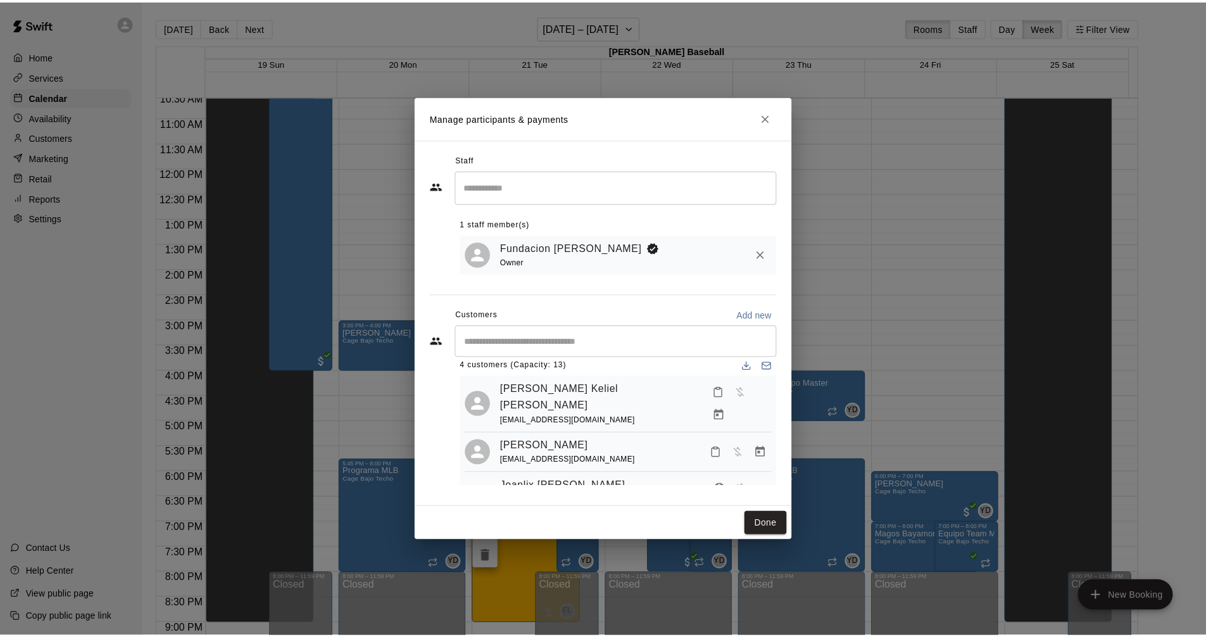
scroll to position [0, 0]
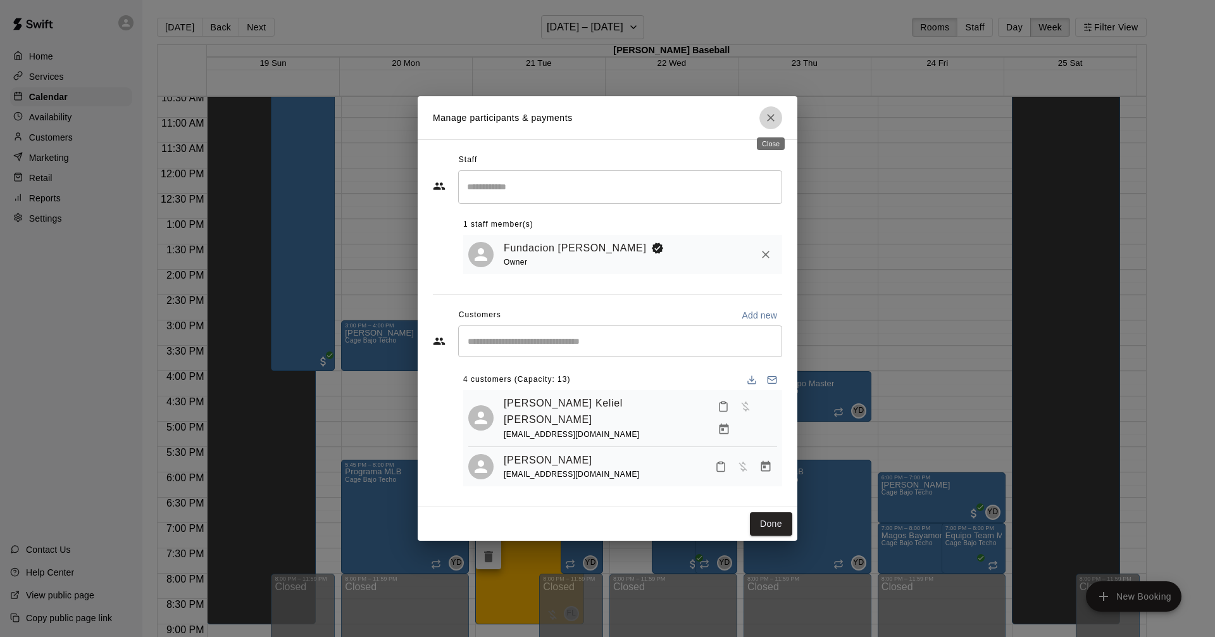
click at [773, 122] on icon "Close" at bounding box center [770, 117] width 13 height 13
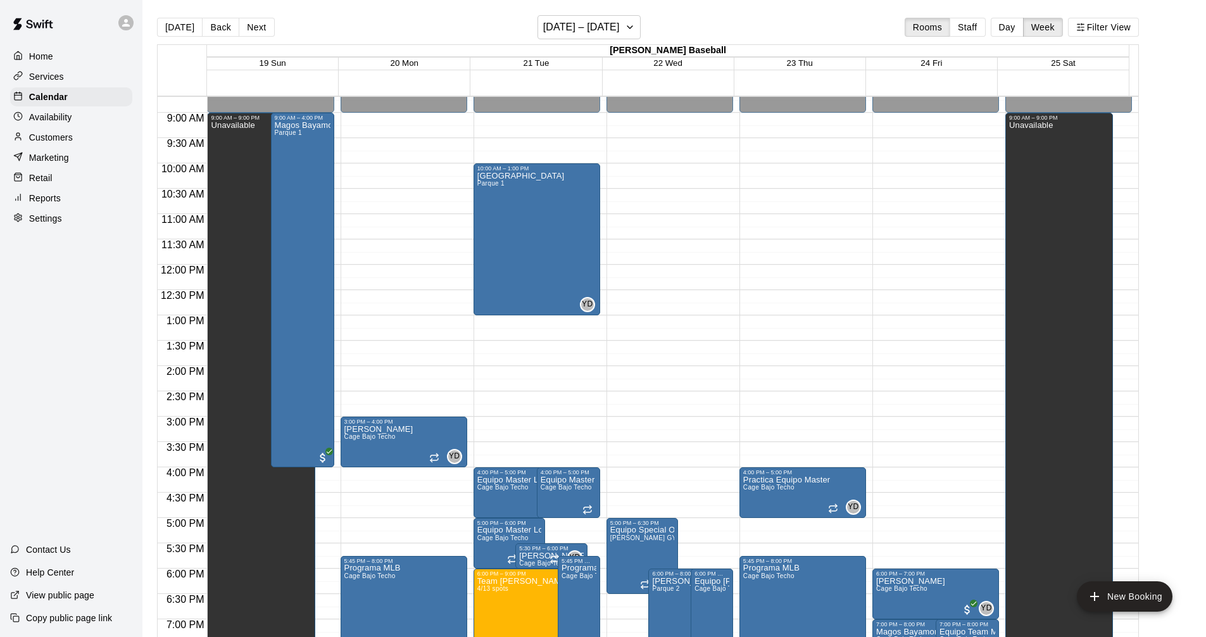
scroll to position [570, 0]
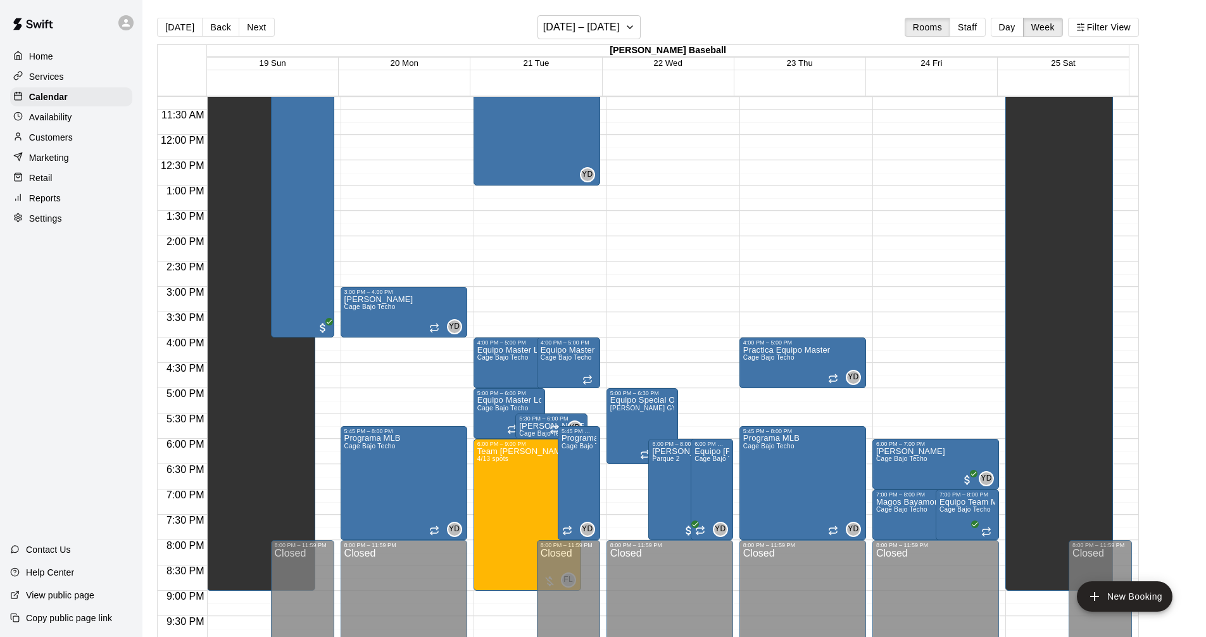
click at [45, 80] on p "Services" at bounding box center [46, 76] width 35 height 13
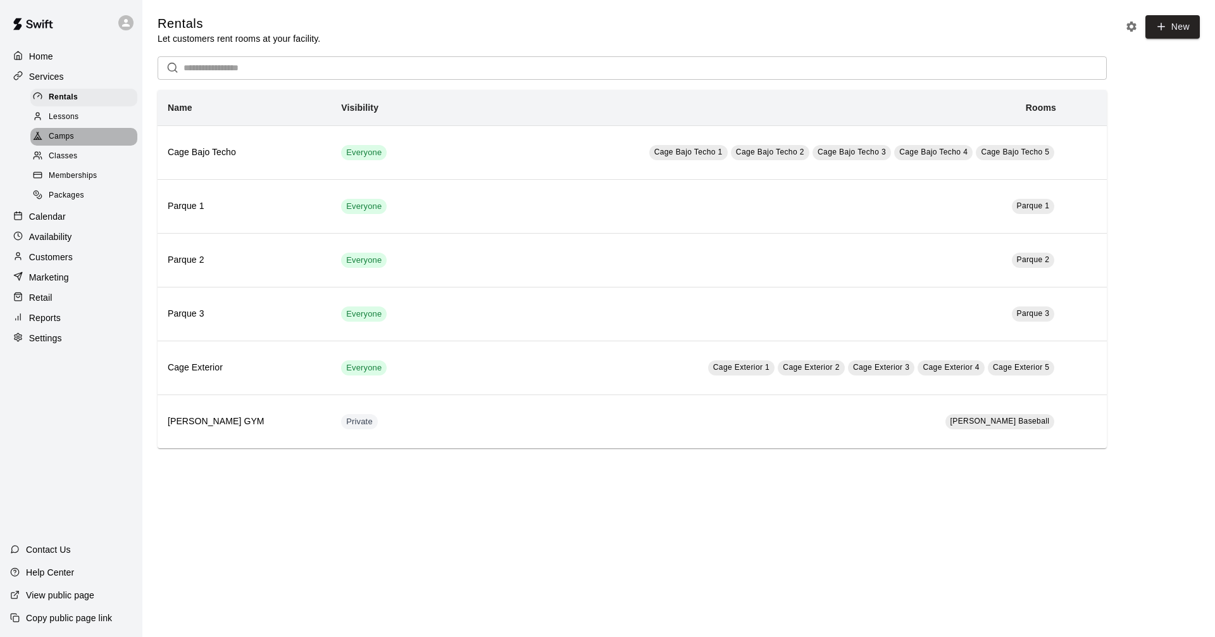
click at [77, 140] on div "Camps" at bounding box center [83, 137] width 107 height 18
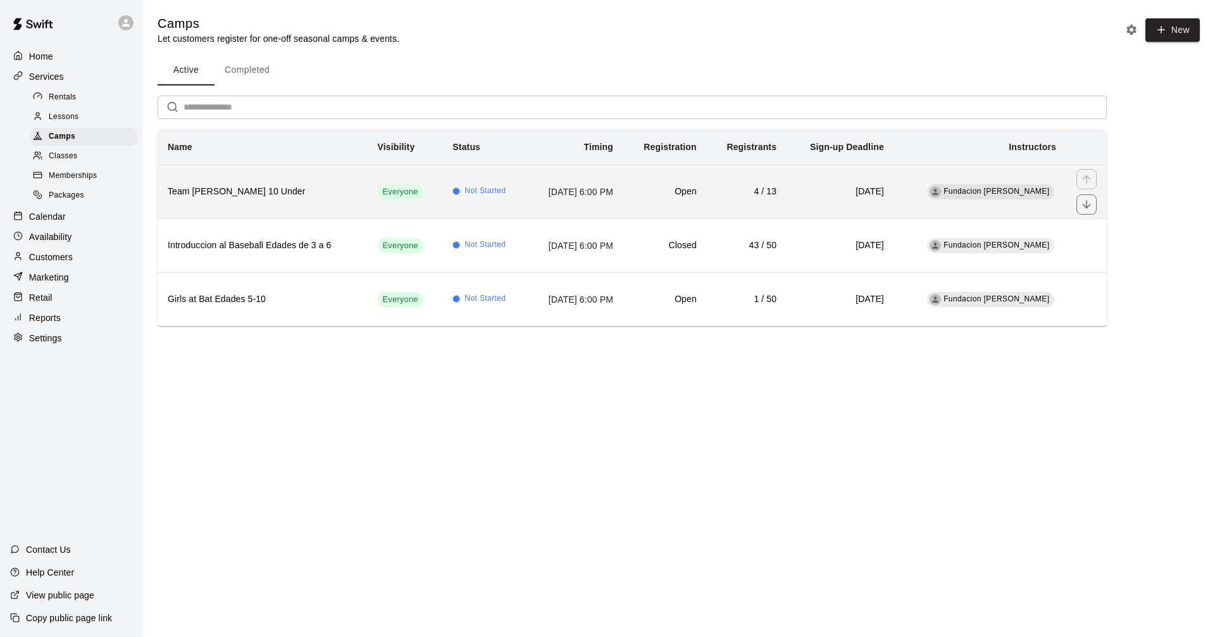
click at [303, 201] on th "Team [PERSON_NAME] 10 Under" at bounding box center [263, 192] width 210 height 54
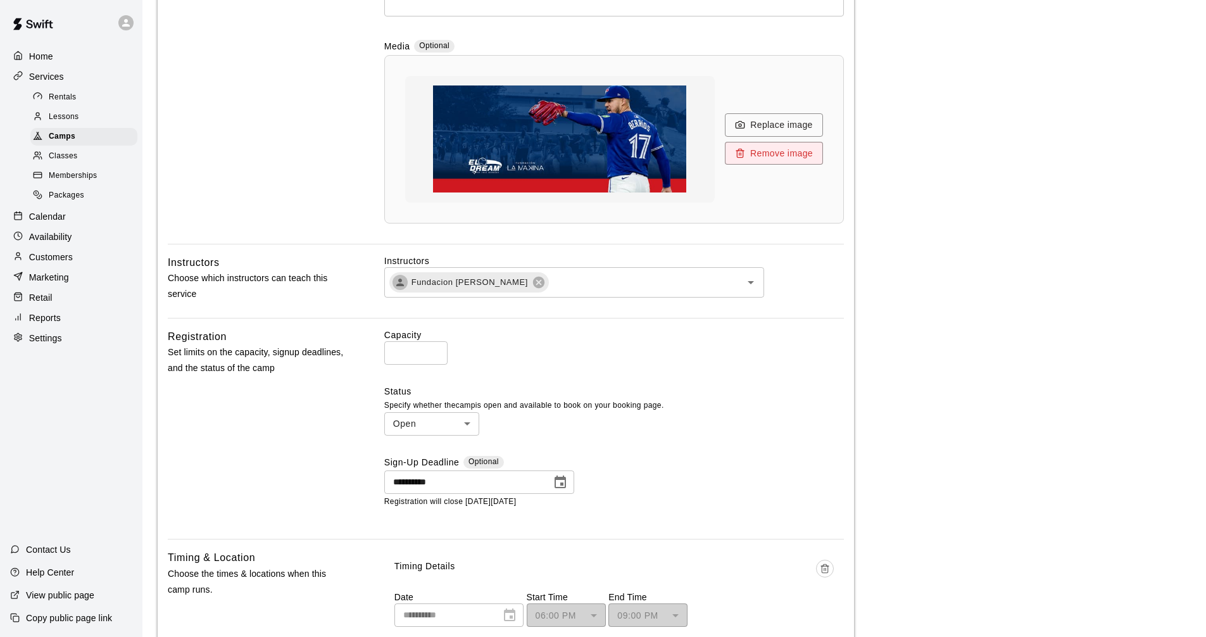
scroll to position [506, 0]
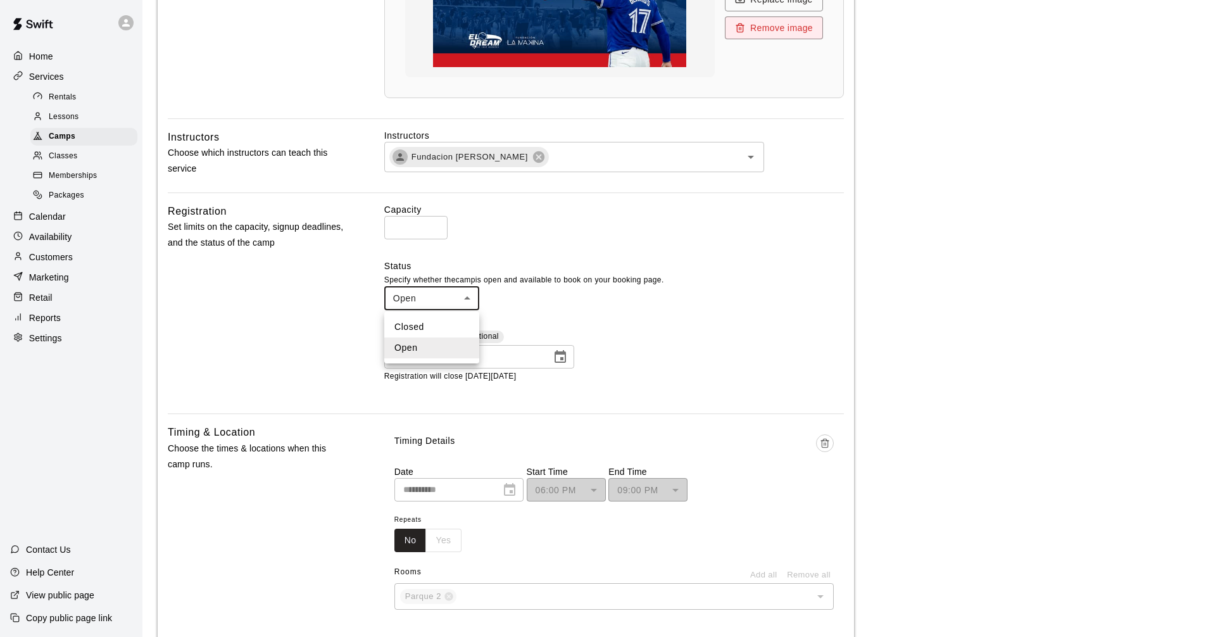
click at [467, 303] on body "**********" at bounding box center [603, 393] width 1206 height 1799
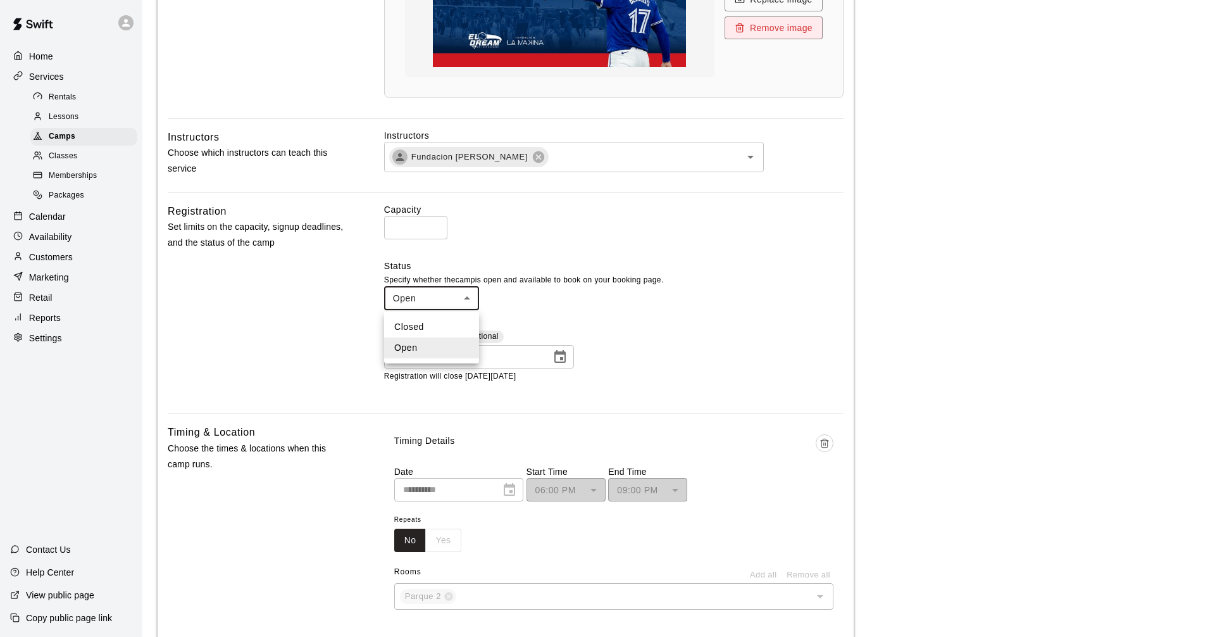
click at [423, 328] on li "Closed" at bounding box center [431, 326] width 95 height 21
type input "******"
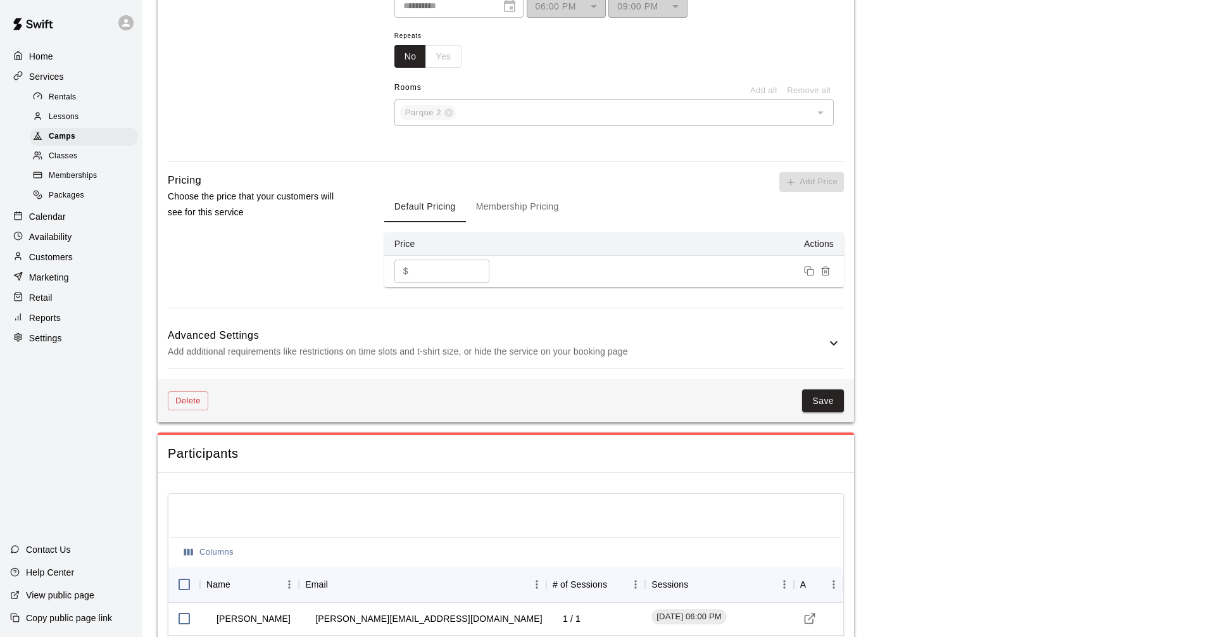
scroll to position [1013, 0]
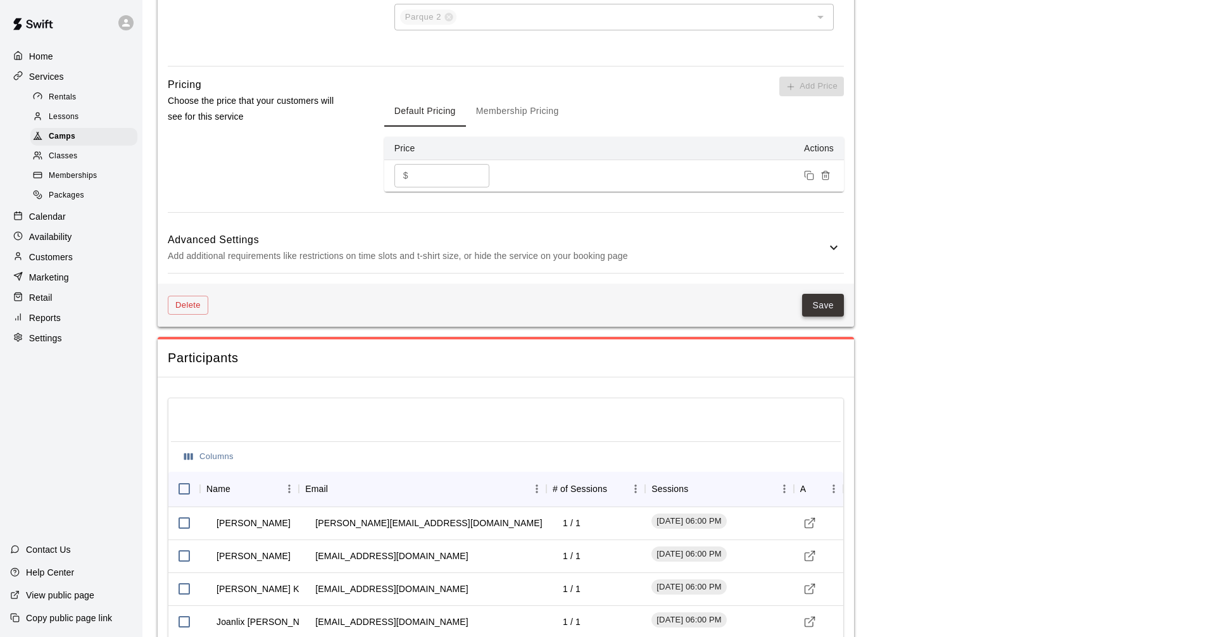
click at [827, 308] on button "Save" at bounding box center [823, 305] width 42 height 23
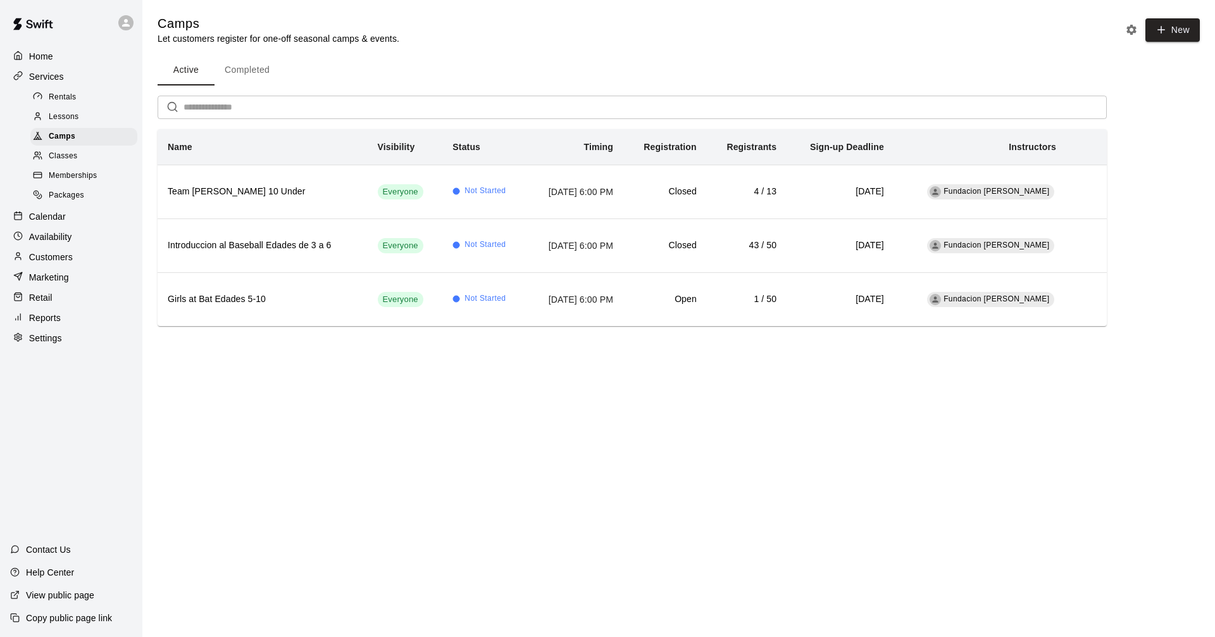
click at [670, 361] on html "Home Services Rentals Lessons Camps Classes Memberships Packages Calendar Avail…" at bounding box center [607, 180] width 1215 height 361
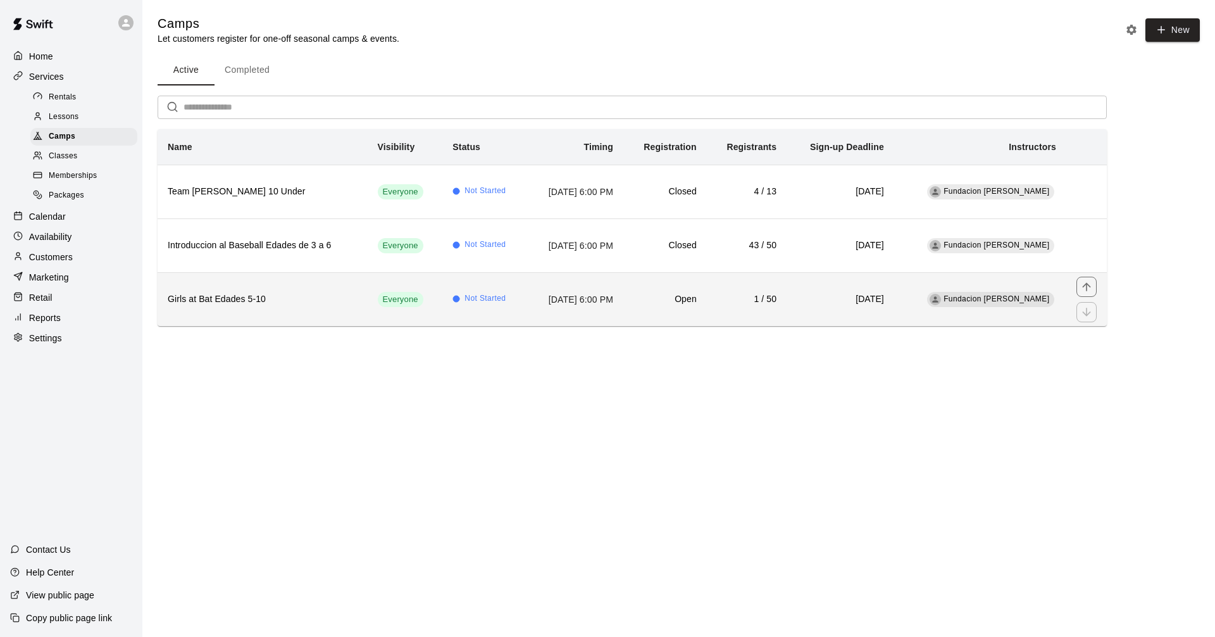
click at [293, 299] on h6 "Girls at Bat Edades 5-10" at bounding box center [263, 299] width 190 height 14
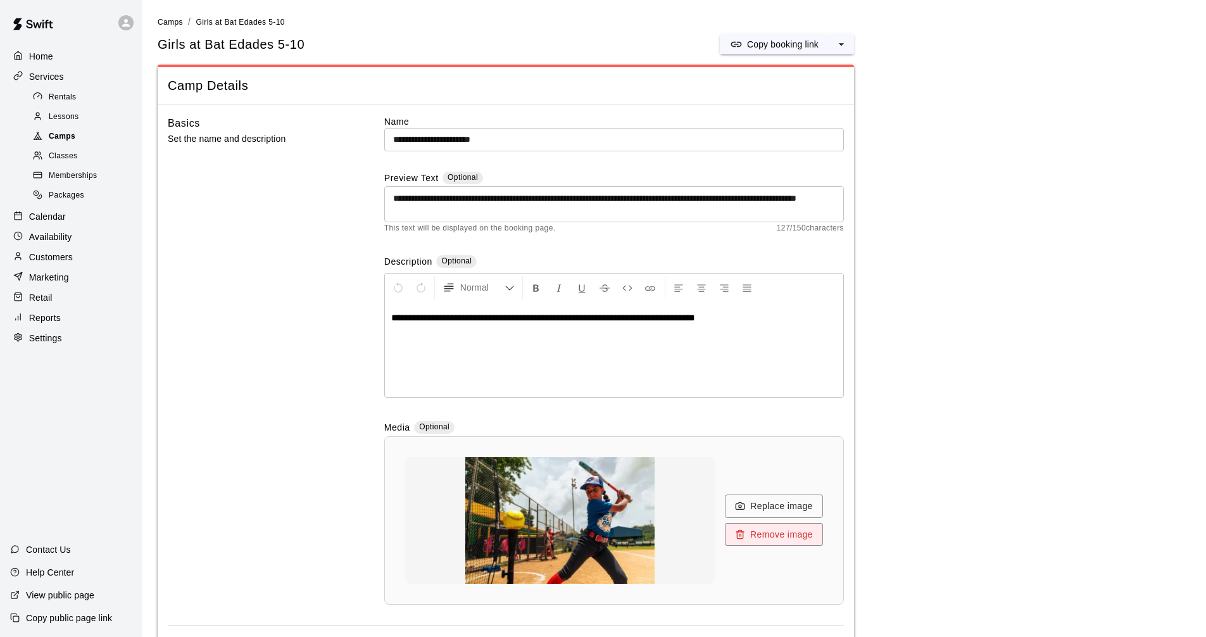
click at [61, 139] on span "Camps" at bounding box center [62, 136] width 27 height 13
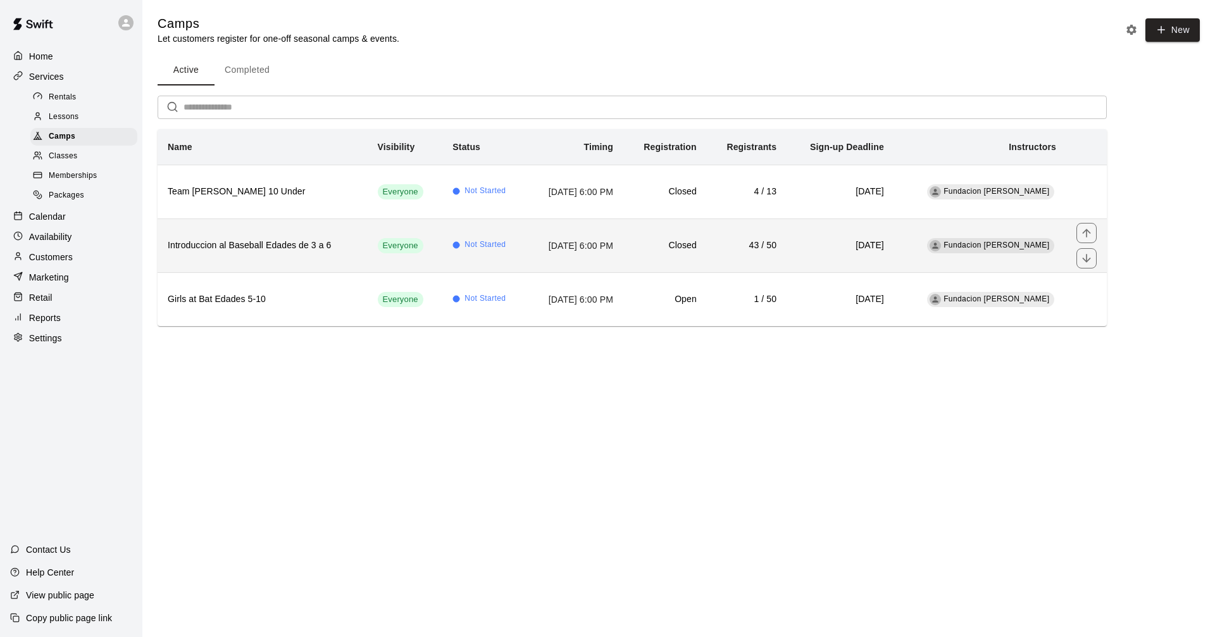
click at [703, 257] on td "Closed" at bounding box center [665, 245] width 84 height 54
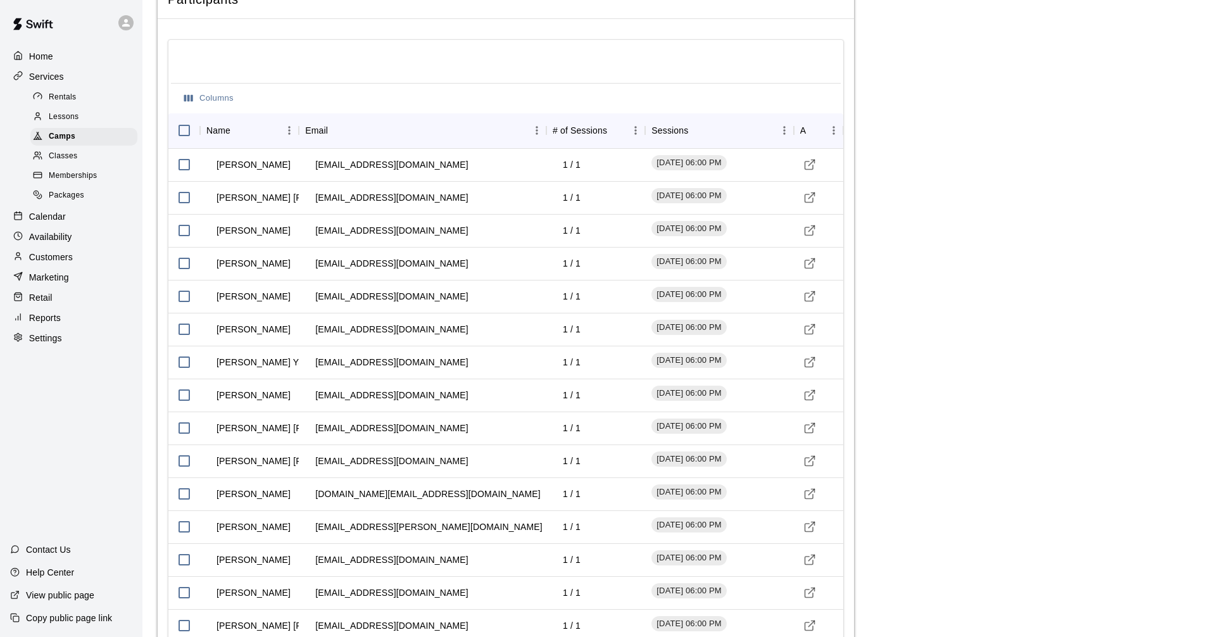
scroll to position [1235, 0]
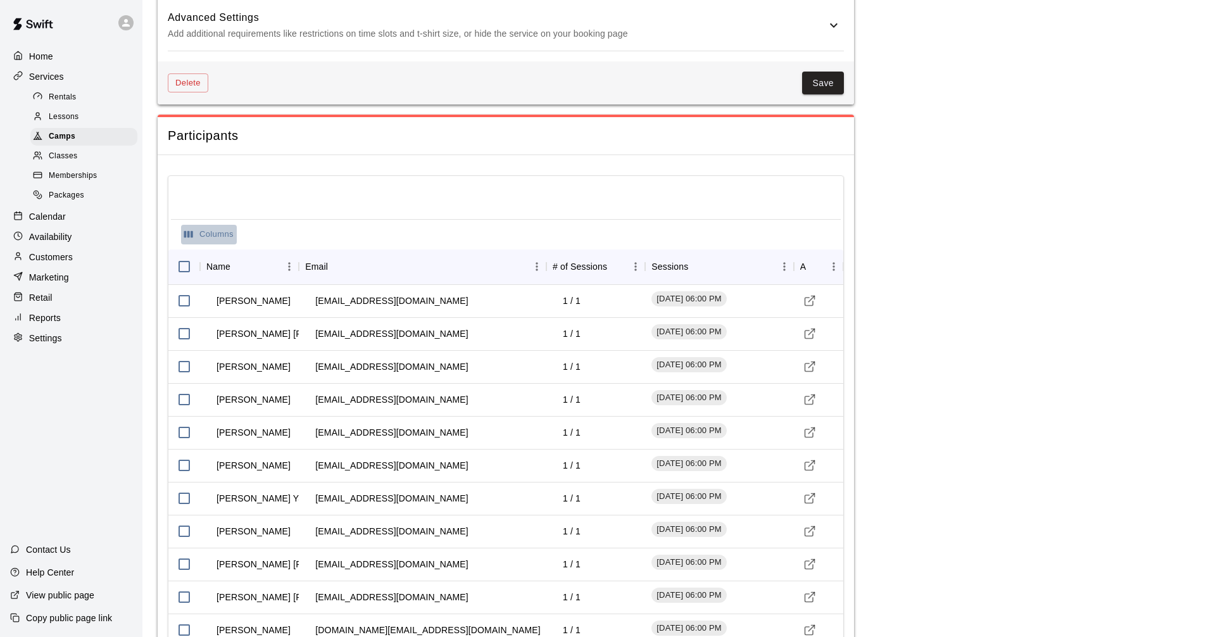
click at [200, 238] on button "Columns" at bounding box center [209, 235] width 56 height 20
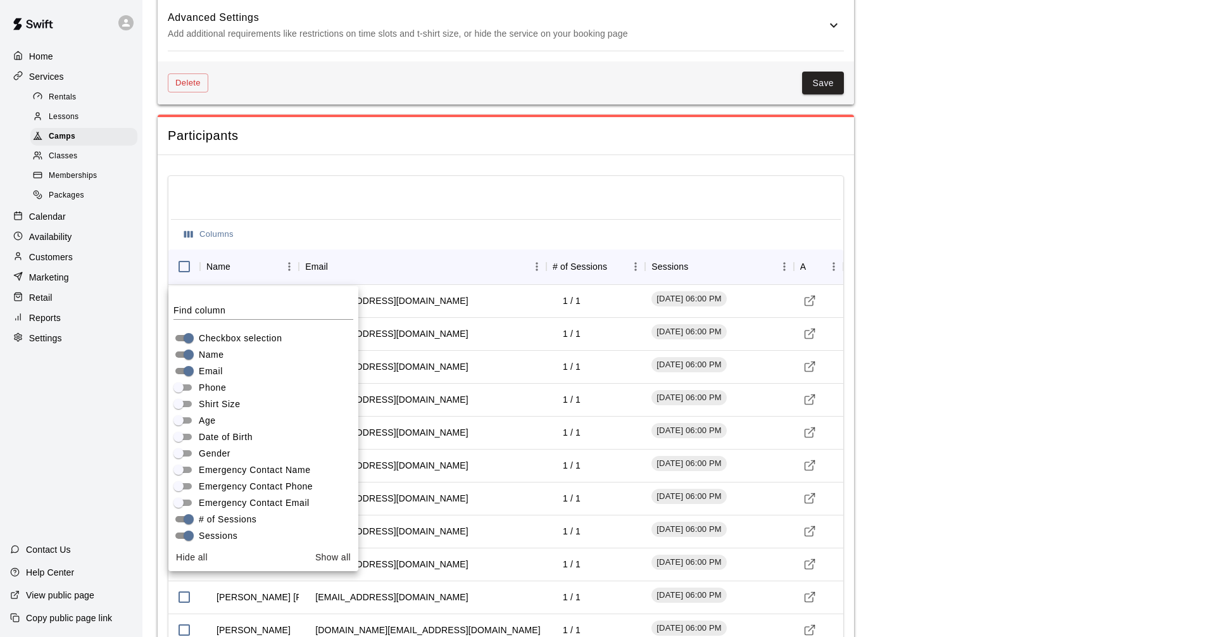
drag, startPoint x: 205, startPoint y: 423, endPoint x: 198, endPoint y: 400, distance: 23.8
click at [198, 408] on div "Checkbox selection Name Email Phone Shirt Size Age Date of Birth Gender Emergen…" at bounding box center [263, 445] width 190 height 240
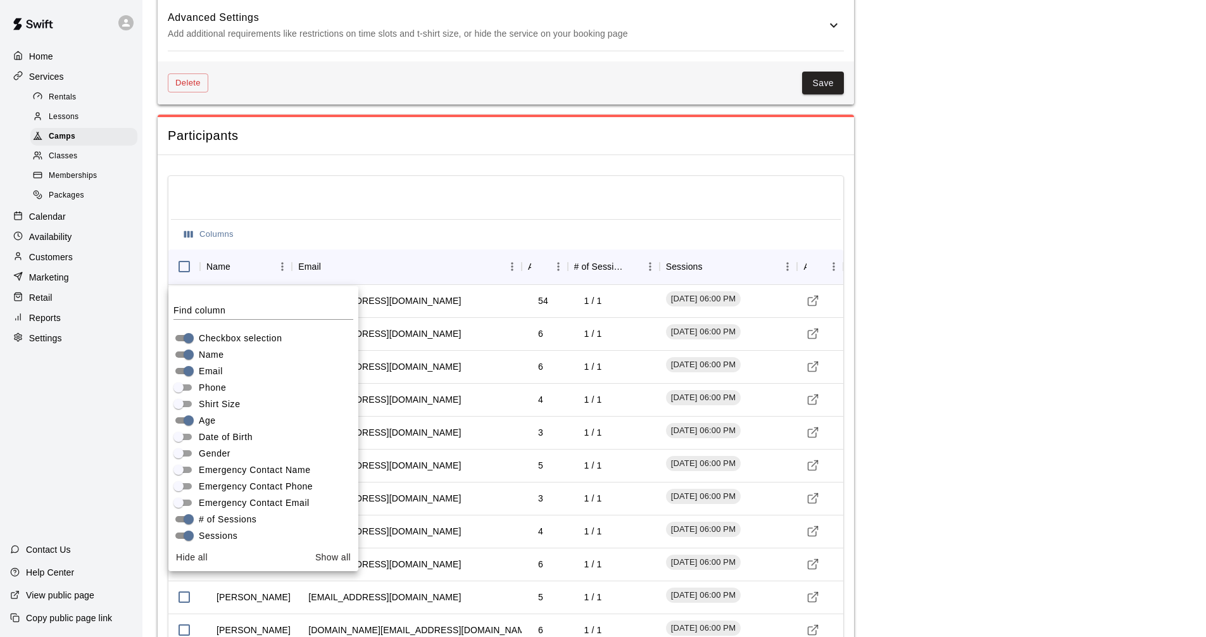
click at [1145, 356] on main "**********" at bounding box center [674, 269] width 1033 height 2979
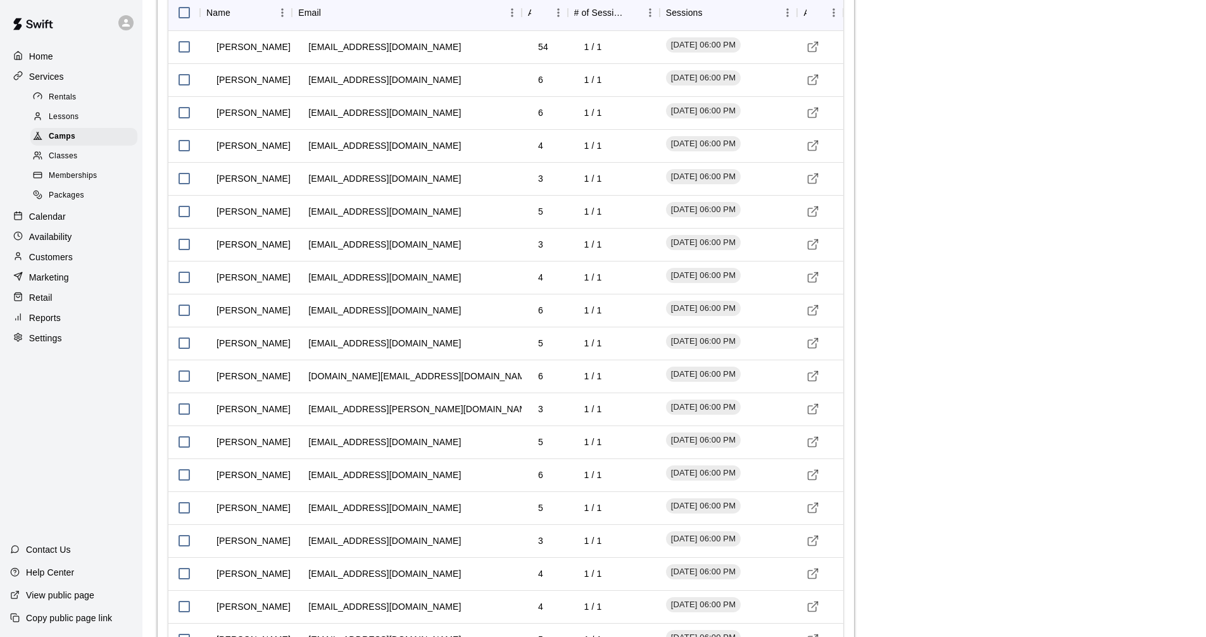
scroll to position [1488, 0]
